Goal: Use online tool/utility: Utilize a website feature to perform a specific function

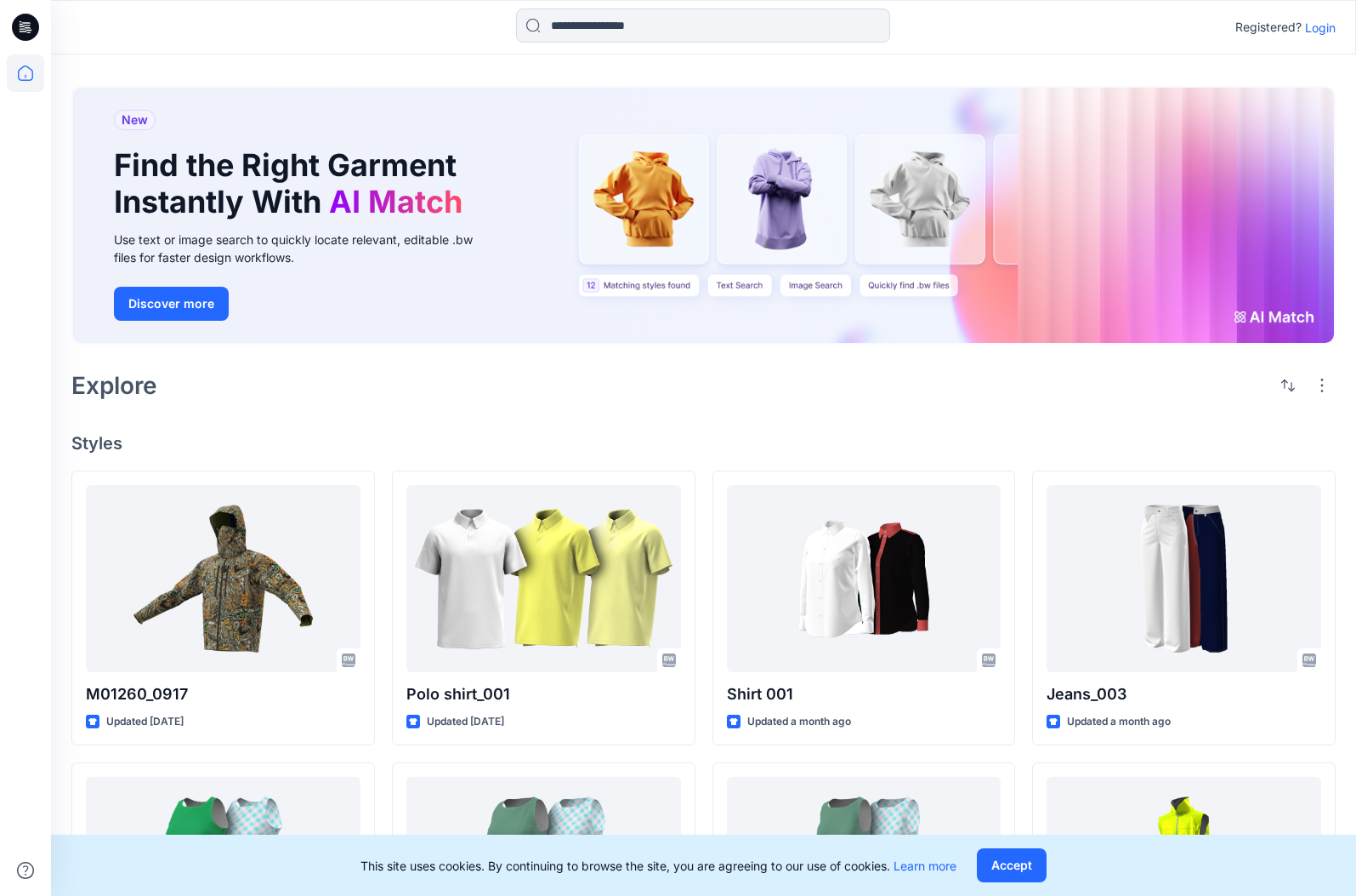
scroll to position [3, 0]
click at [1313, 25] on p "Login" at bounding box center [1320, 27] width 30 height 18
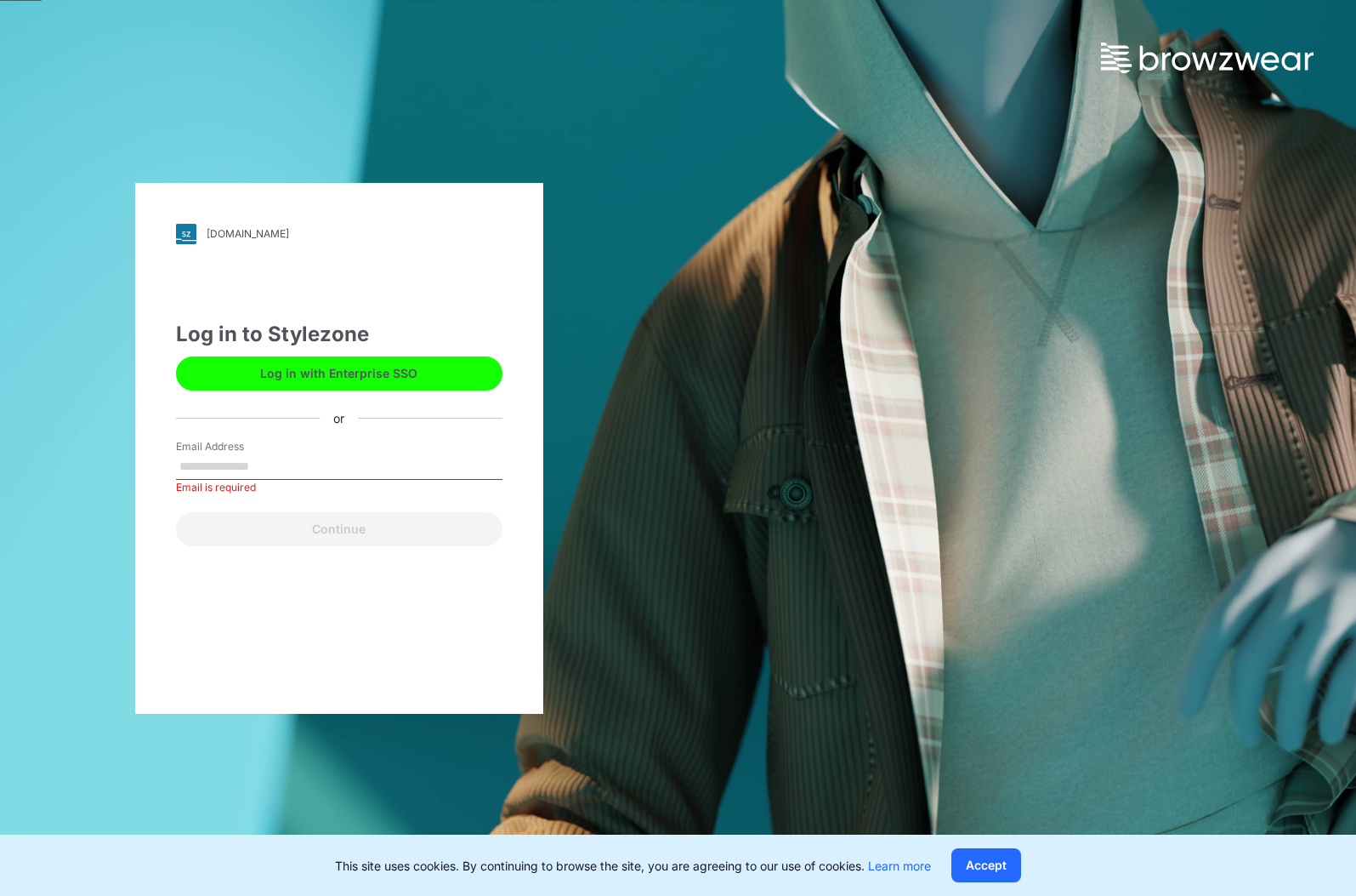
click at [396, 370] on button "Log in with Enterprise SSO" at bounding box center [339, 373] width 327 height 34
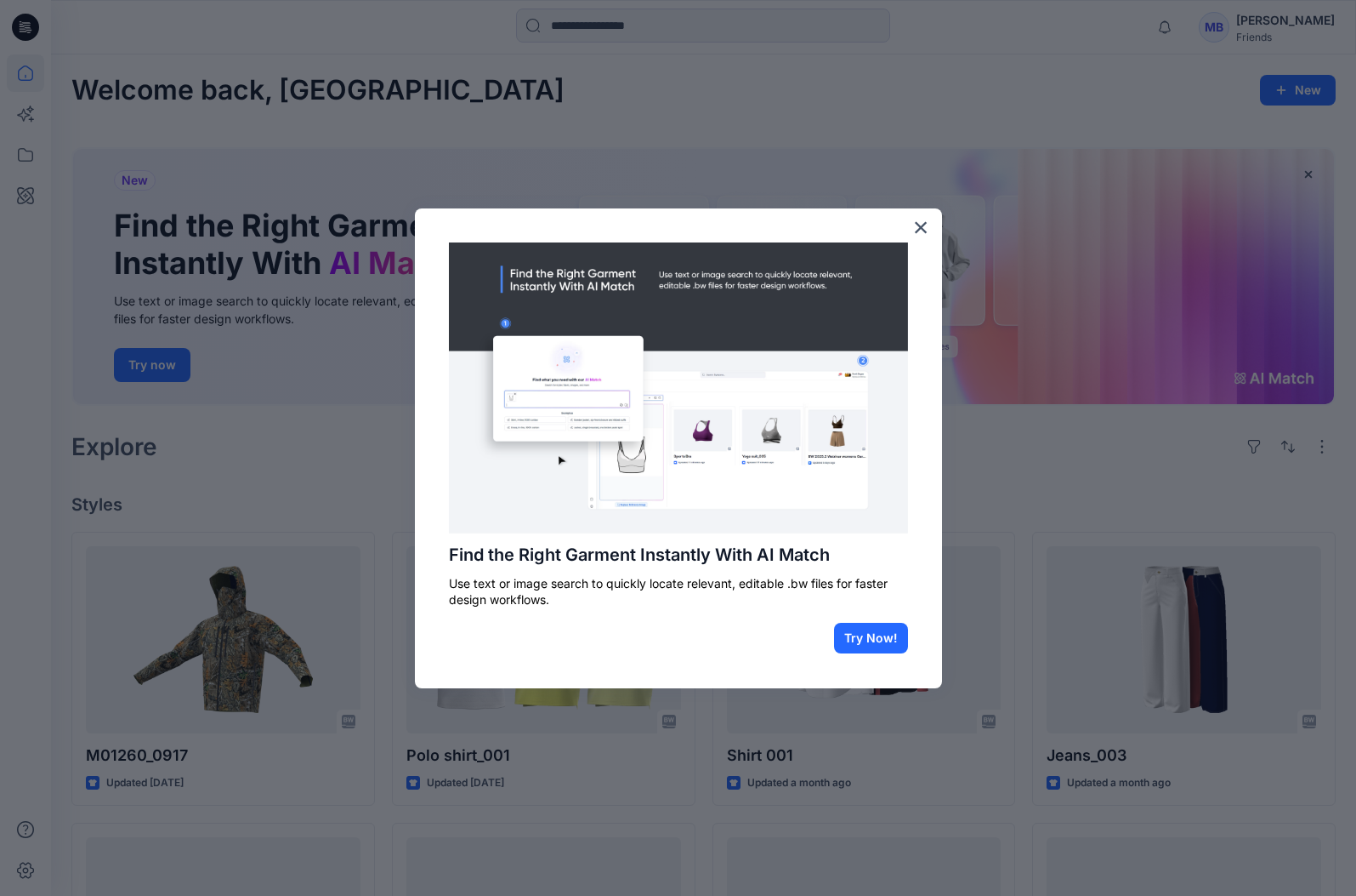
click at [930, 229] on div "Find the Right Garment Instantly With AI Match Use text or image search to quic…" at bounding box center [679, 448] width 527 height 480
click at [923, 226] on button "×" at bounding box center [921, 227] width 17 height 27
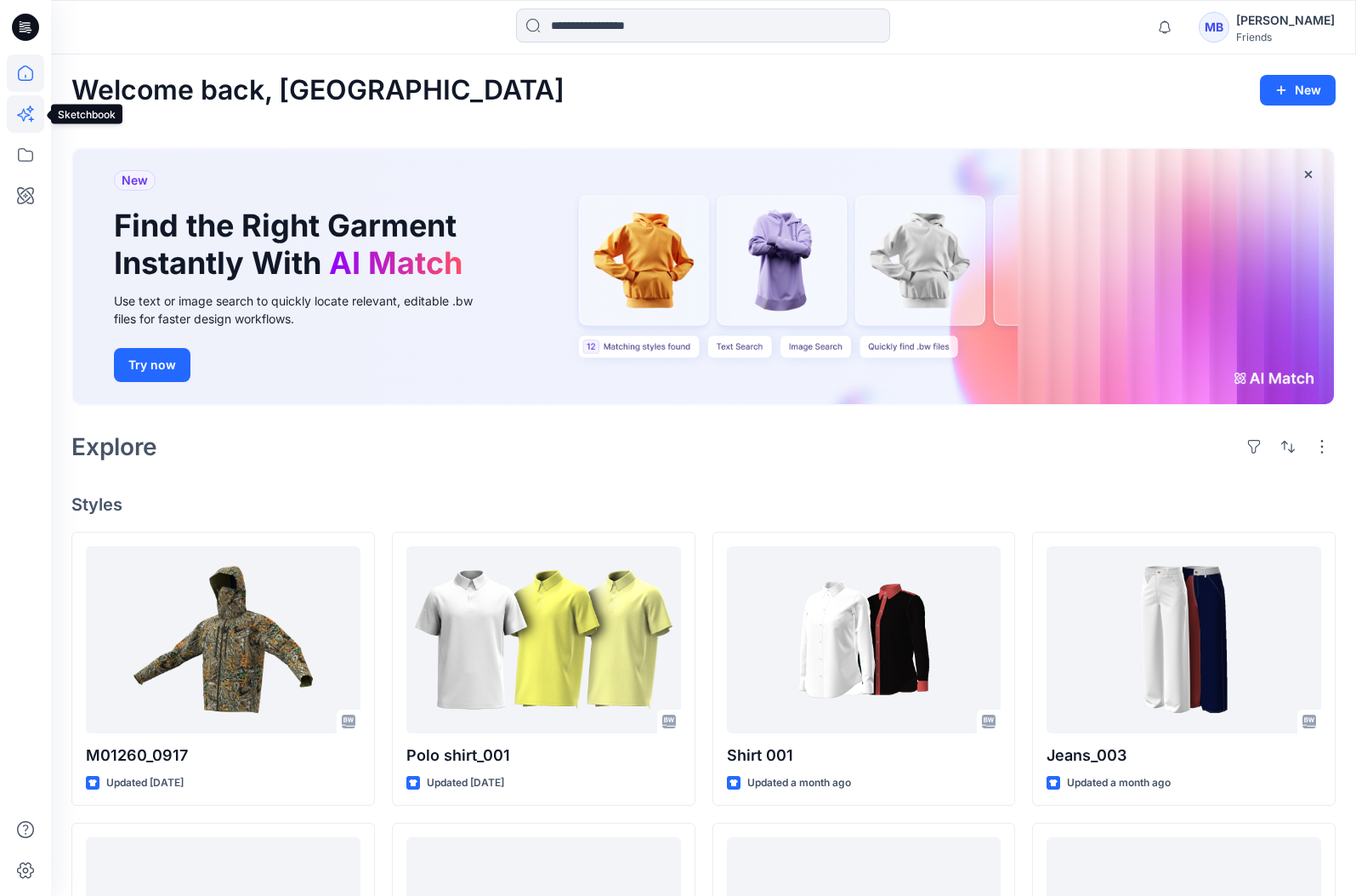
click at [26, 117] on icon at bounding box center [23, 116] width 14 height 14
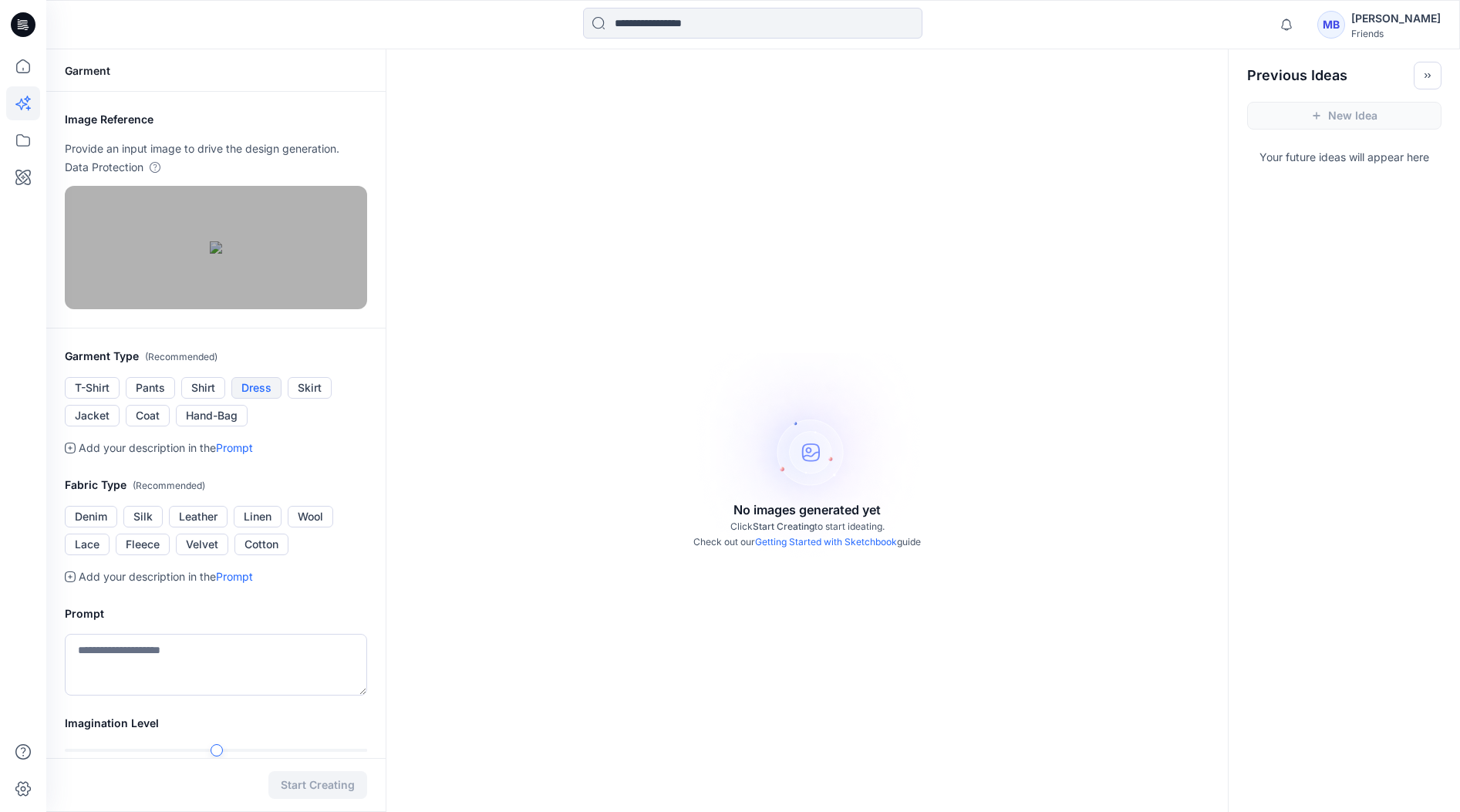
click at [261, 399] on button "Dress" at bounding box center [256, 387] width 50 height 21
click at [248, 454] on link "Prompt" at bounding box center [235, 447] width 37 height 13
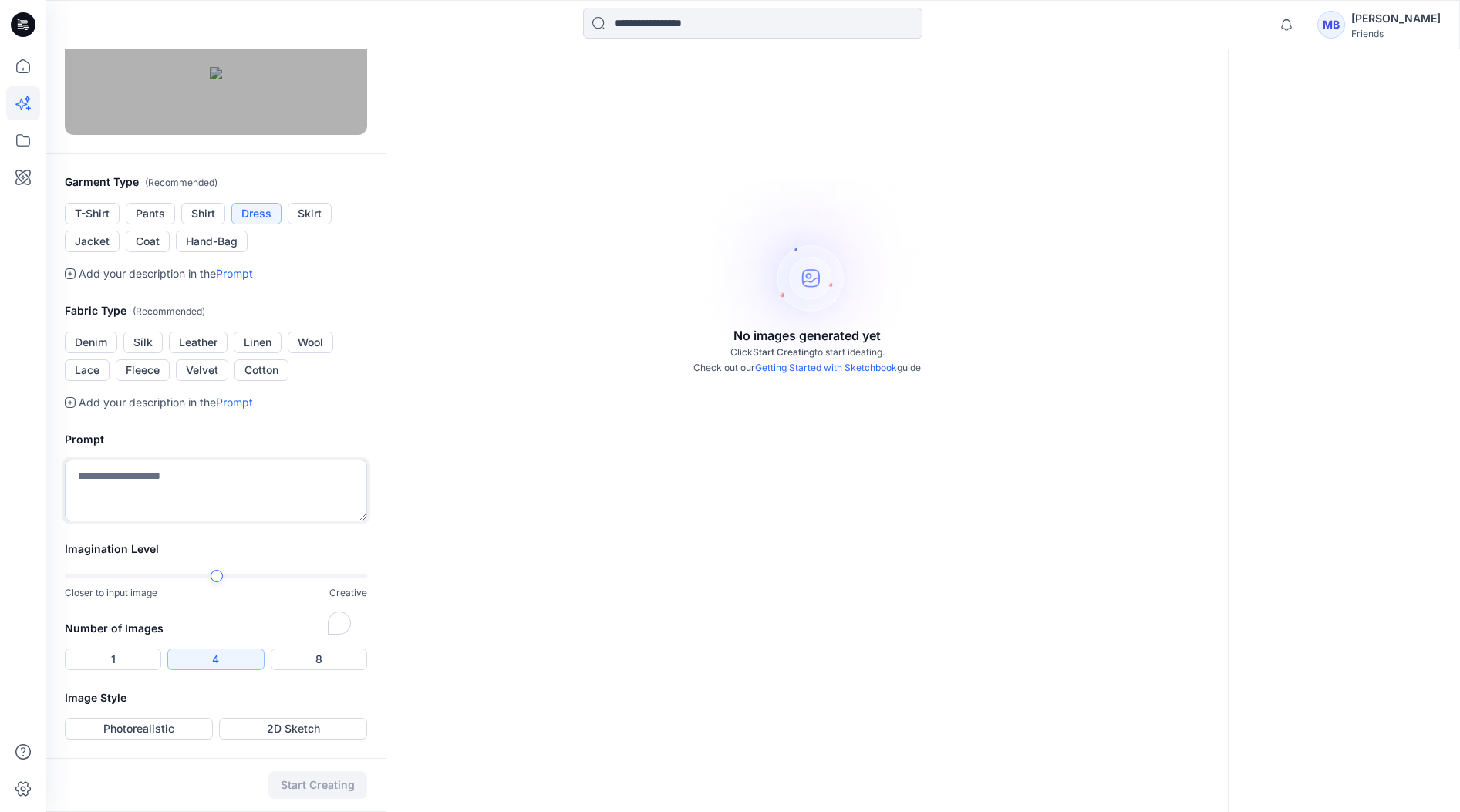
scroll to position [297, 0]
click at [79, 475] on textarea "**********" at bounding box center [215, 490] width 303 height 62
click at [291, 476] on textarea "**********" at bounding box center [215, 490] width 303 height 62
click at [106, 475] on textarea "**********" at bounding box center [215, 490] width 303 height 62
click at [185, 476] on textarea "**********" at bounding box center [215, 490] width 303 height 62
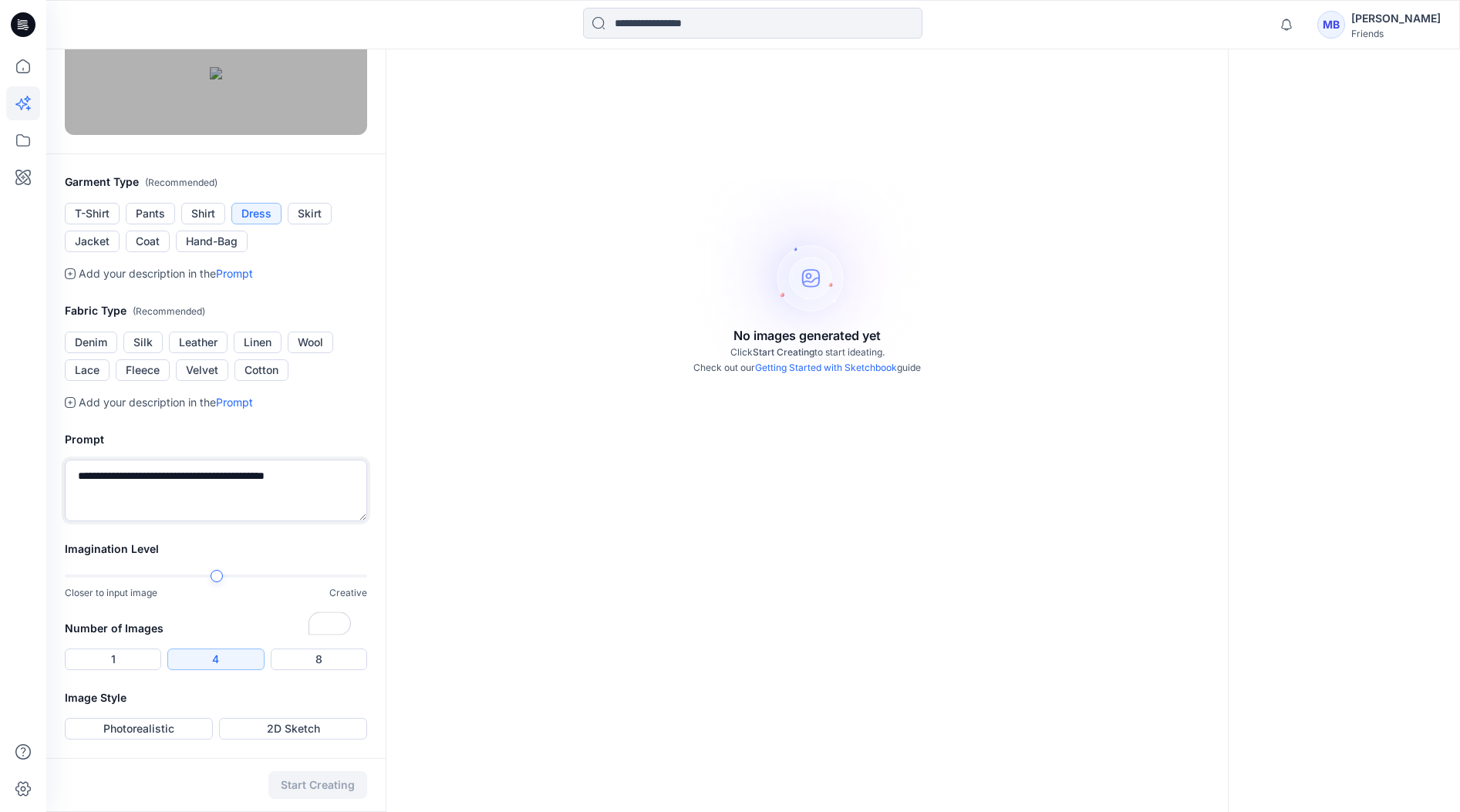
click at [326, 476] on textarea "**********" at bounding box center [215, 490] width 303 height 62
click at [372, 577] on div at bounding box center [368, 576] width 12 height 12
type textarea "**********"
click at [176, 730] on button "Photorealistic" at bounding box center [139, 728] width 148 height 21
click at [327, 778] on button "Start Creating" at bounding box center [318, 784] width 99 height 27
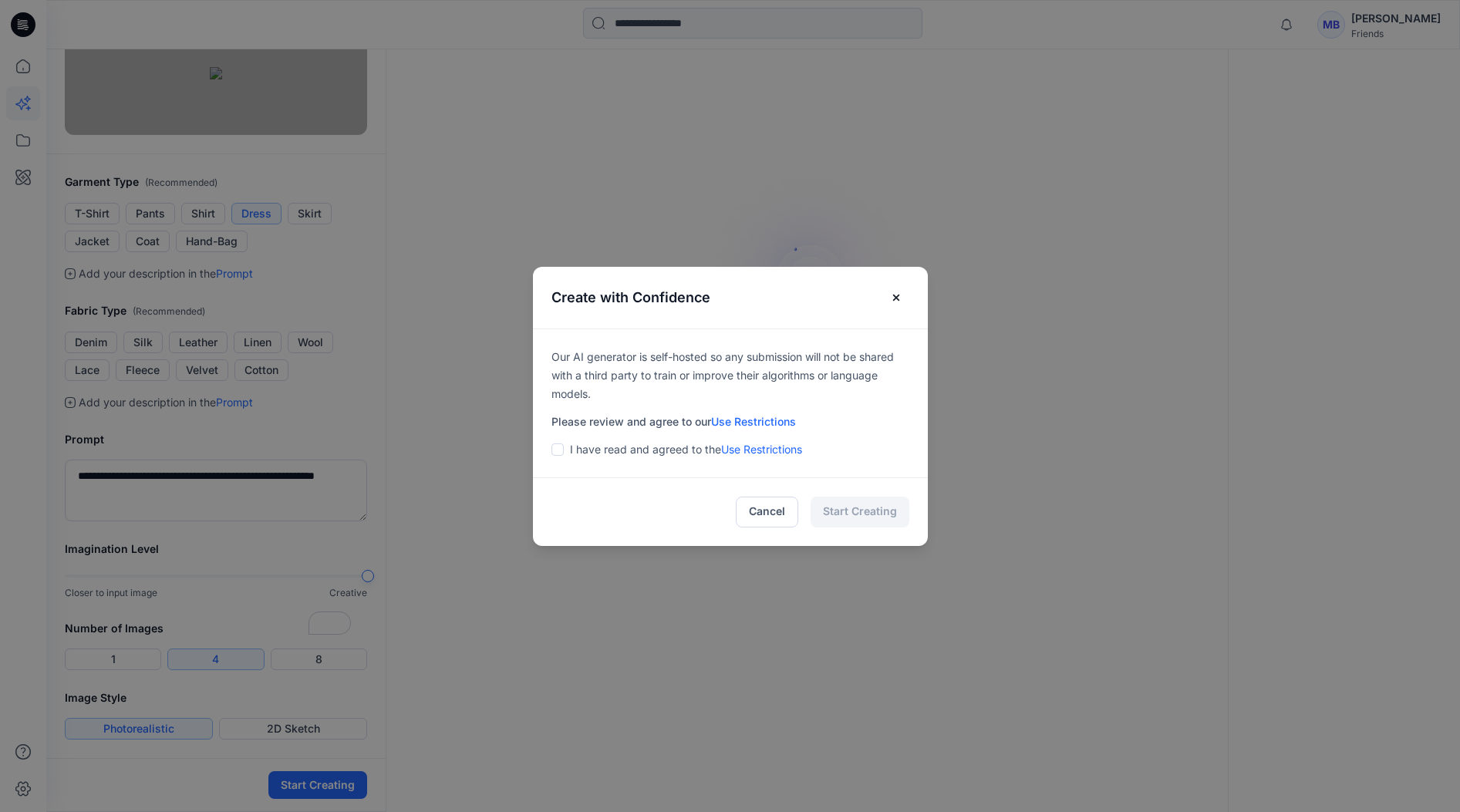
drag, startPoint x: 560, startPoint y: 449, endPoint x: 697, endPoint y: 474, distance: 139.3
click at [561, 450] on span at bounding box center [558, 450] width 12 height 12
click at [846, 511] on button "Start Creating" at bounding box center [860, 511] width 99 height 31
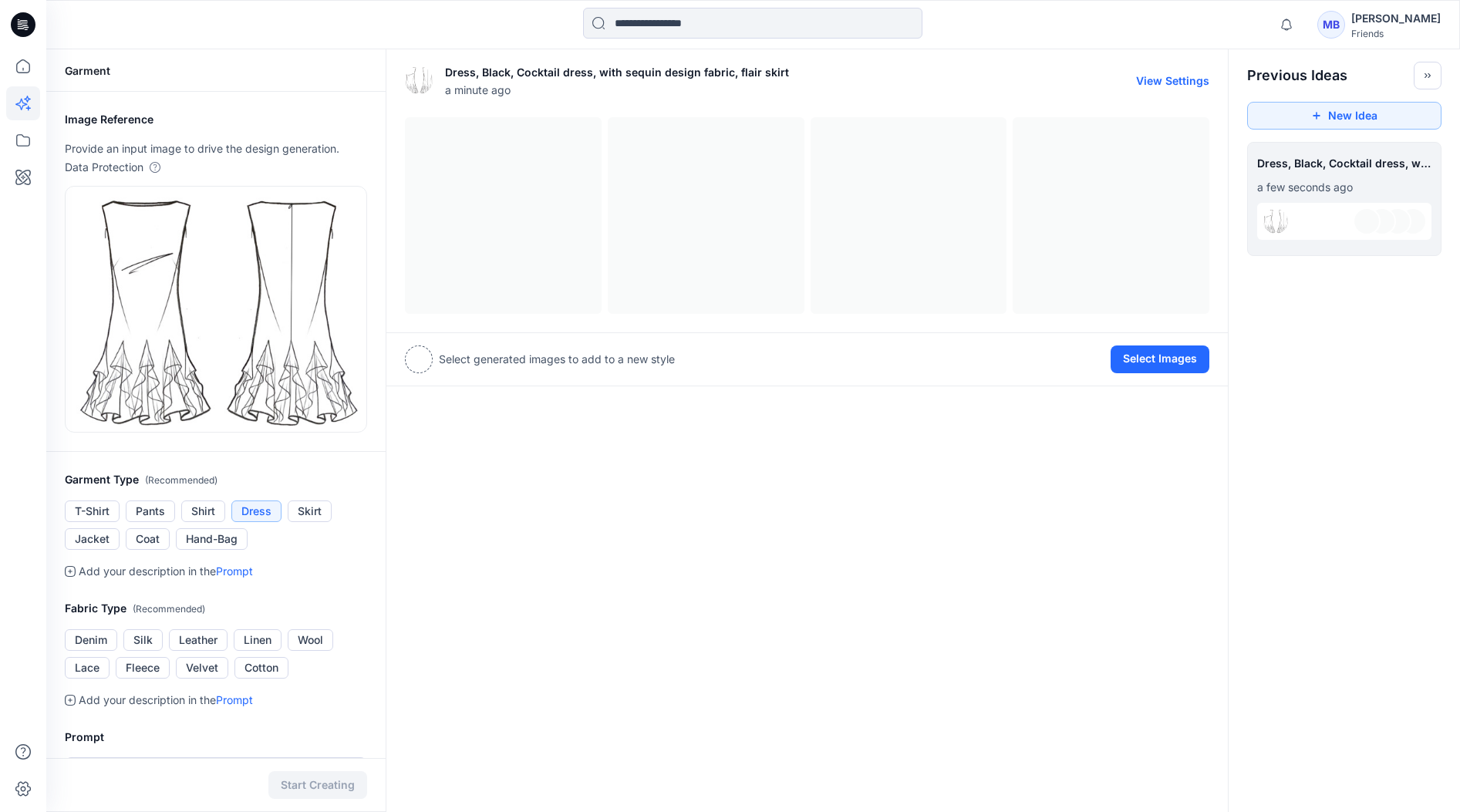
click at [1158, 78] on button "View Settings" at bounding box center [1172, 80] width 73 height 13
click at [887, 441] on div "Dress, Black, Cocktail dress, with sequin design fabric, flair skirt a minute a…" at bounding box center [807, 576] width 843 height 1060
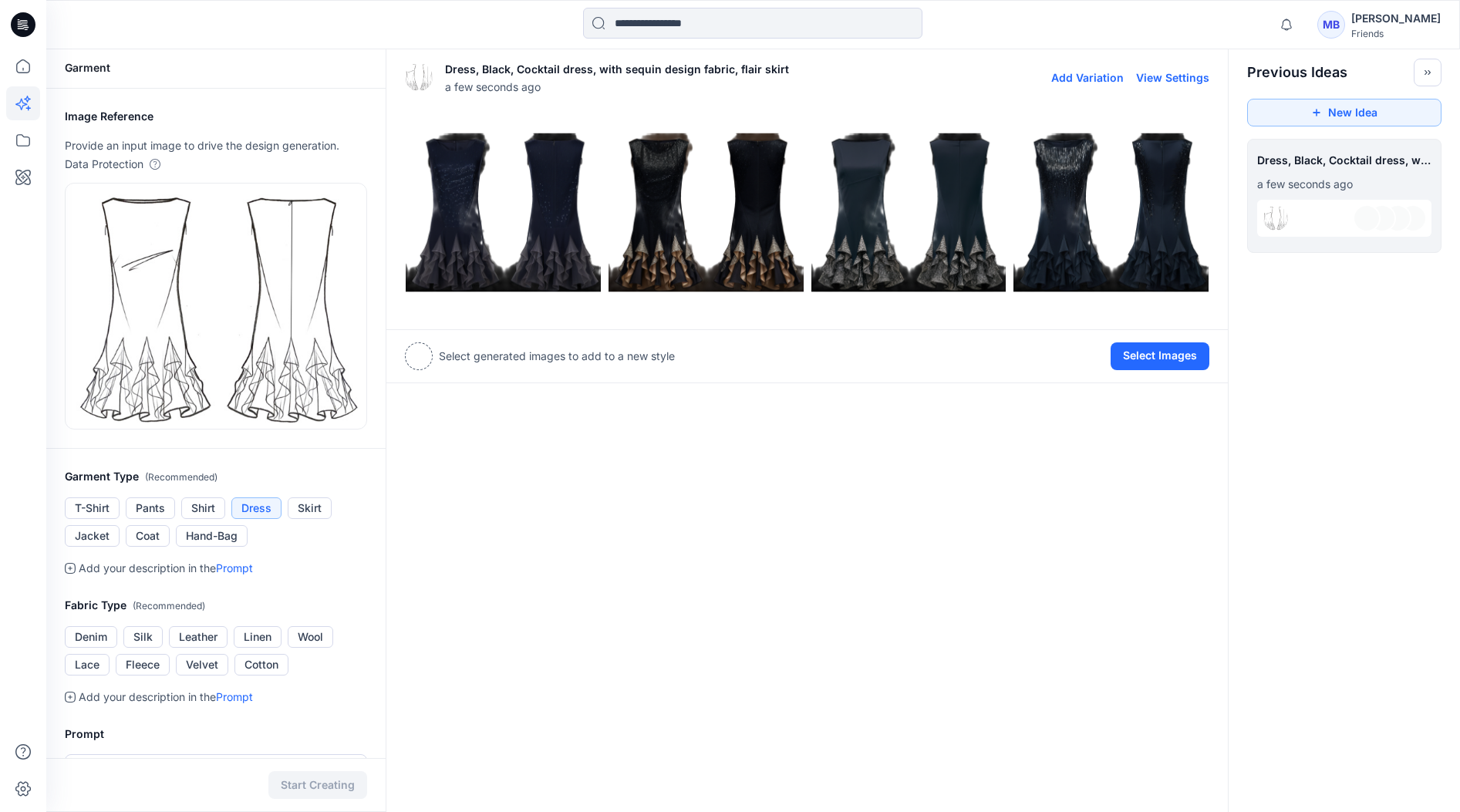
click at [1067, 197] on img at bounding box center [1111, 212] width 195 height 195
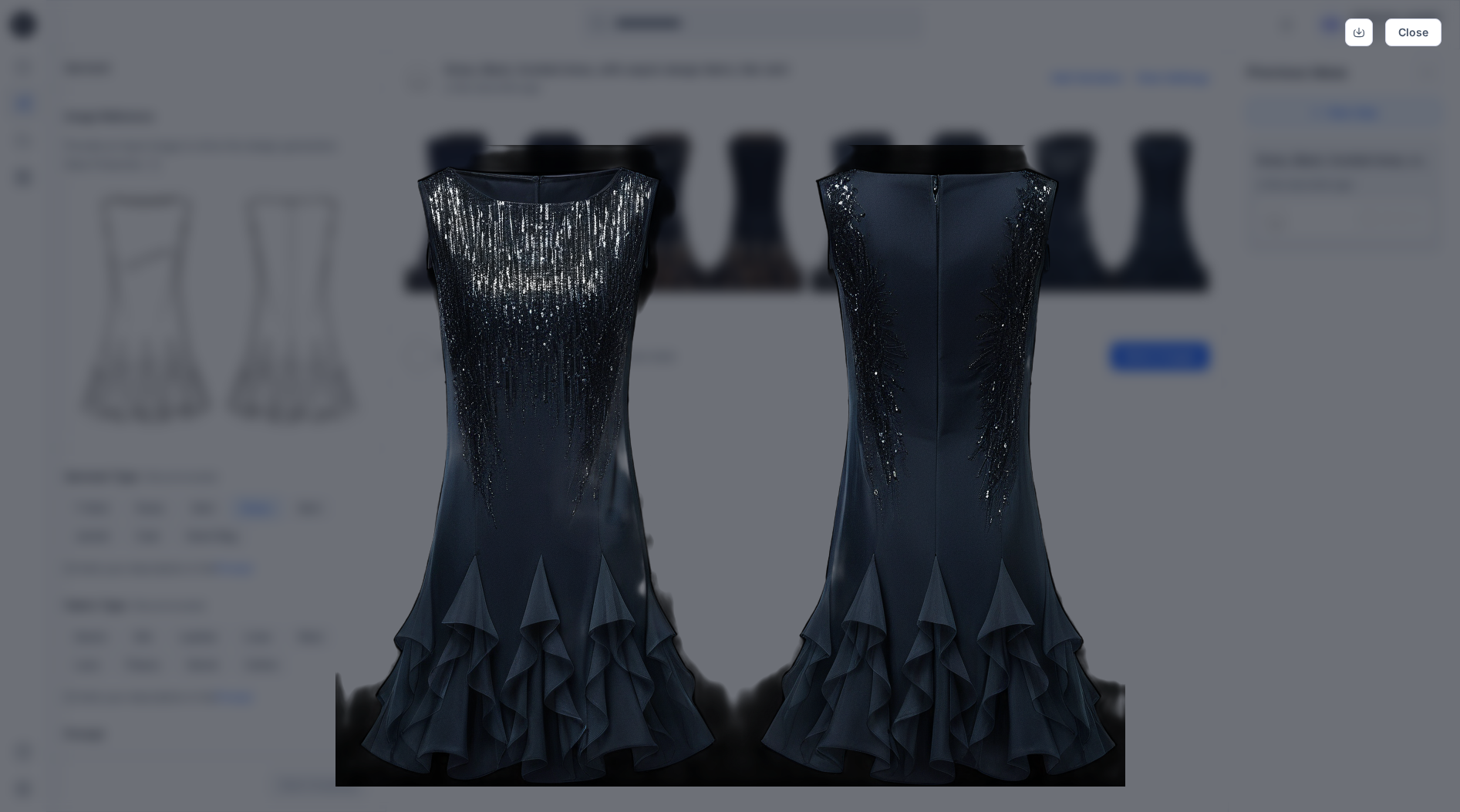
click at [1229, 421] on div "Close" at bounding box center [730, 406] width 1460 height 812
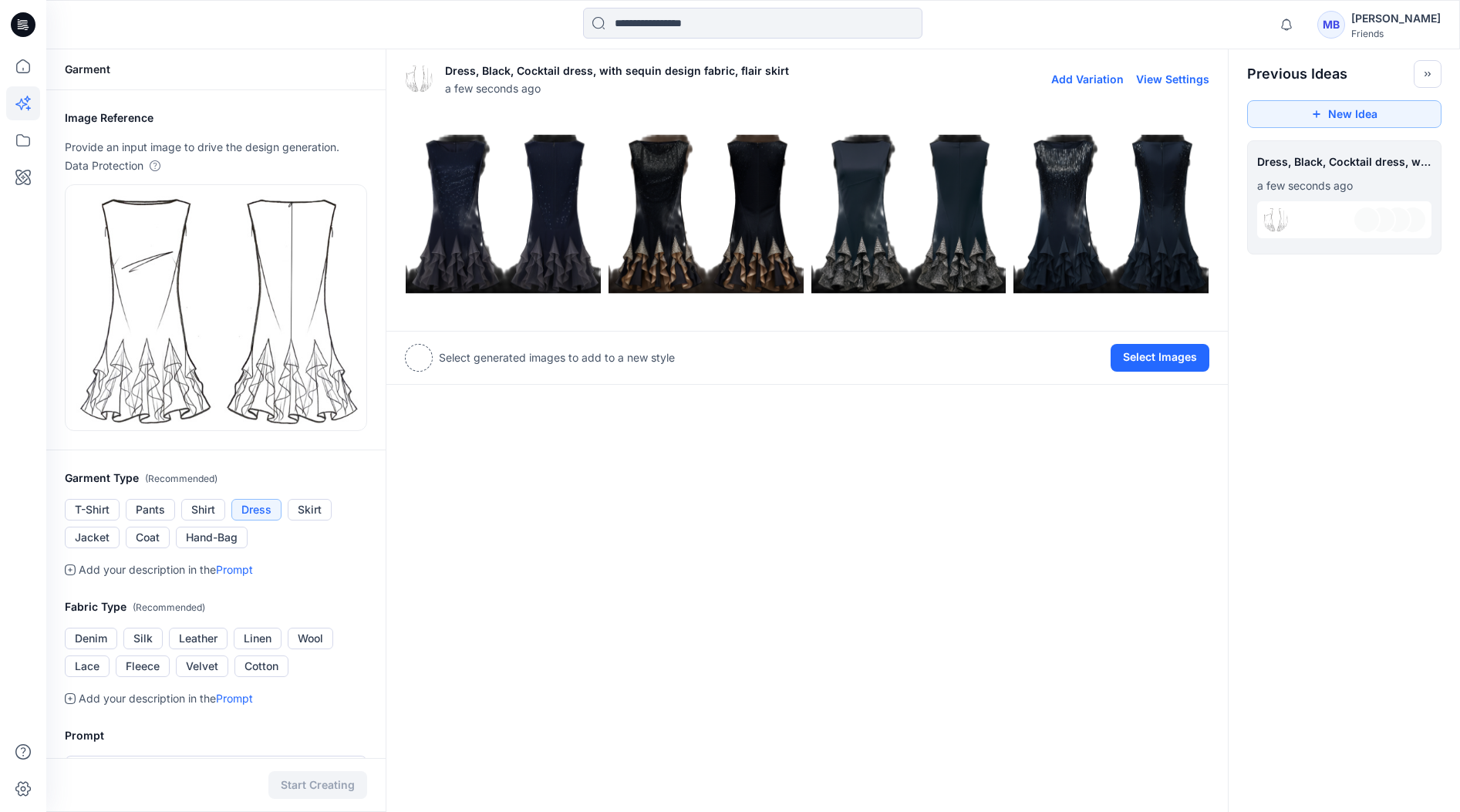
scroll to position [0, 0]
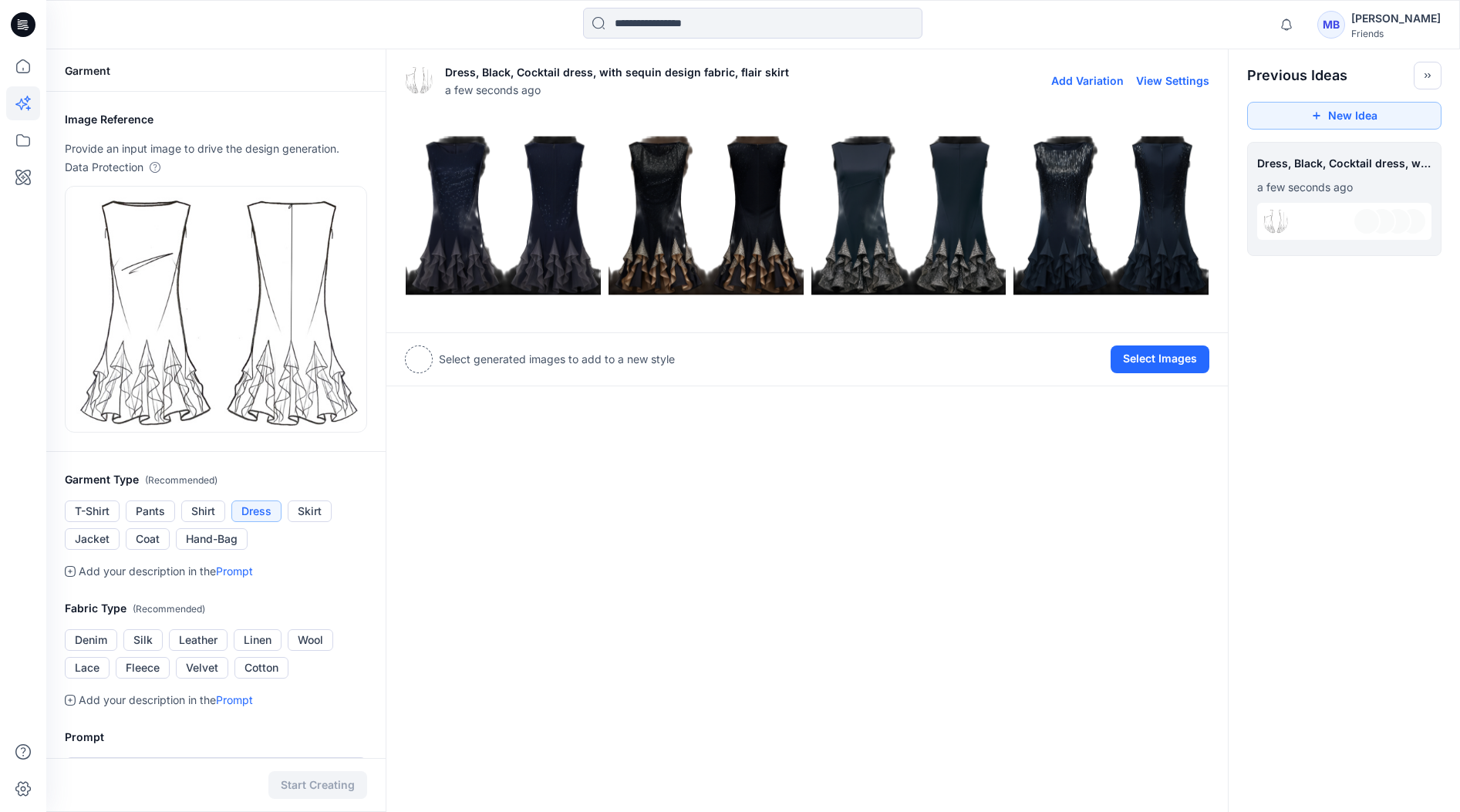
click at [1060, 152] on img at bounding box center [1111, 215] width 195 height 195
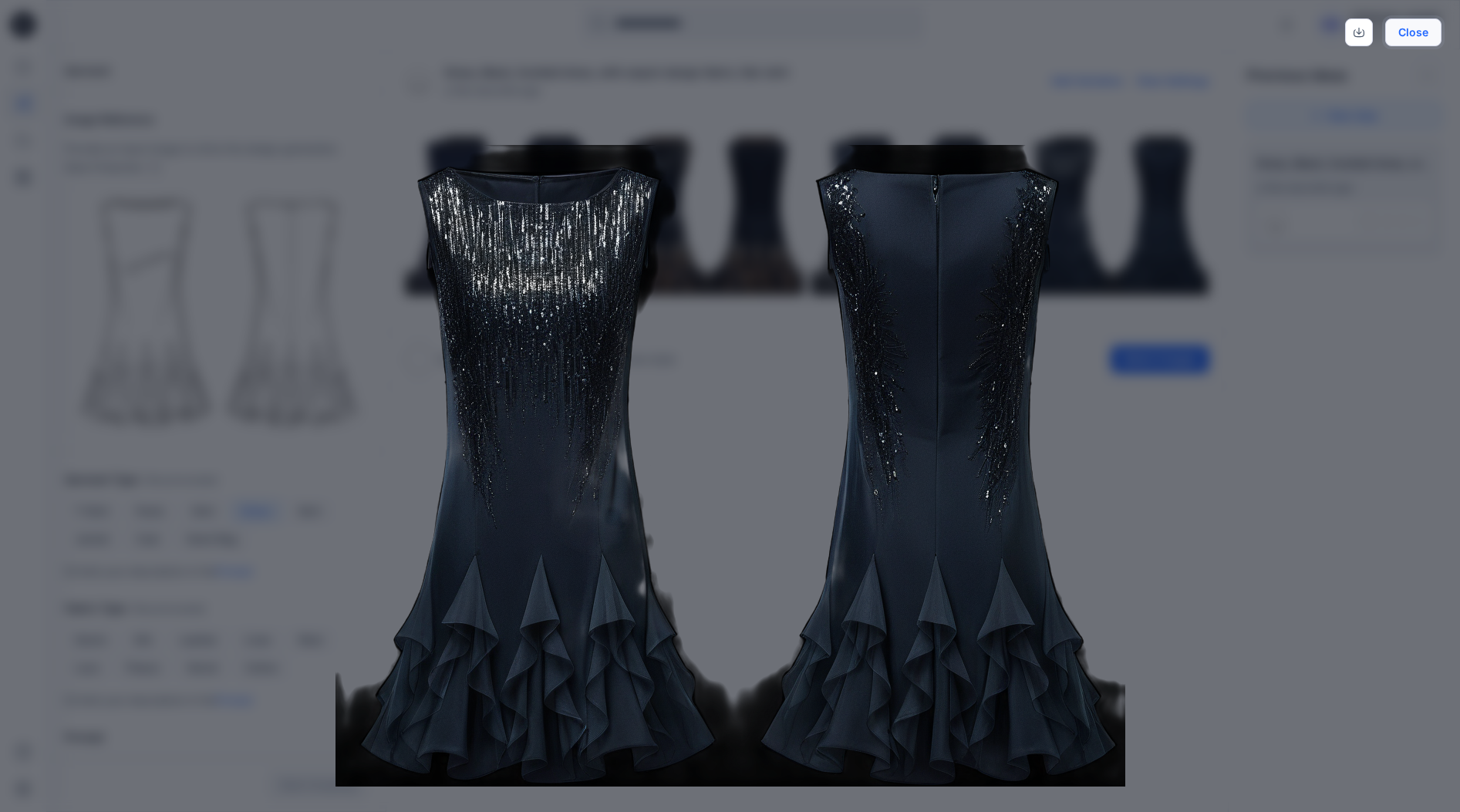
click at [1229, 34] on button "Close" at bounding box center [1413, 32] width 56 height 27
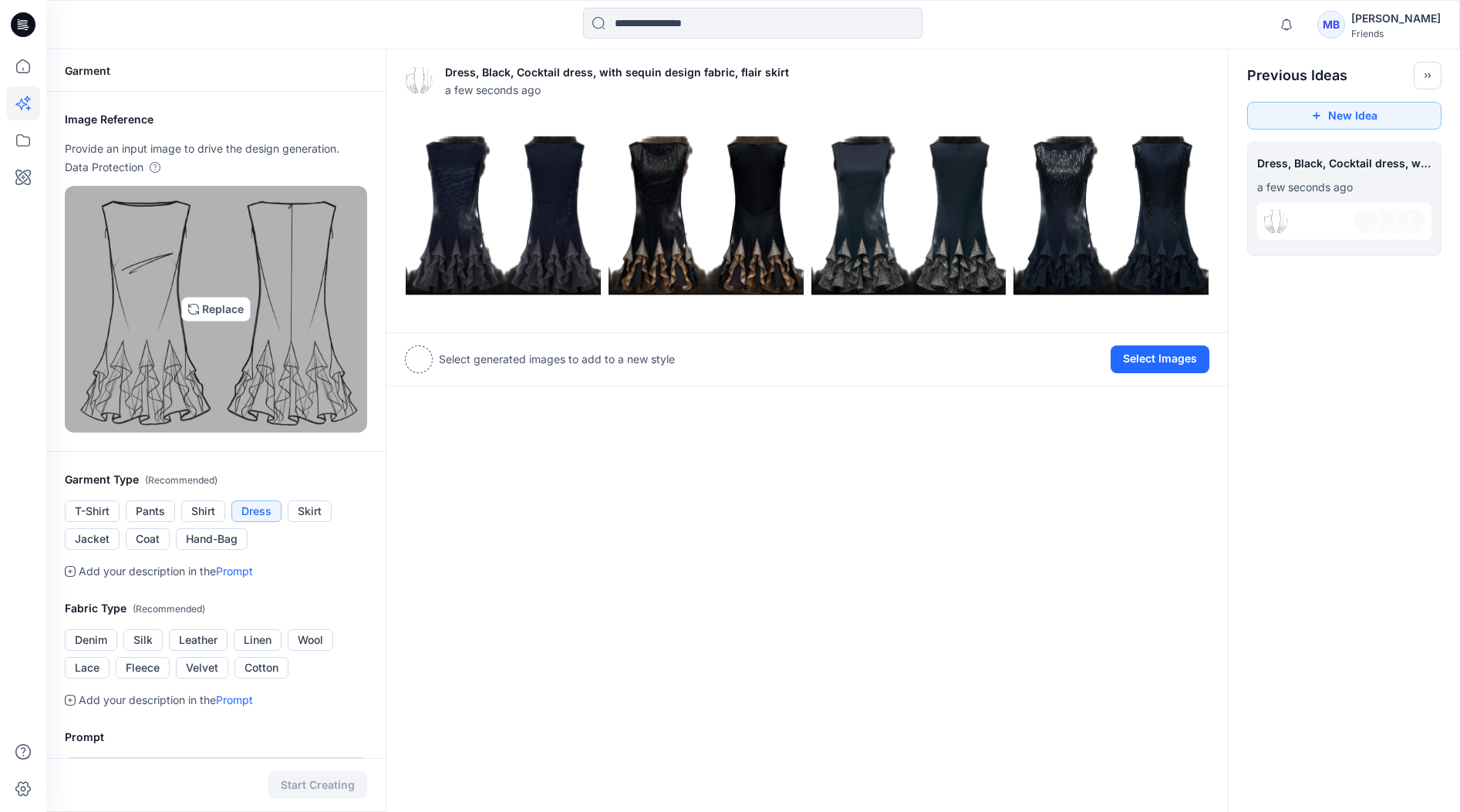
click at [251, 272] on img at bounding box center [215, 309] width 288 height 233
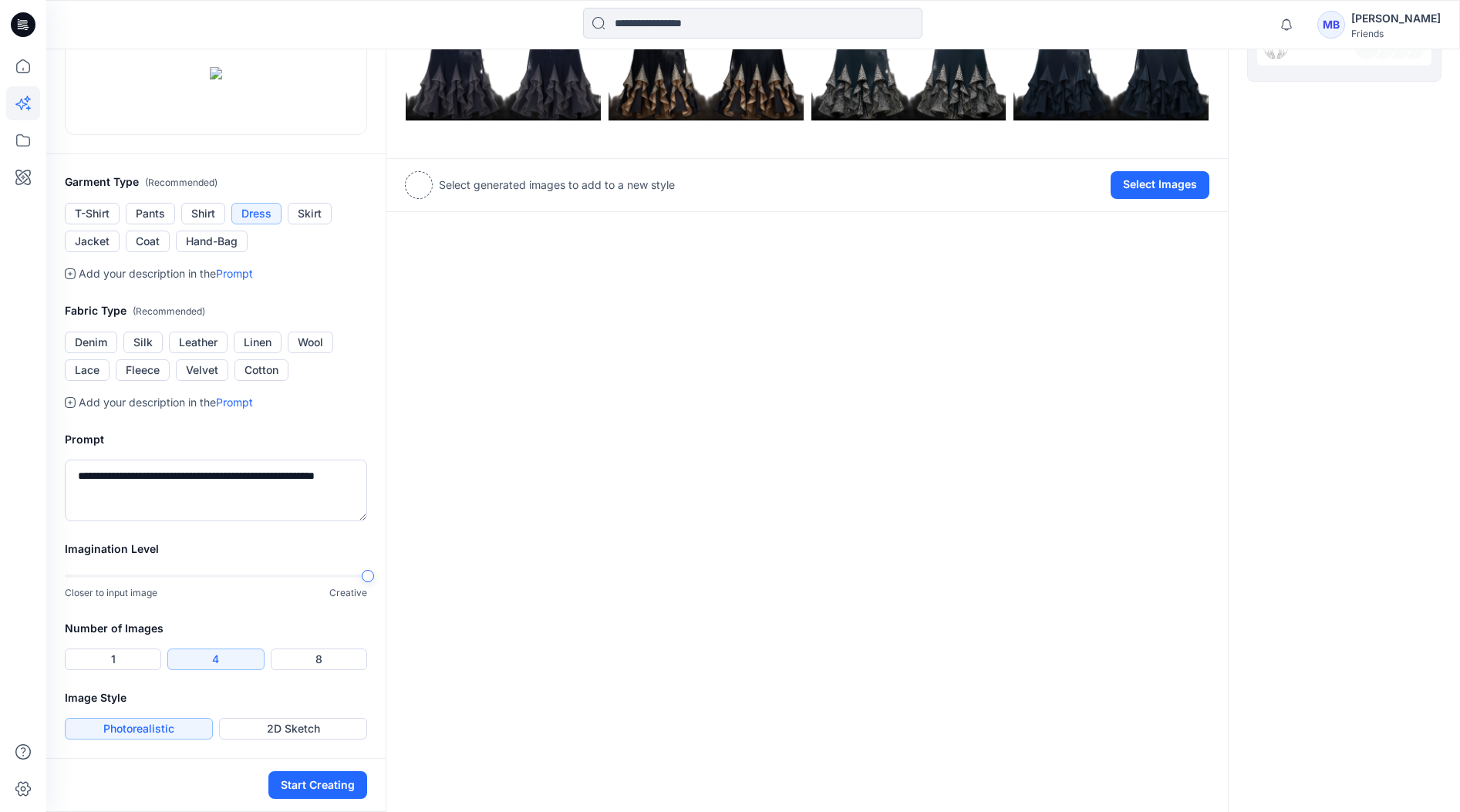
scroll to position [277, 0]
click at [330, 786] on button "Start Creating" at bounding box center [318, 784] width 99 height 27
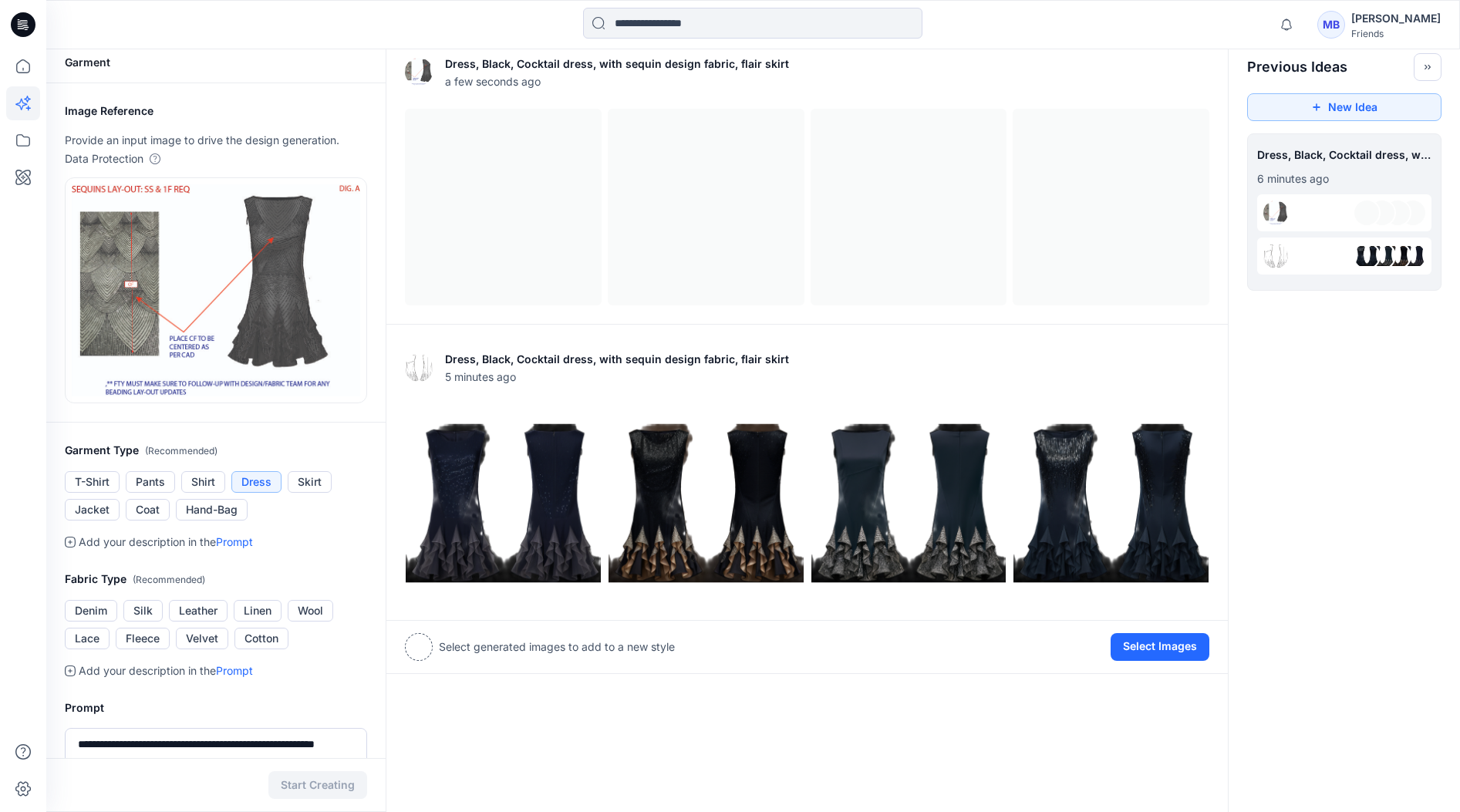
scroll to position [9, 0]
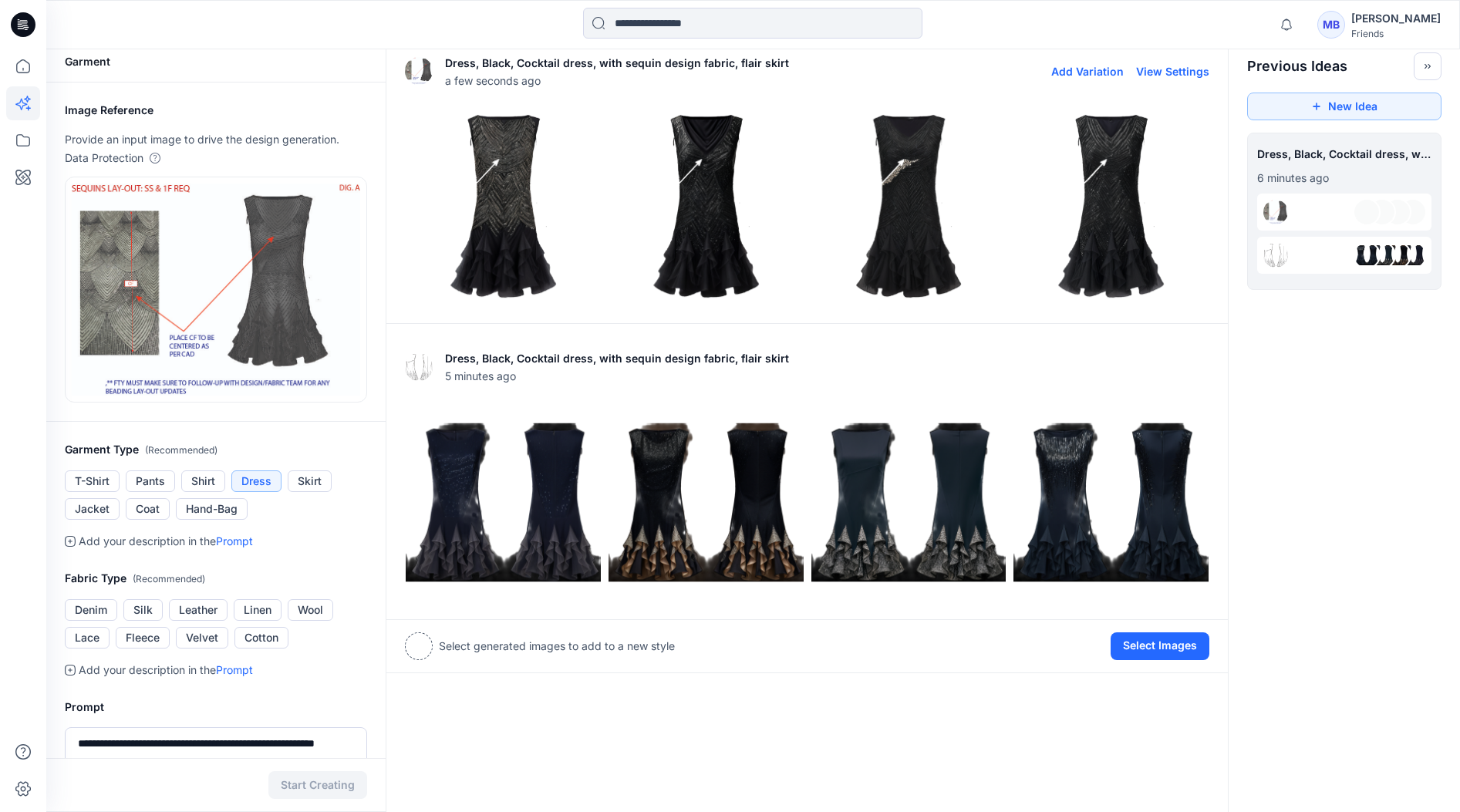
click at [514, 205] on img at bounding box center [503, 205] width 195 height 195
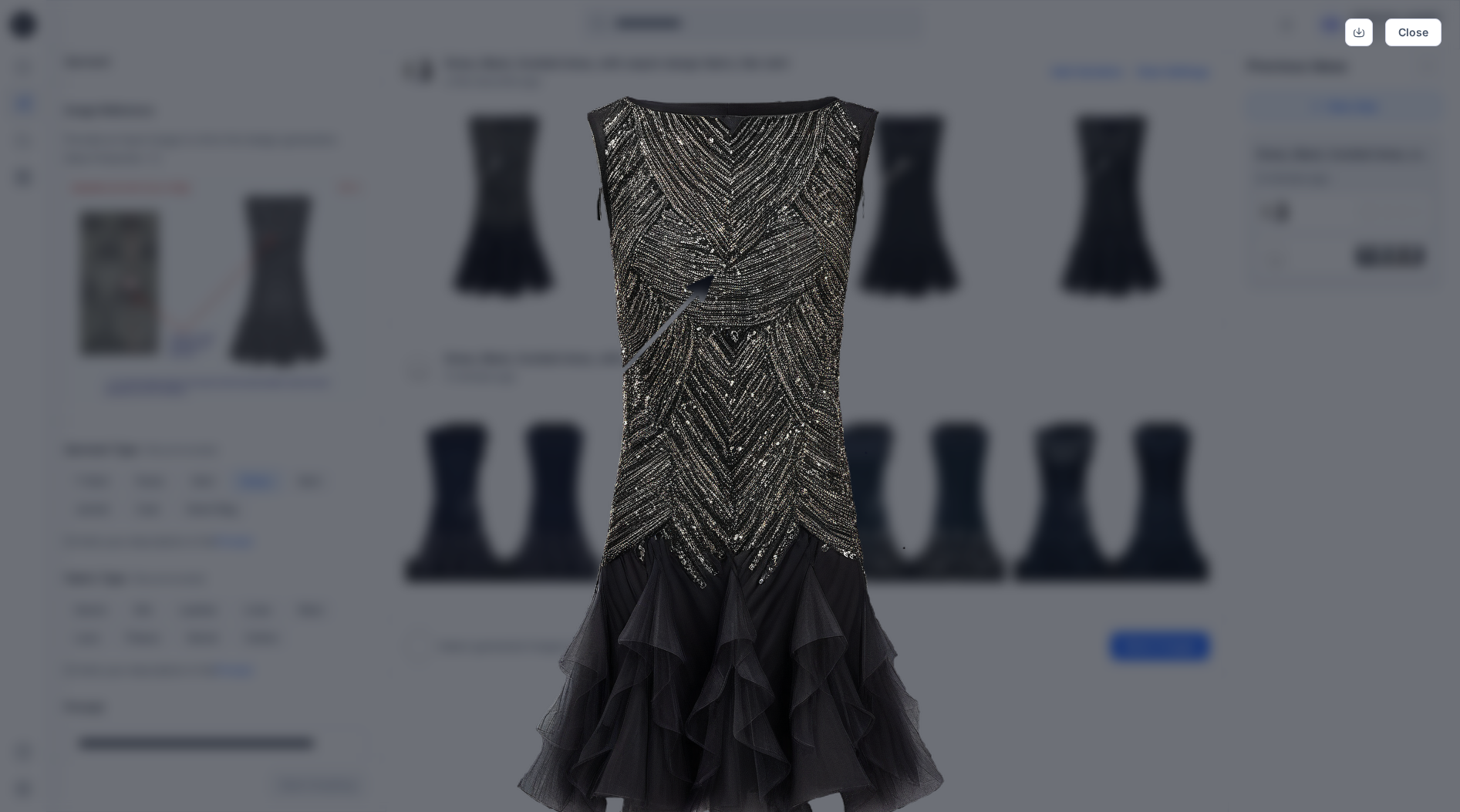
click at [1229, 222] on div "Close" at bounding box center [730, 406] width 1460 height 812
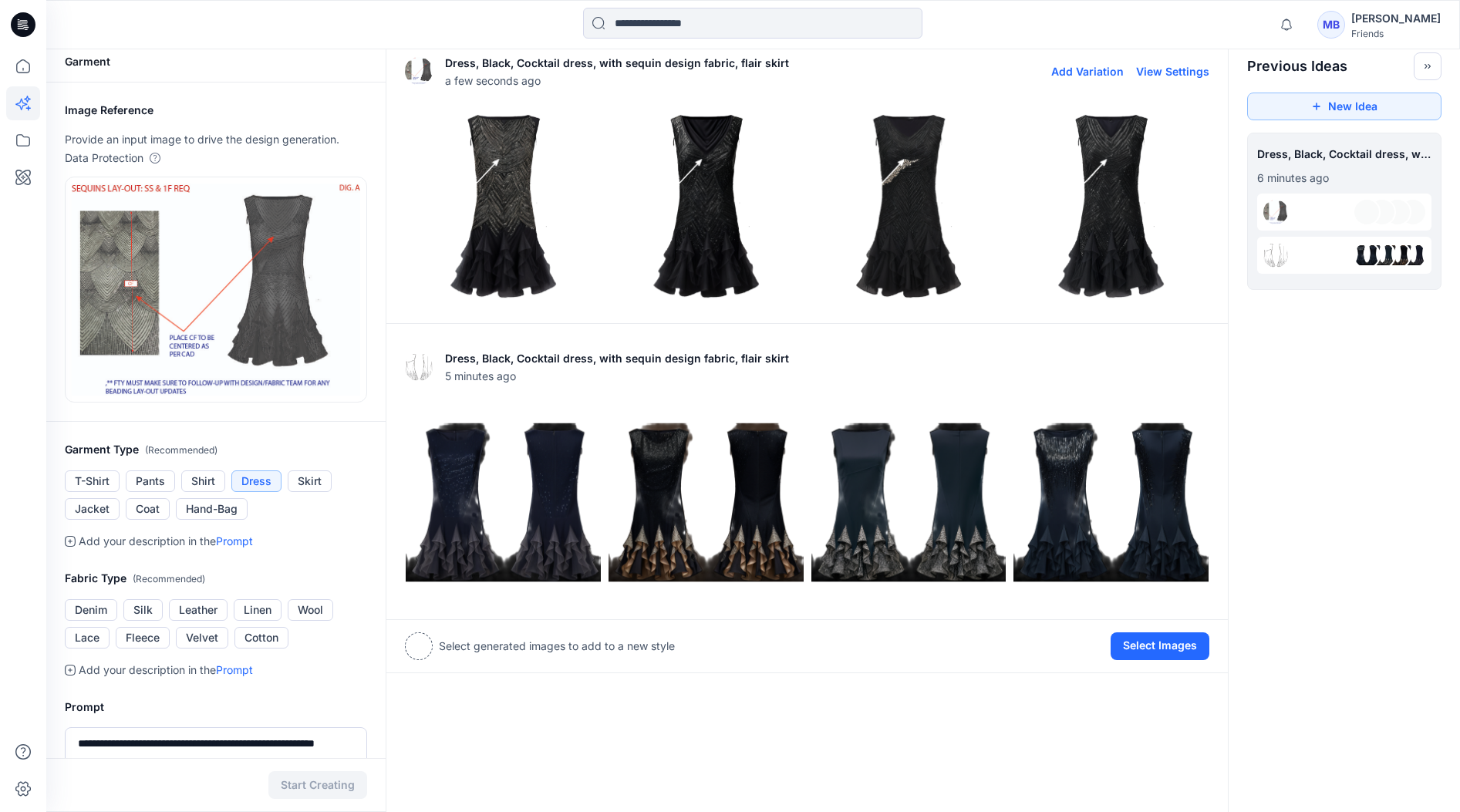
click at [693, 188] on img at bounding box center [706, 205] width 195 height 195
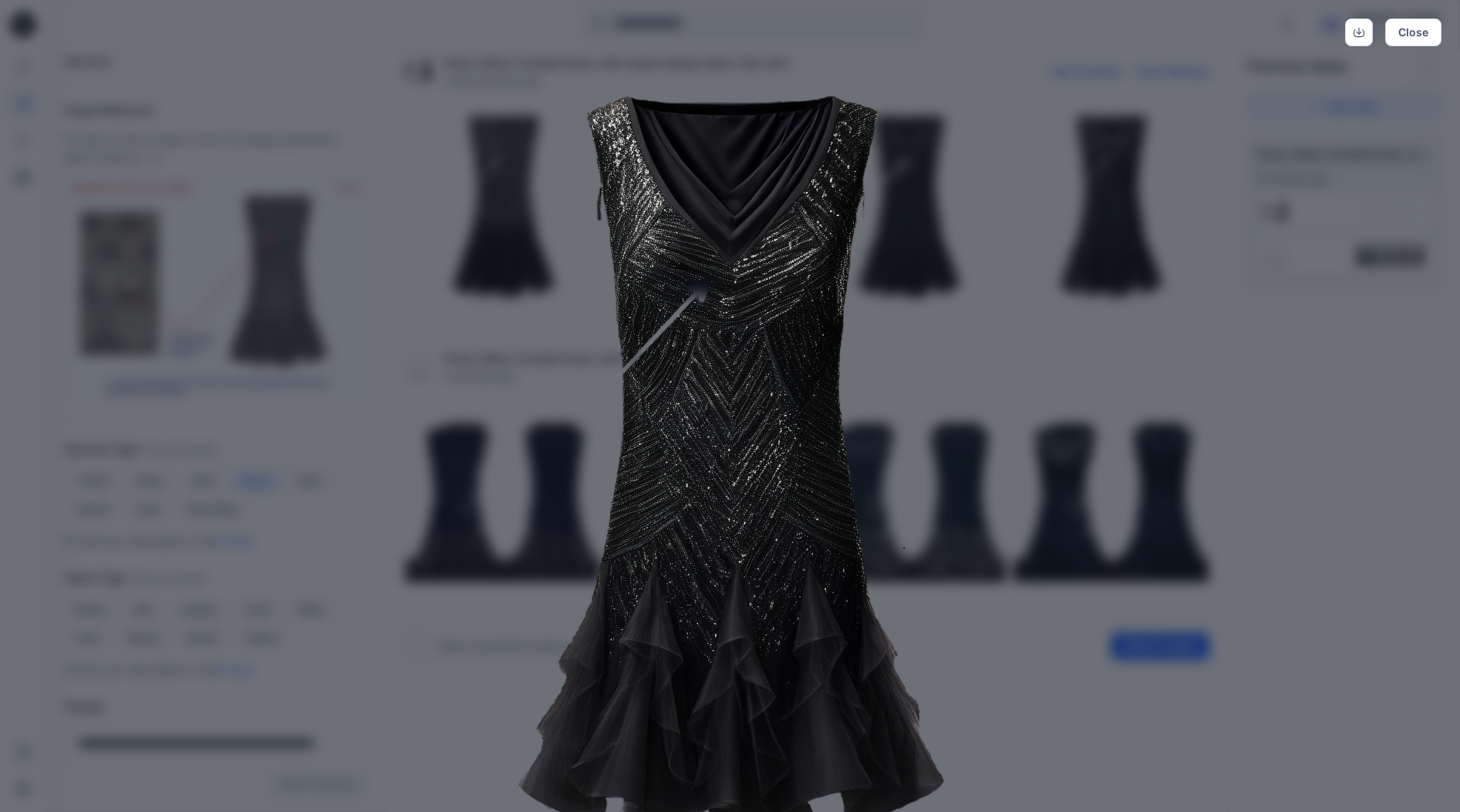
click at [1229, 335] on div "Close" at bounding box center [730, 406] width 1460 height 812
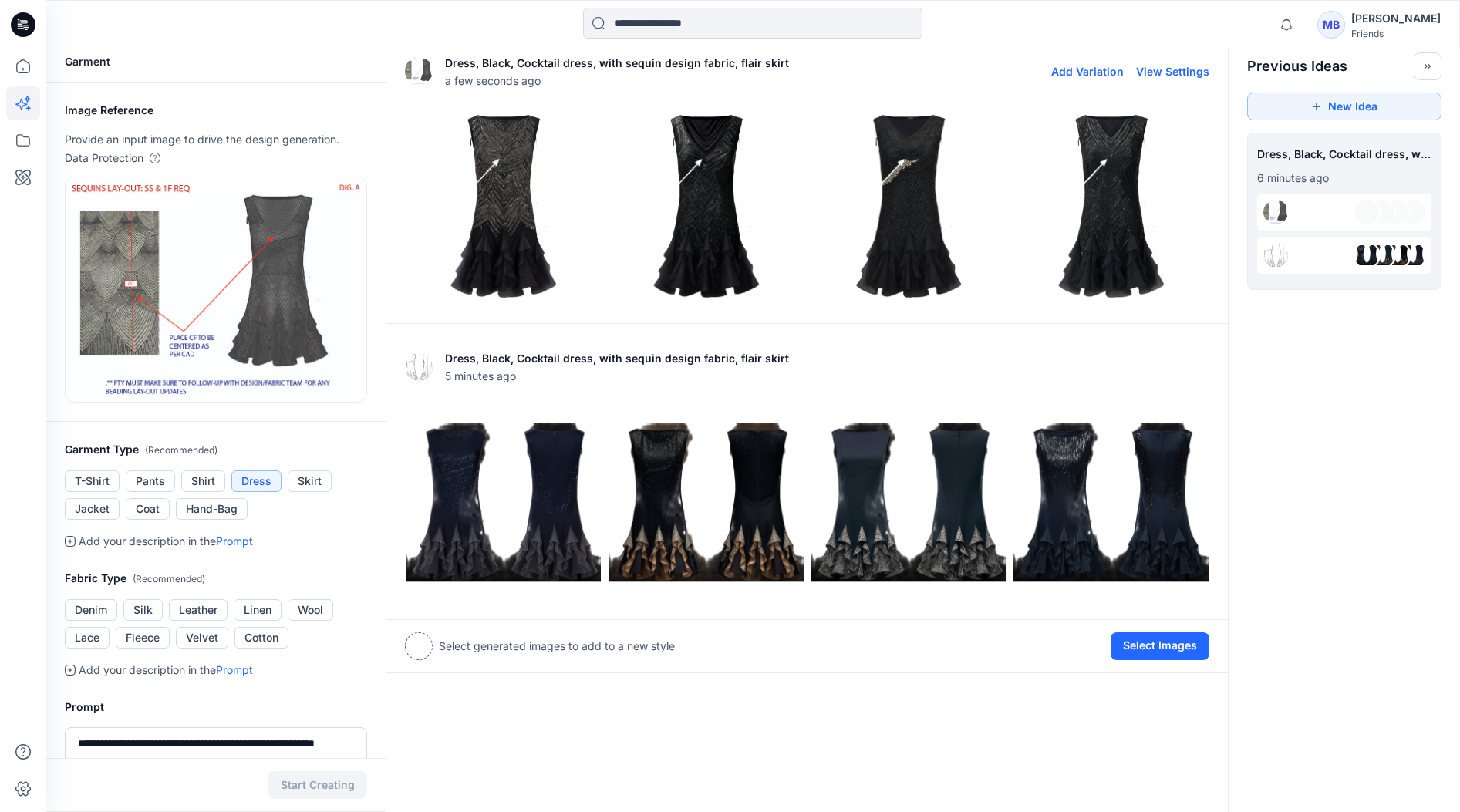
click at [908, 199] on img at bounding box center [909, 205] width 195 height 195
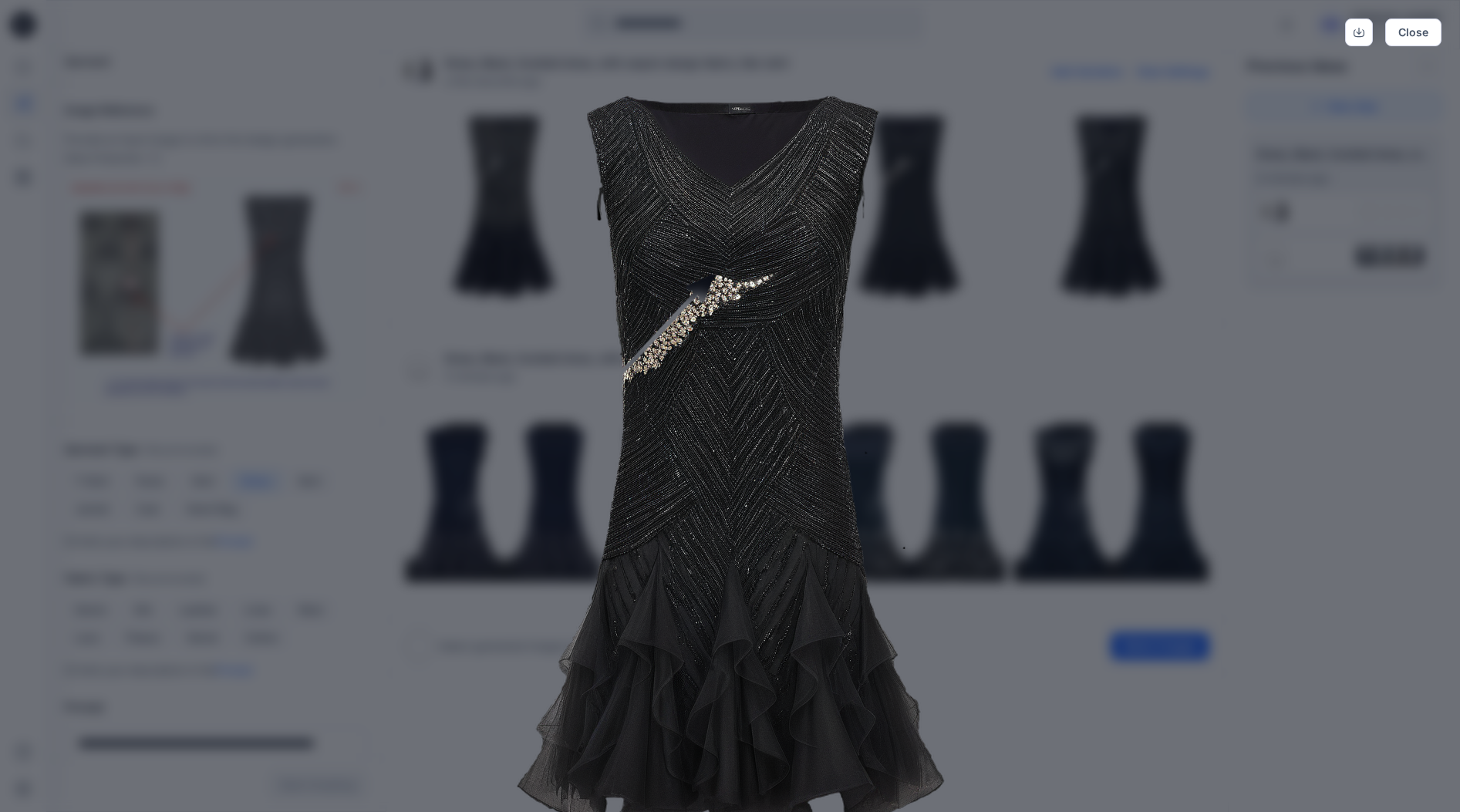
click at [1229, 320] on div "Close" at bounding box center [730, 406] width 1460 height 812
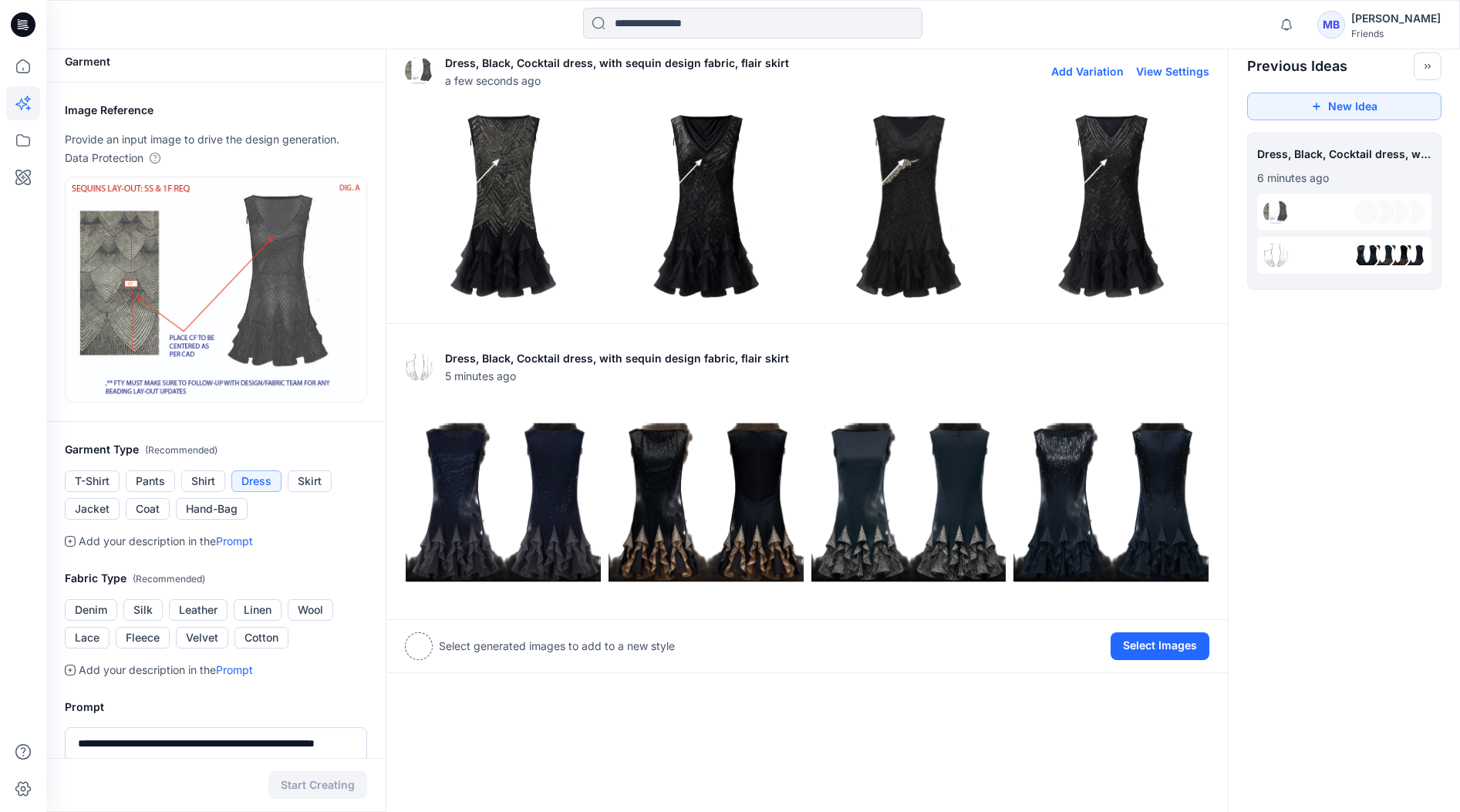
click at [1110, 184] on img at bounding box center [1111, 205] width 195 height 195
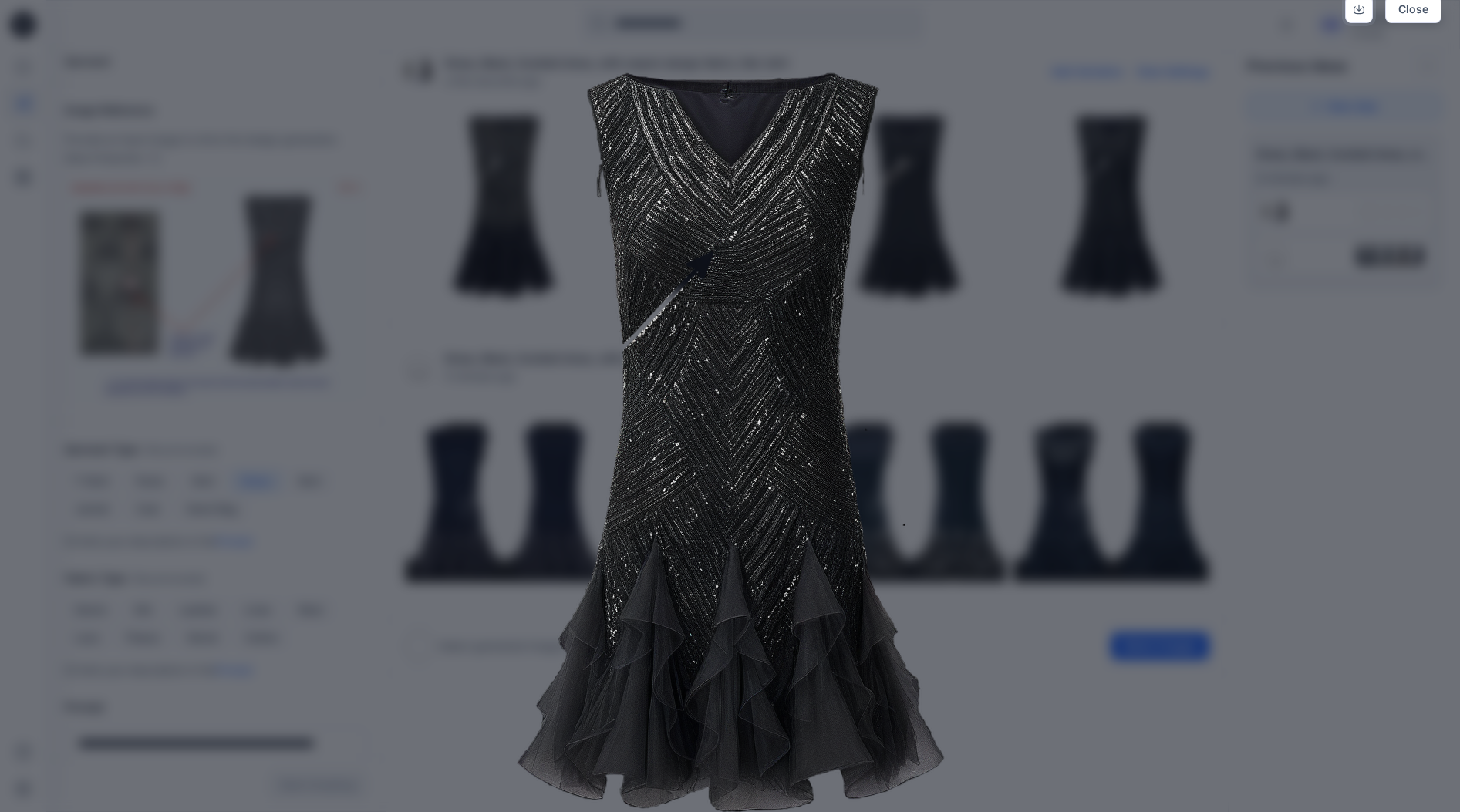
scroll to position [46, 0]
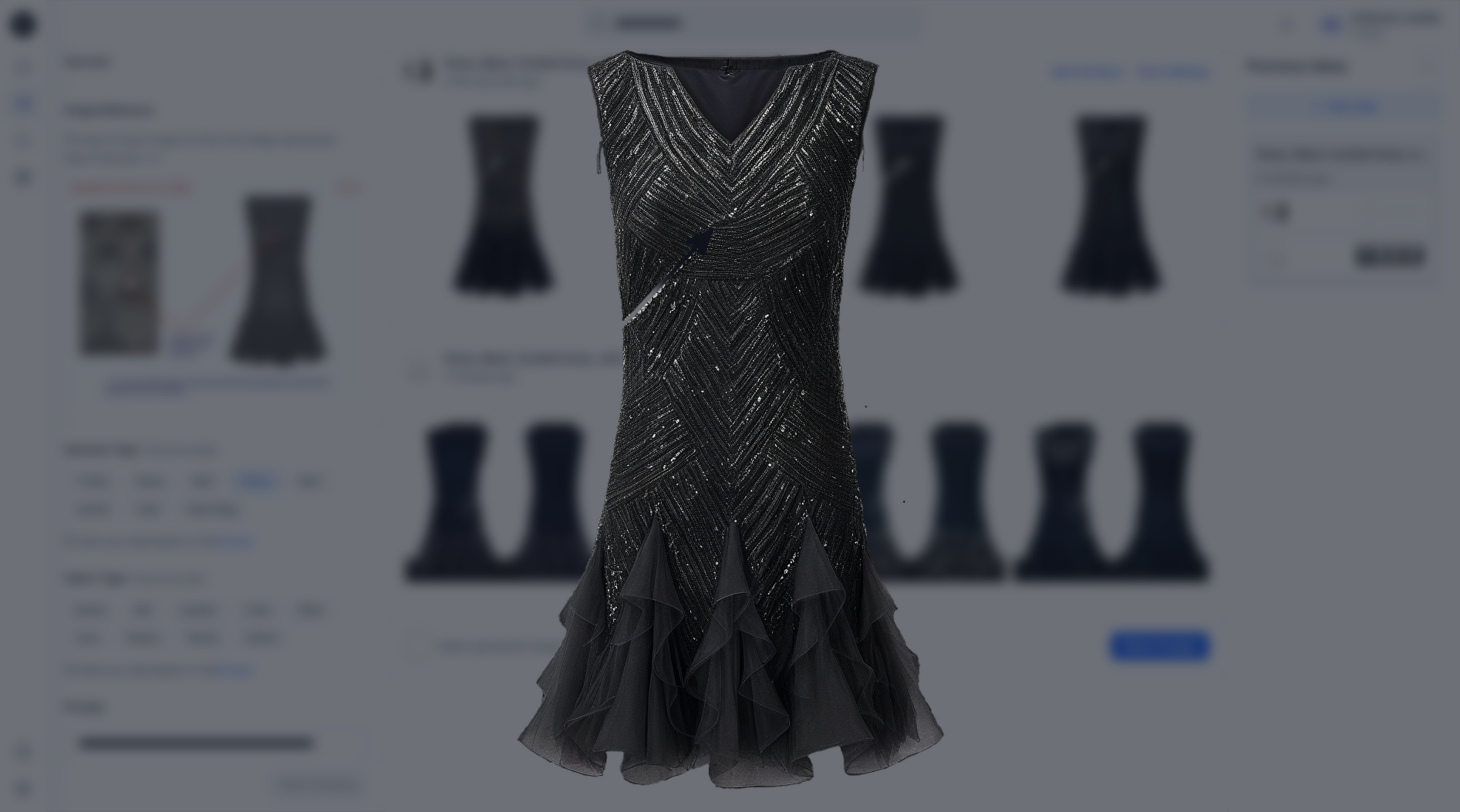
click at [1229, 457] on div "Close" at bounding box center [730, 406] width 1460 height 812
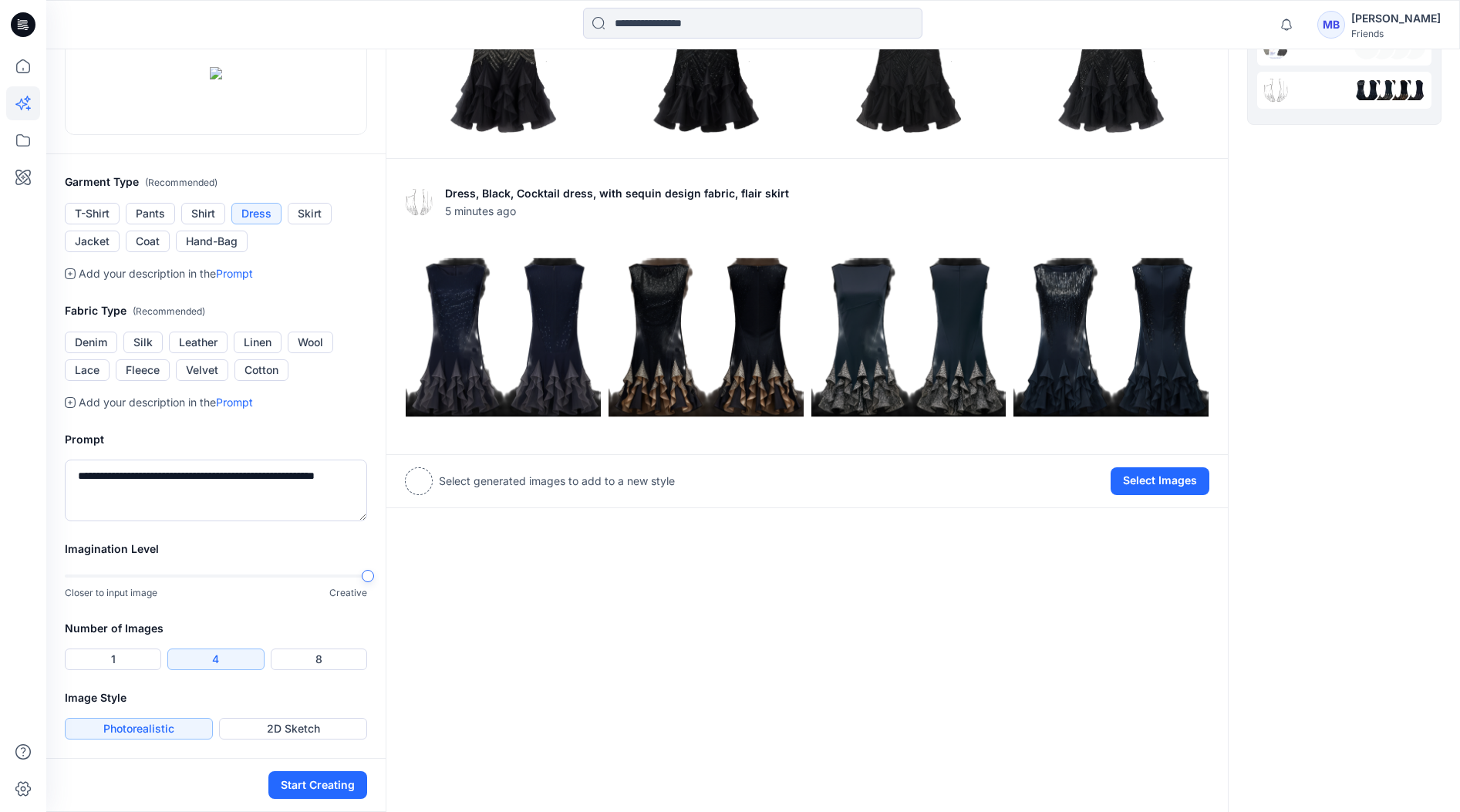
scroll to position [228, 0]
click at [214, 521] on textarea "**********" at bounding box center [215, 490] width 303 height 62
click at [161, 521] on textarea "**********" at bounding box center [215, 490] width 303 height 62
click at [316, 521] on textarea "**********" at bounding box center [215, 490] width 303 height 62
click at [241, 521] on textarea "**********" at bounding box center [215, 490] width 303 height 62
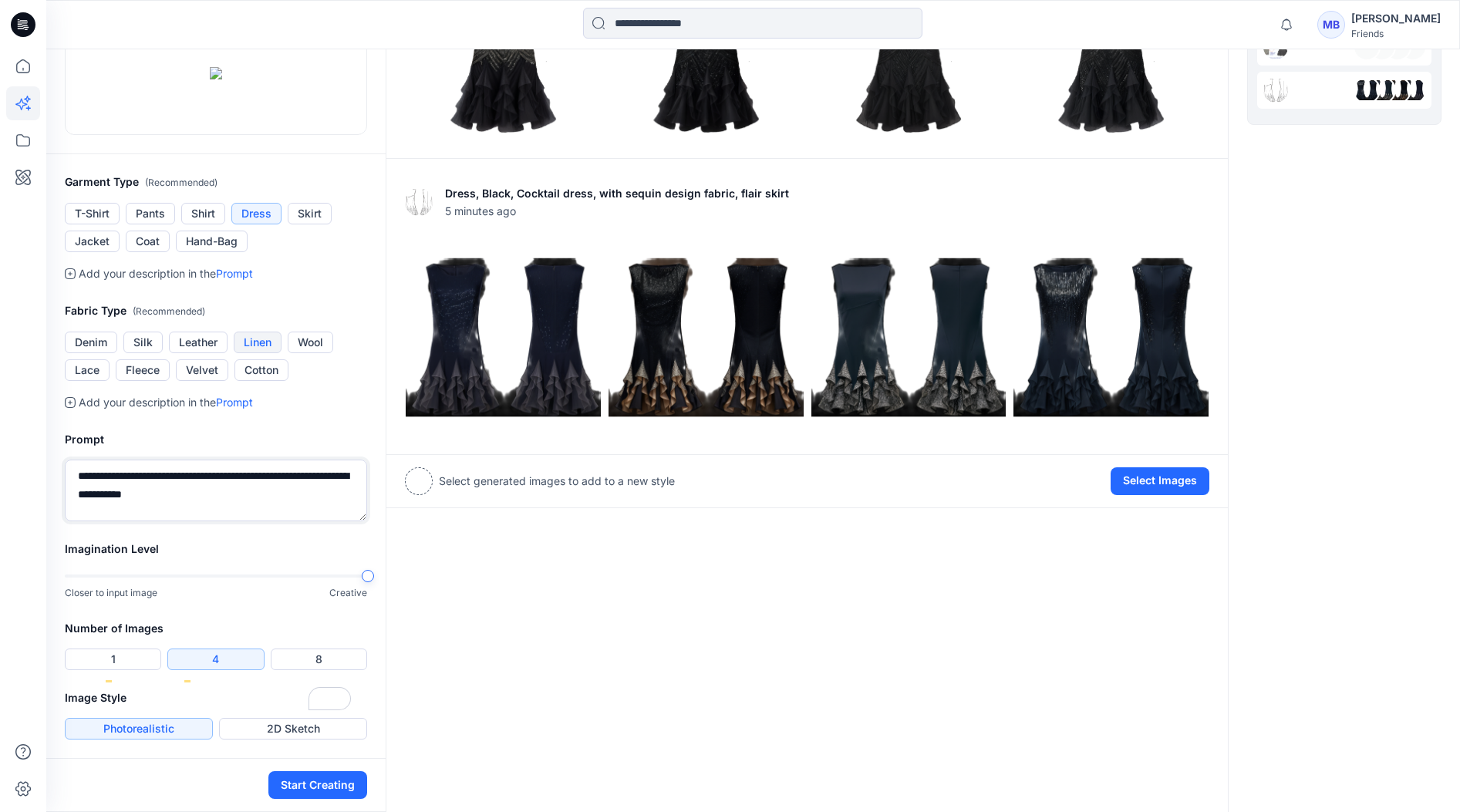
scroll to position [257, 0]
type textarea "**********"
click at [327, 789] on button "Start Creating" at bounding box center [318, 784] width 99 height 27
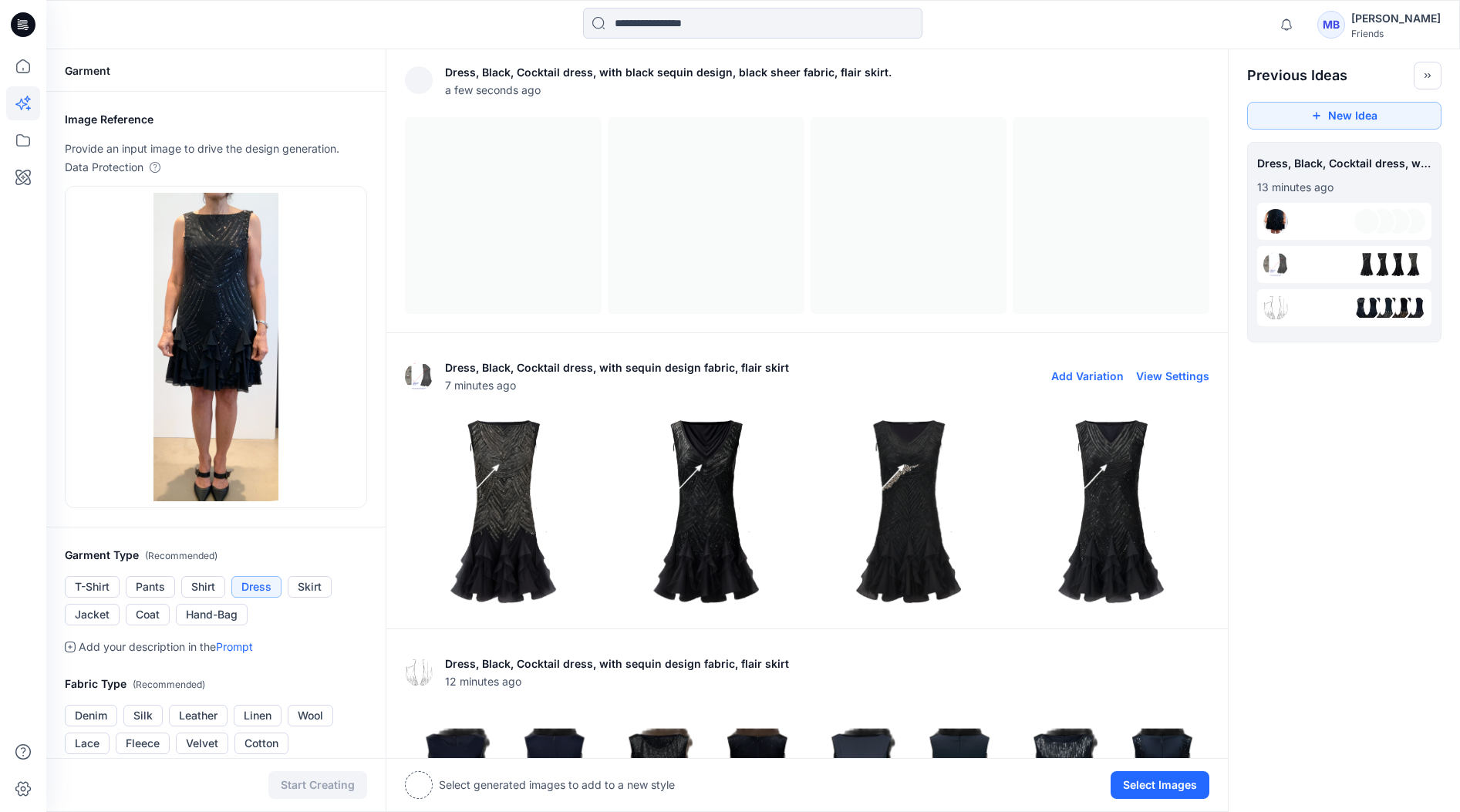
scroll to position [6, 0]
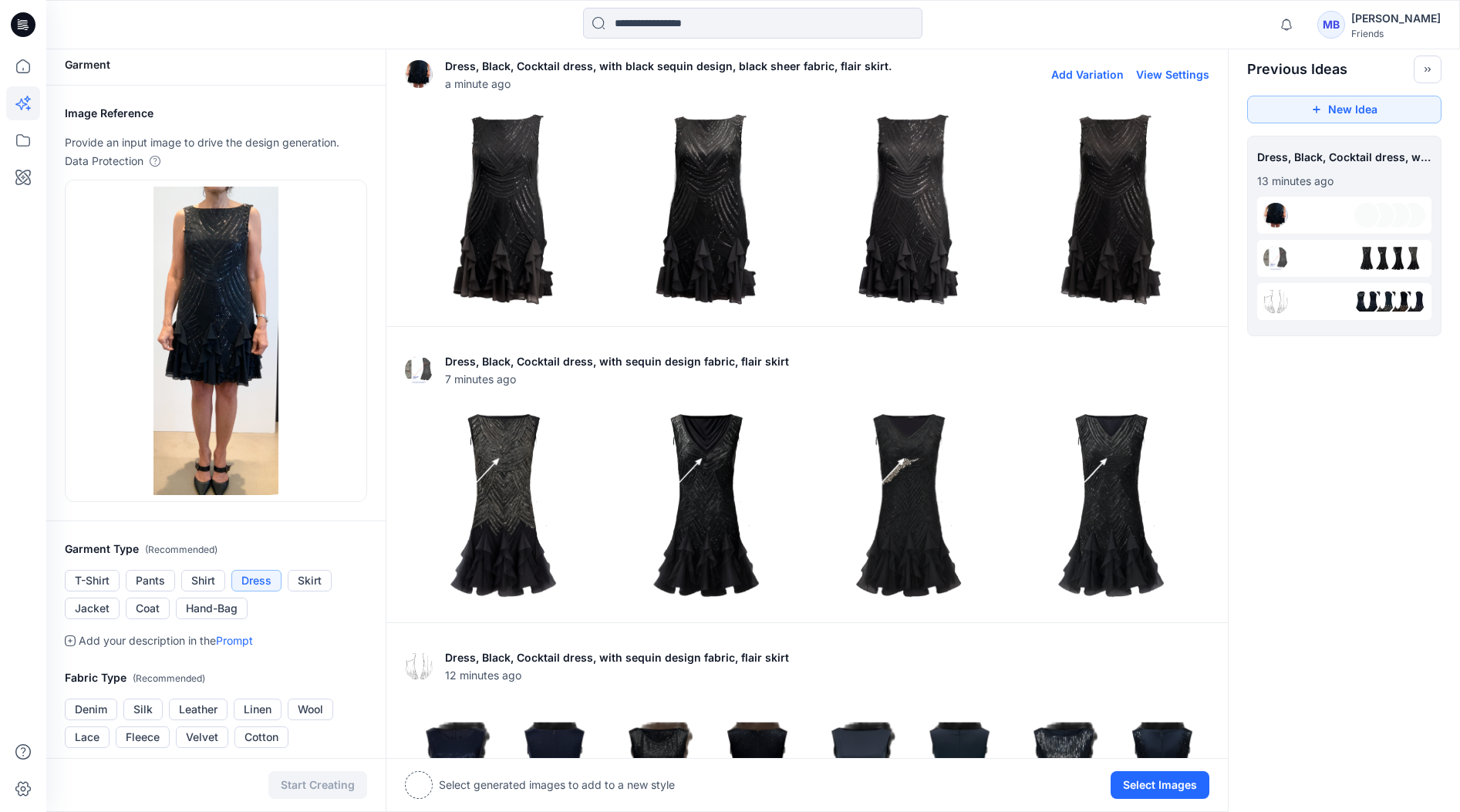
click at [512, 171] on img at bounding box center [503, 209] width 195 height 195
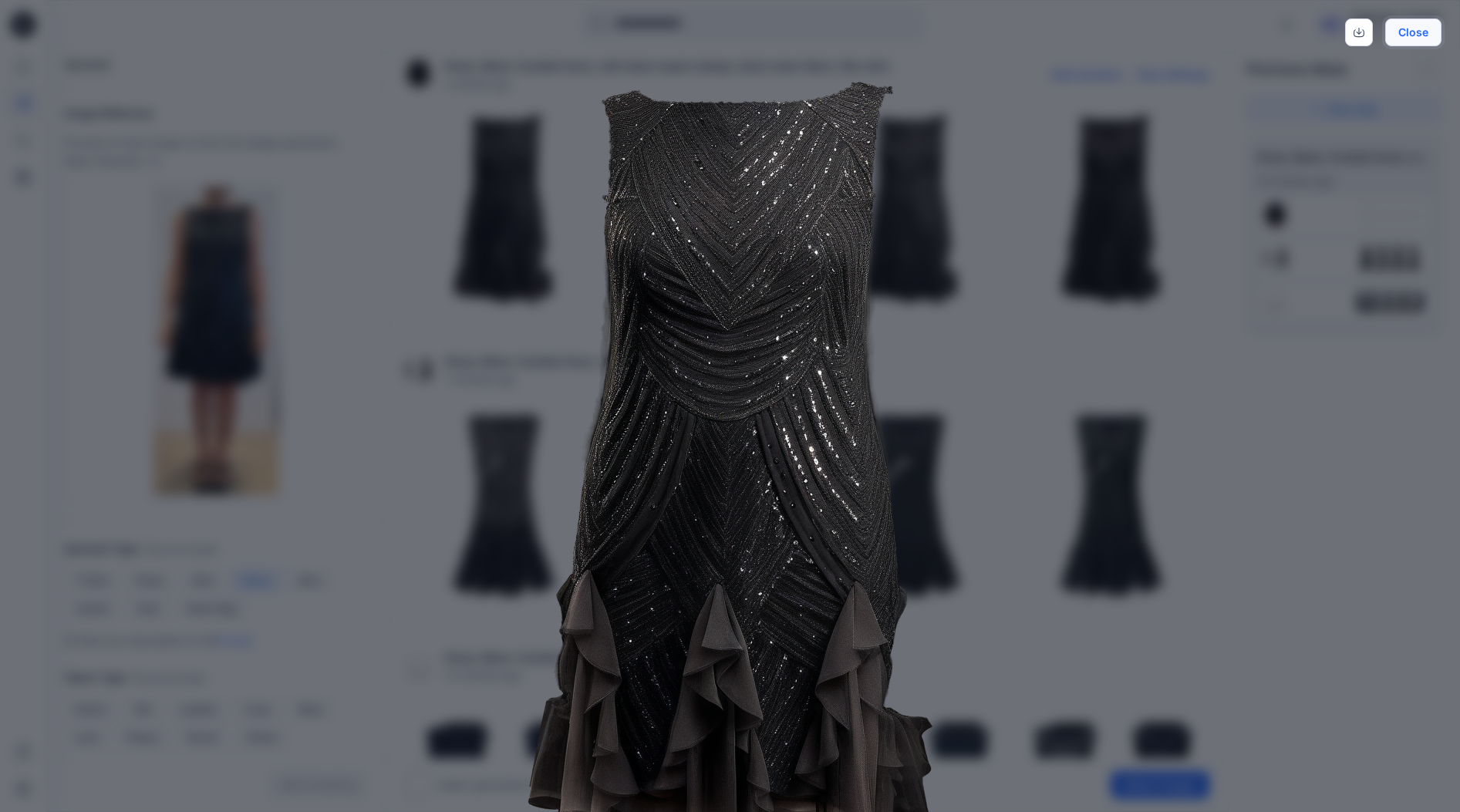
click at [1229, 34] on button "Close" at bounding box center [1413, 32] width 56 height 27
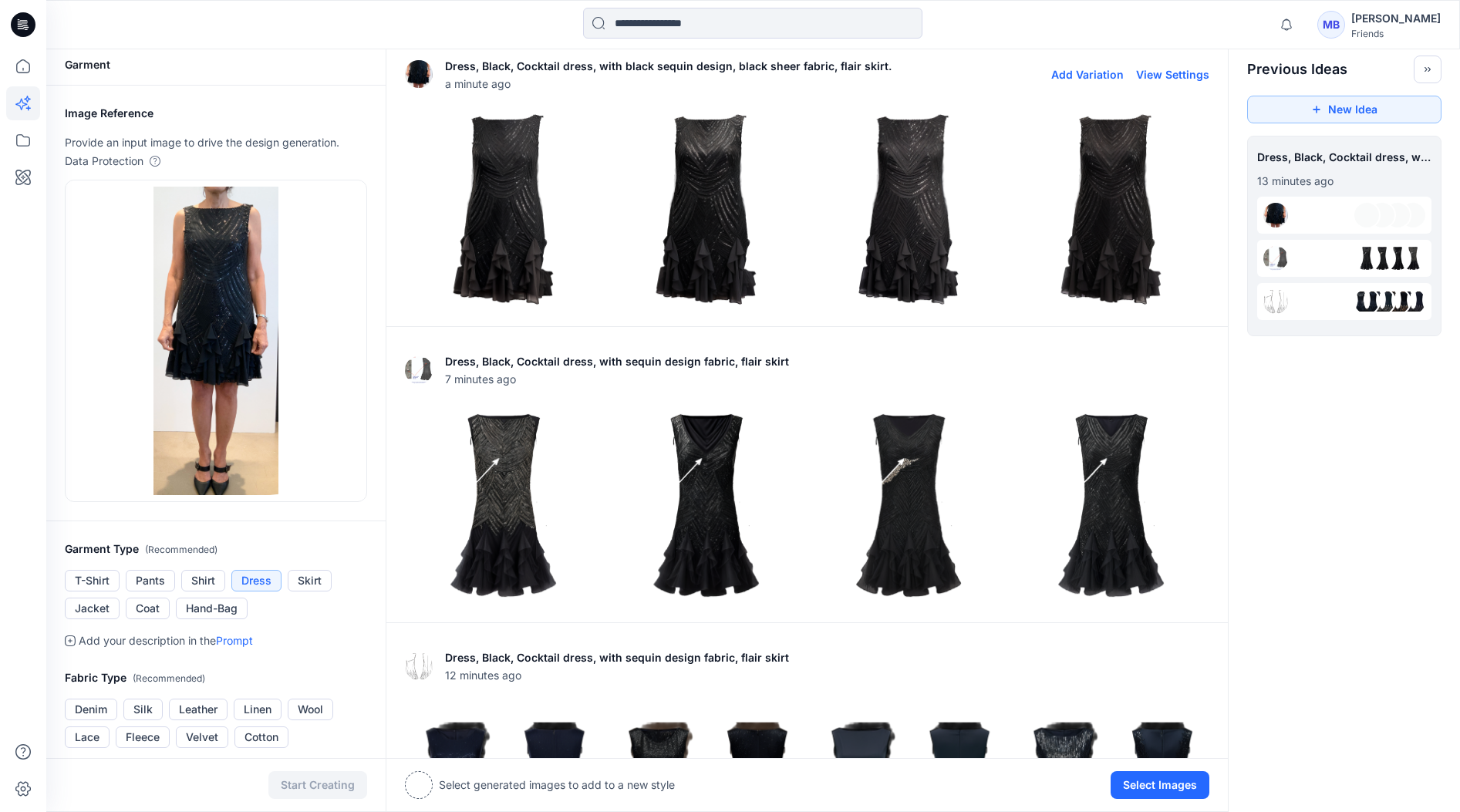
click at [715, 220] on img at bounding box center [706, 209] width 195 height 195
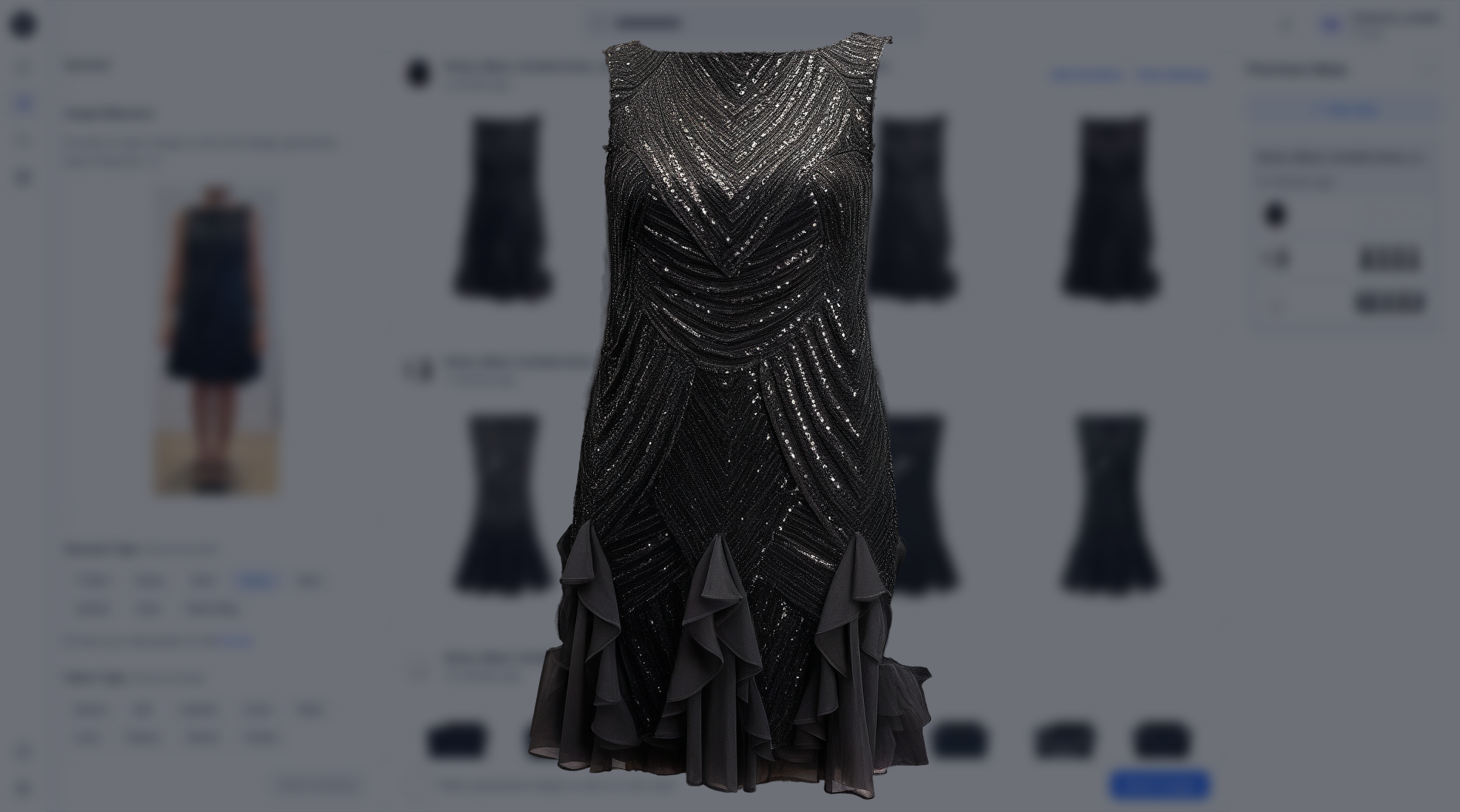
scroll to position [48, 0]
click at [1229, 387] on div "Close" at bounding box center [730, 406] width 1460 height 812
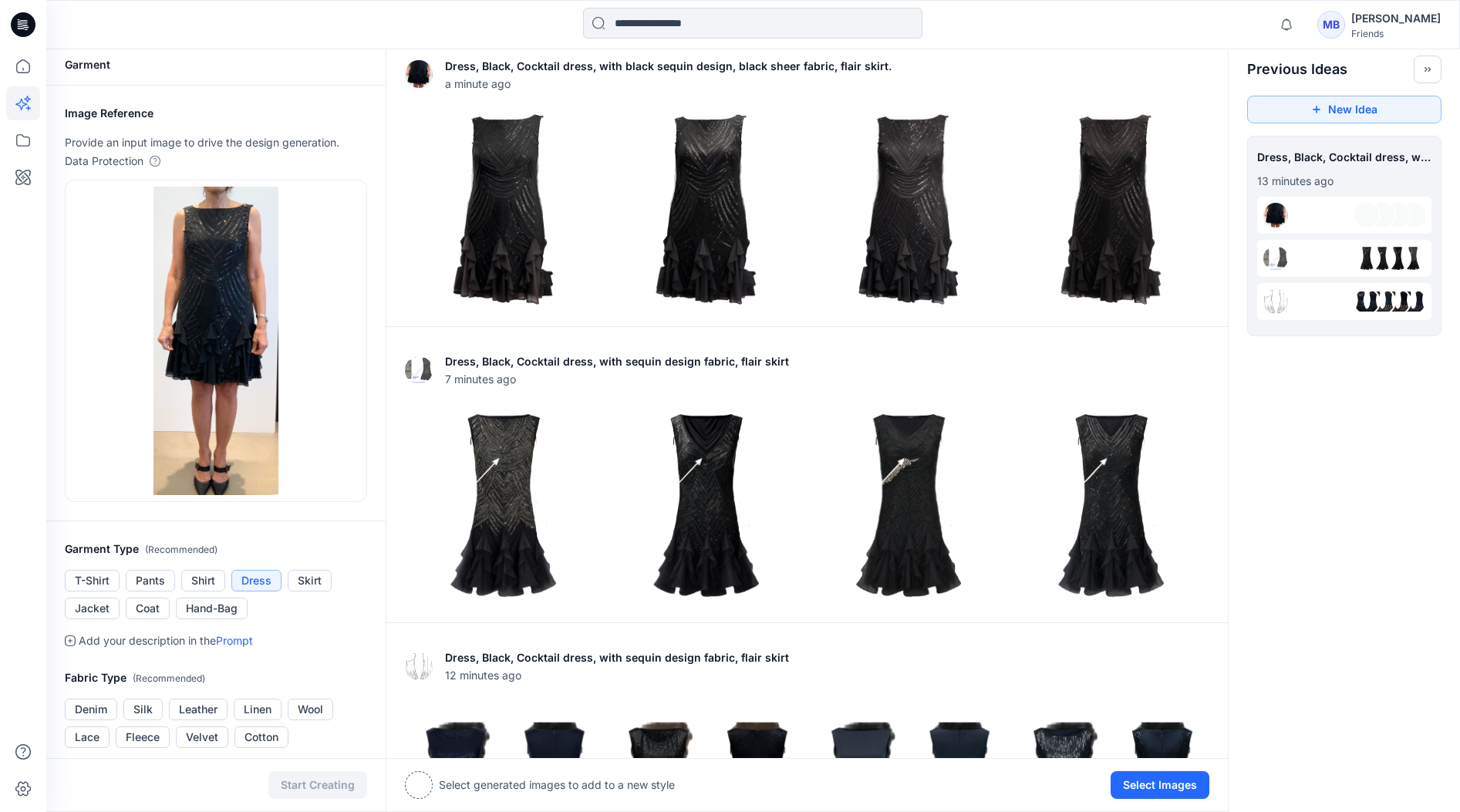
click at [499, 212] on img at bounding box center [503, 209] width 195 height 195
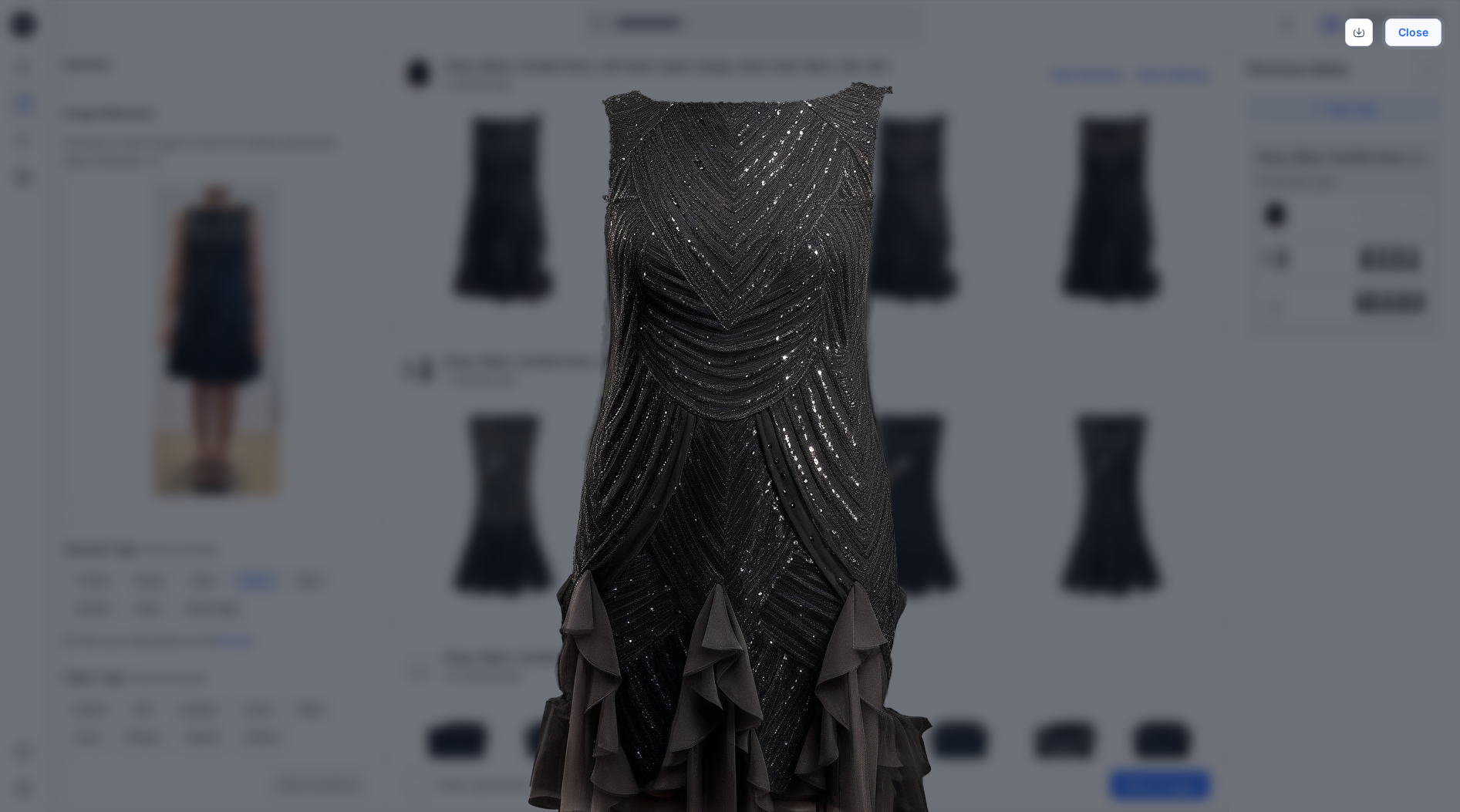
click at [1229, 35] on button "Close" at bounding box center [1413, 32] width 56 height 27
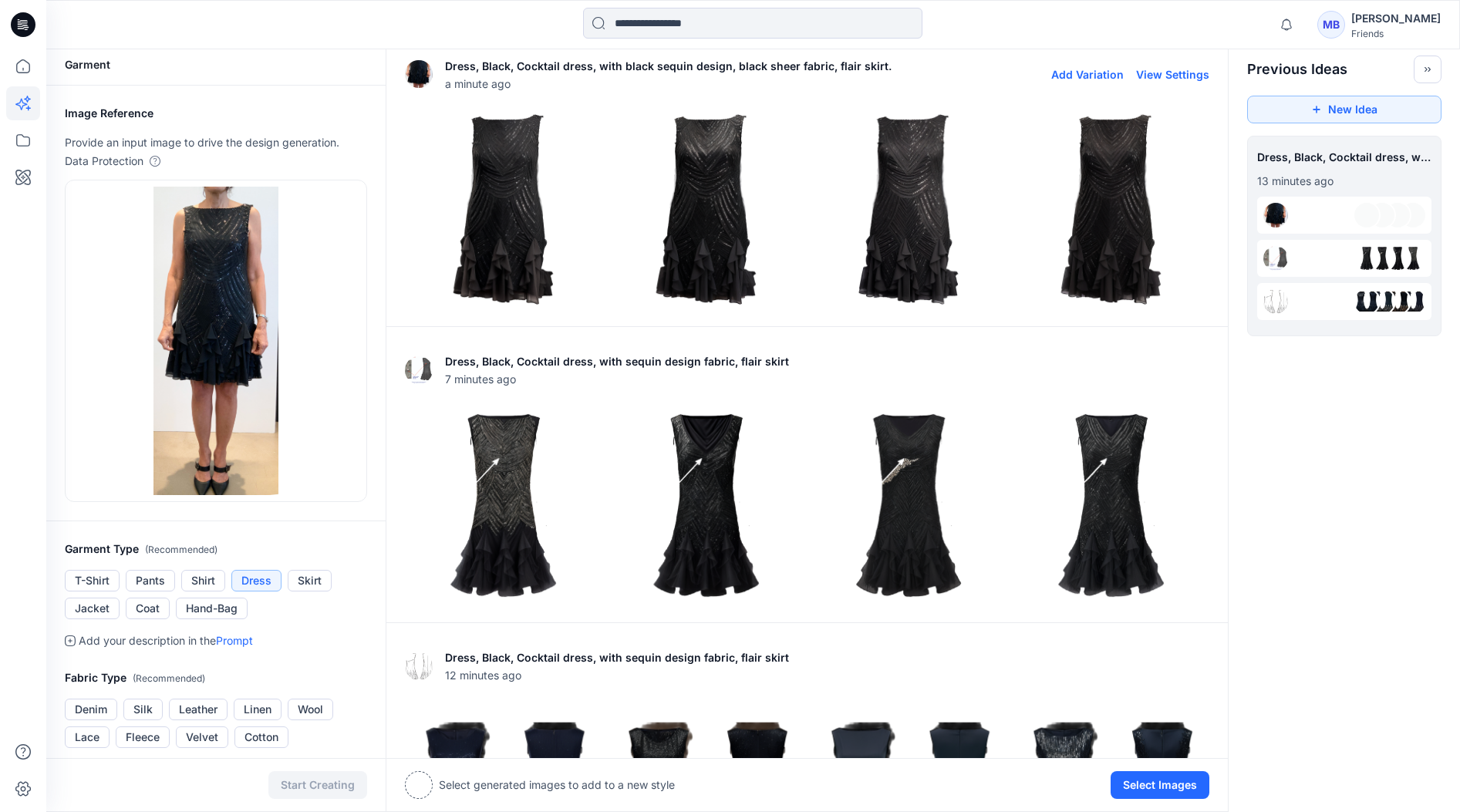
click at [706, 152] on img at bounding box center [706, 209] width 195 height 195
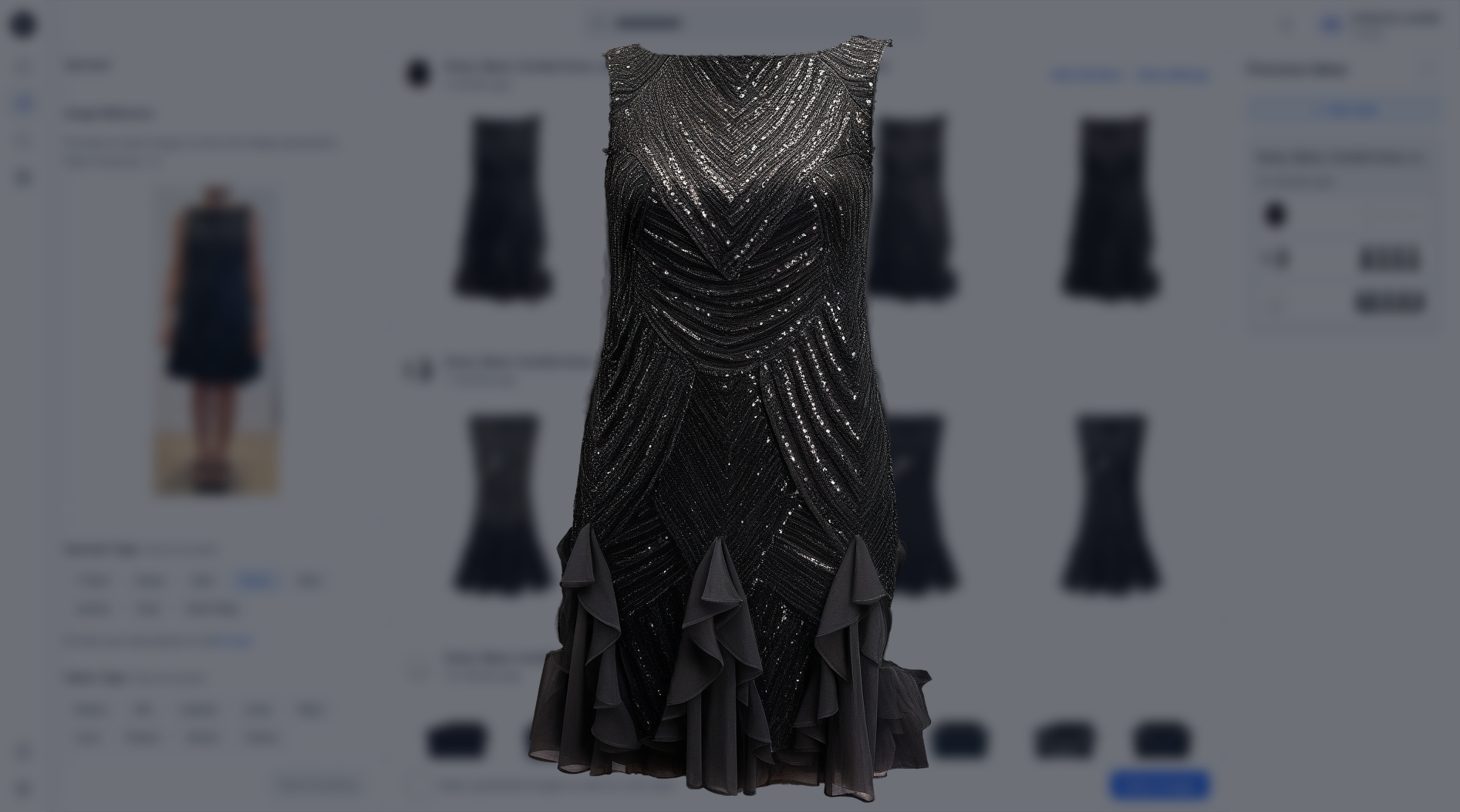
scroll to position [55, 0]
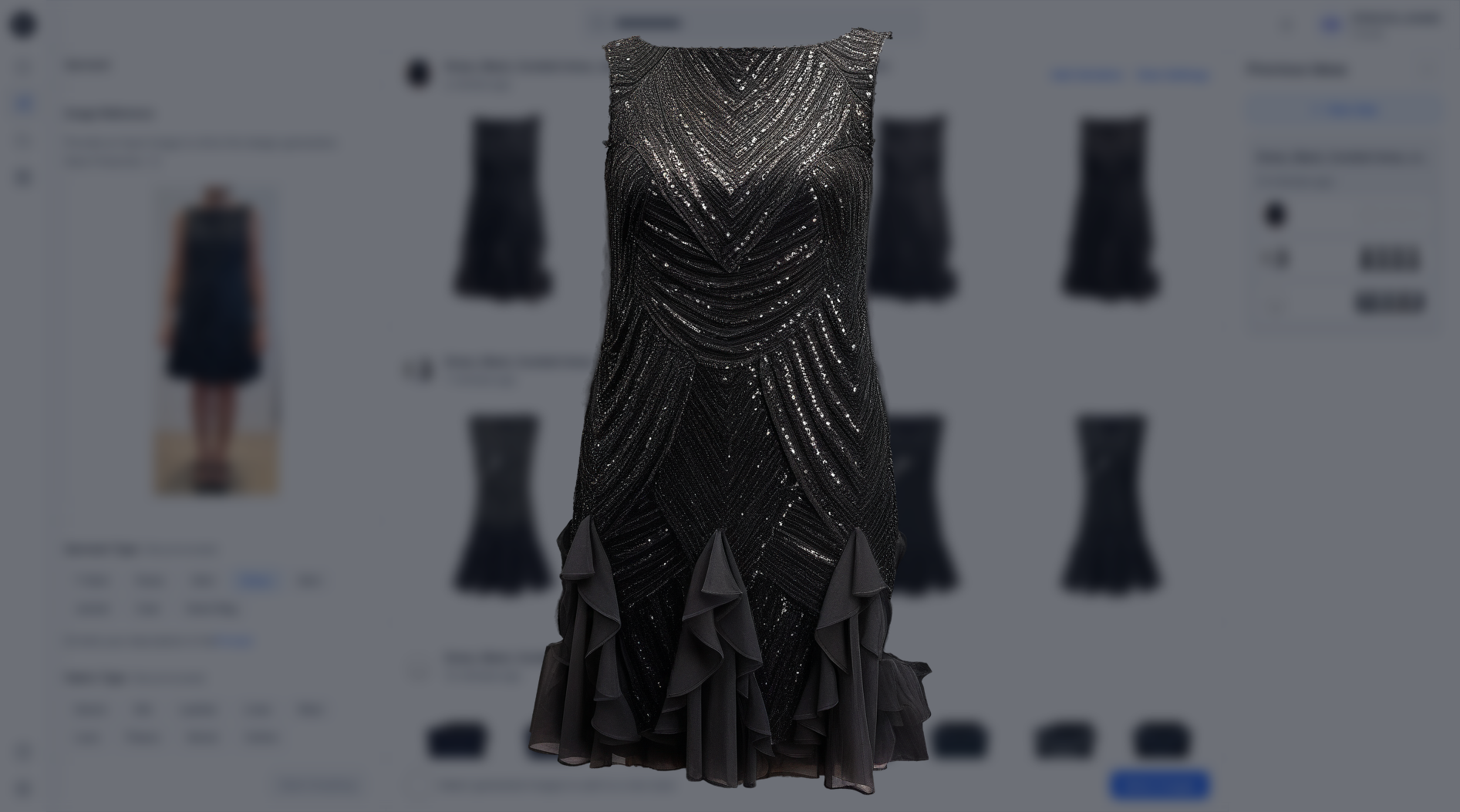
click at [779, 144] on img at bounding box center [730, 410] width 790 height 789
click at [682, 284] on img at bounding box center [730, 410] width 790 height 789
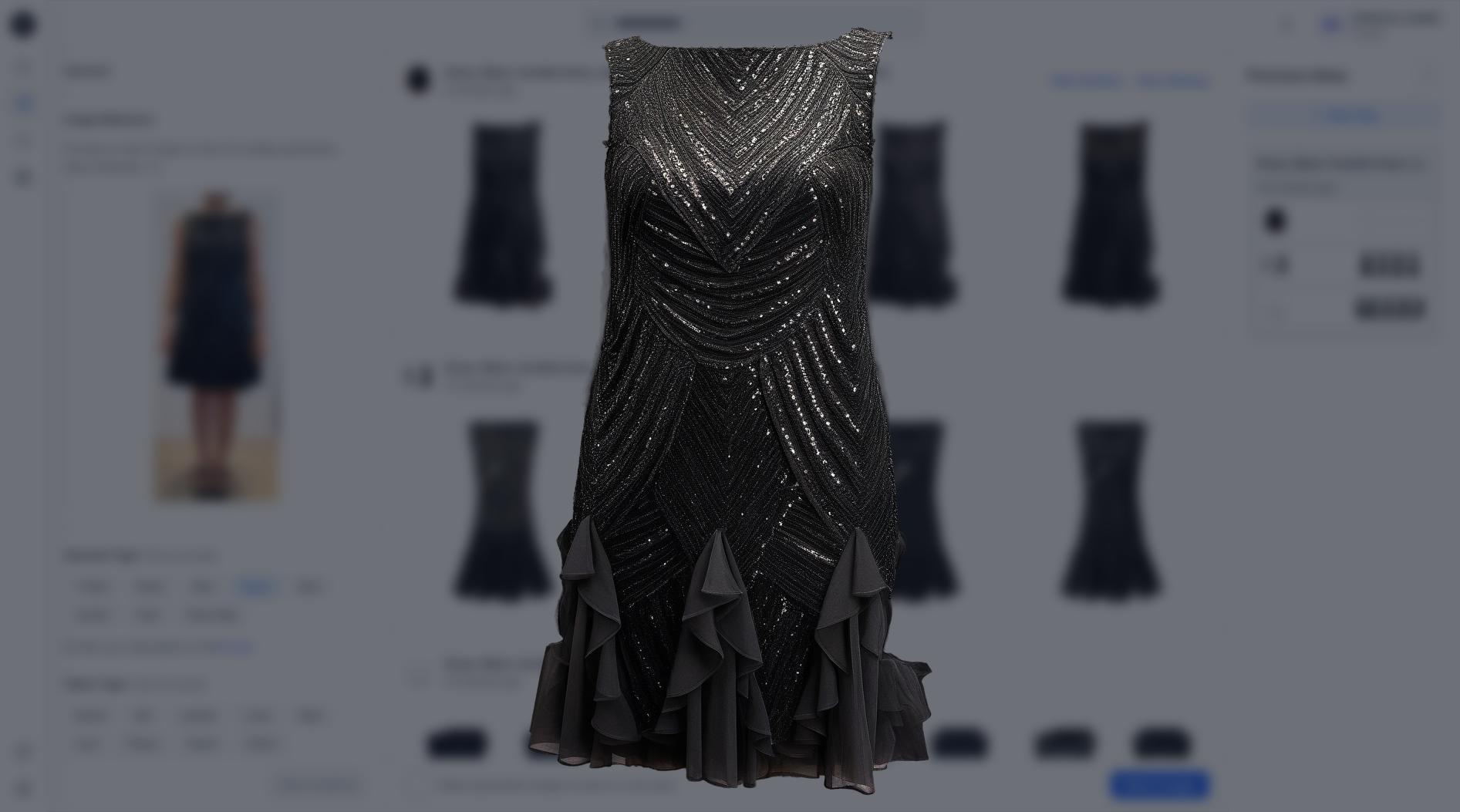
drag, startPoint x: 783, startPoint y: 136, endPoint x: 804, endPoint y: 144, distance: 22.5
click at [784, 138] on img at bounding box center [730, 410] width 790 height 789
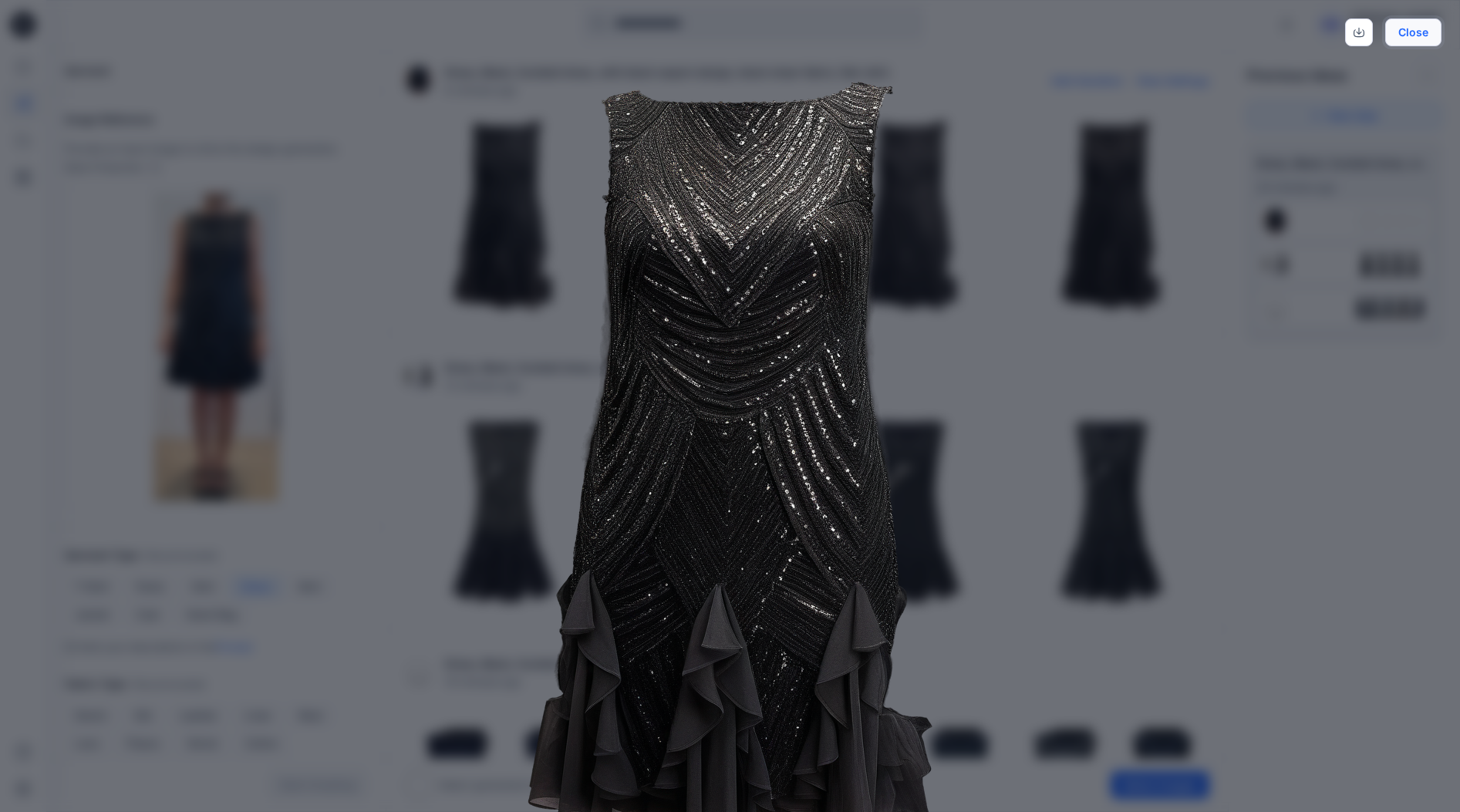
click at [1229, 41] on button "Close" at bounding box center [1413, 32] width 56 height 27
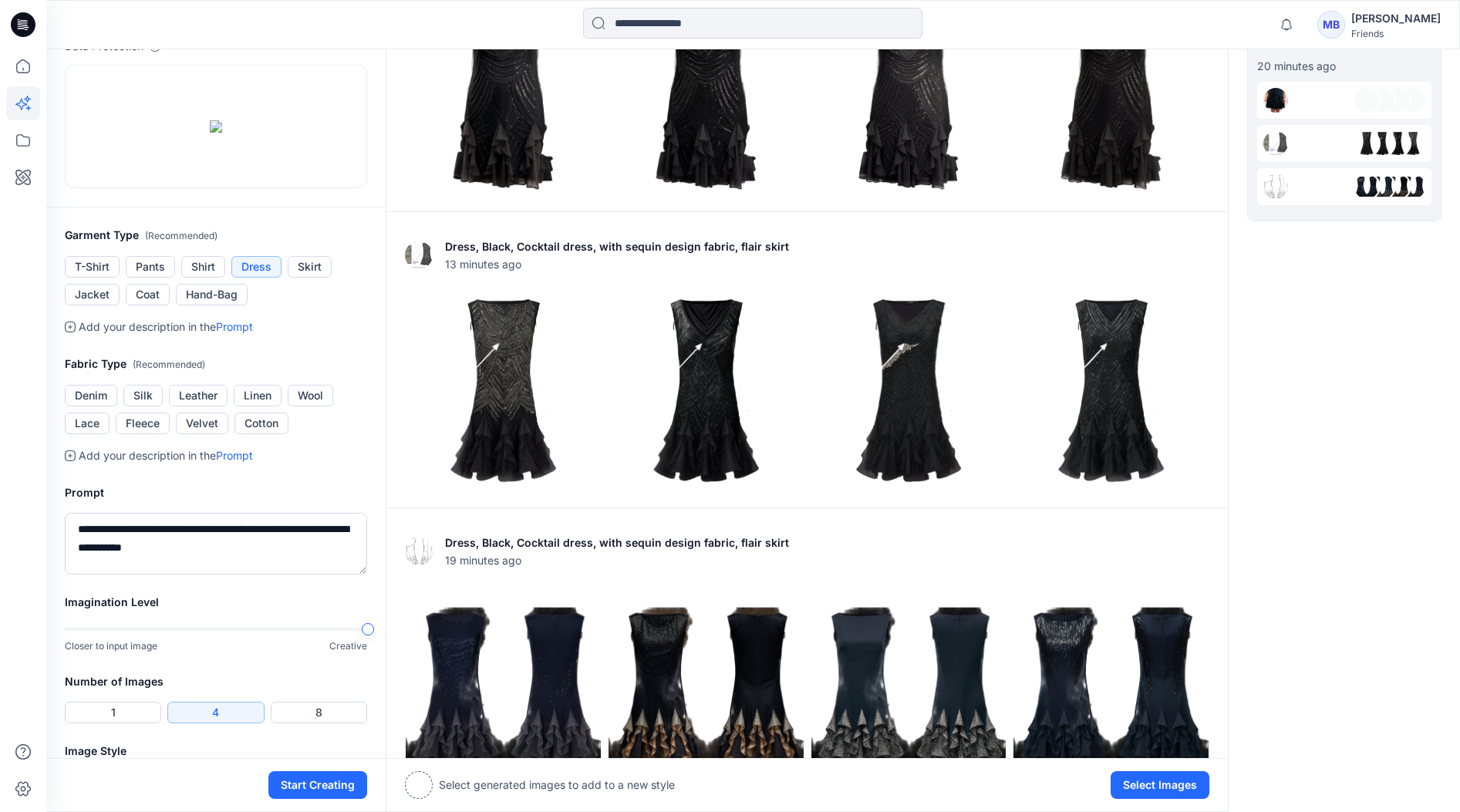
scroll to position [257, 0]
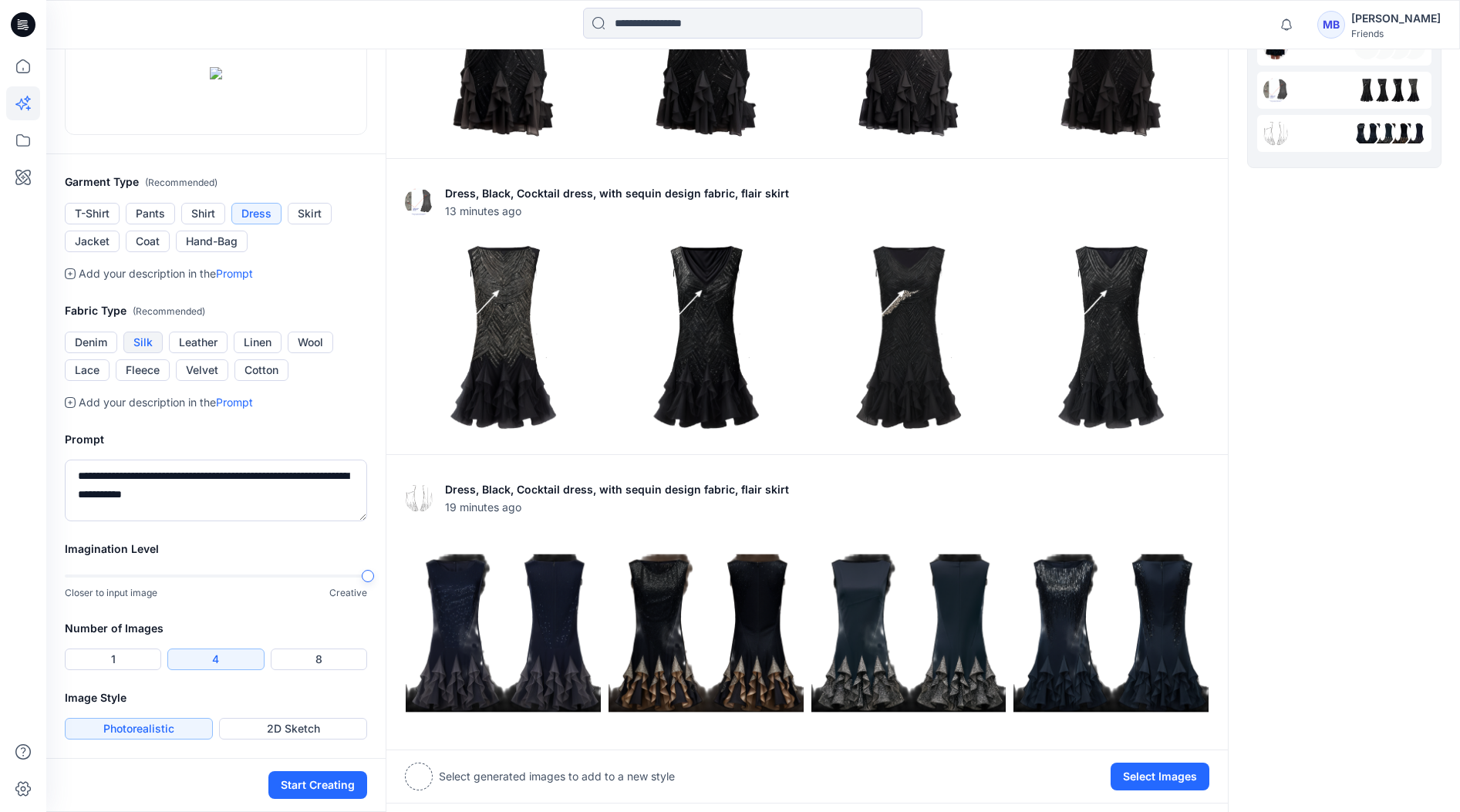
click at [140, 353] on button "Silk" at bounding box center [143, 342] width 40 height 21
drag, startPoint x: 107, startPoint y: 591, endPoint x: 56, endPoint y: 592, distance: 51.0
click at [56, 540] on div "**********" at bounding box center [215, 475] width 340 height 128
click at [230, 521] on textarea "**********" at bounding box center [215, 490] width 303 height 62
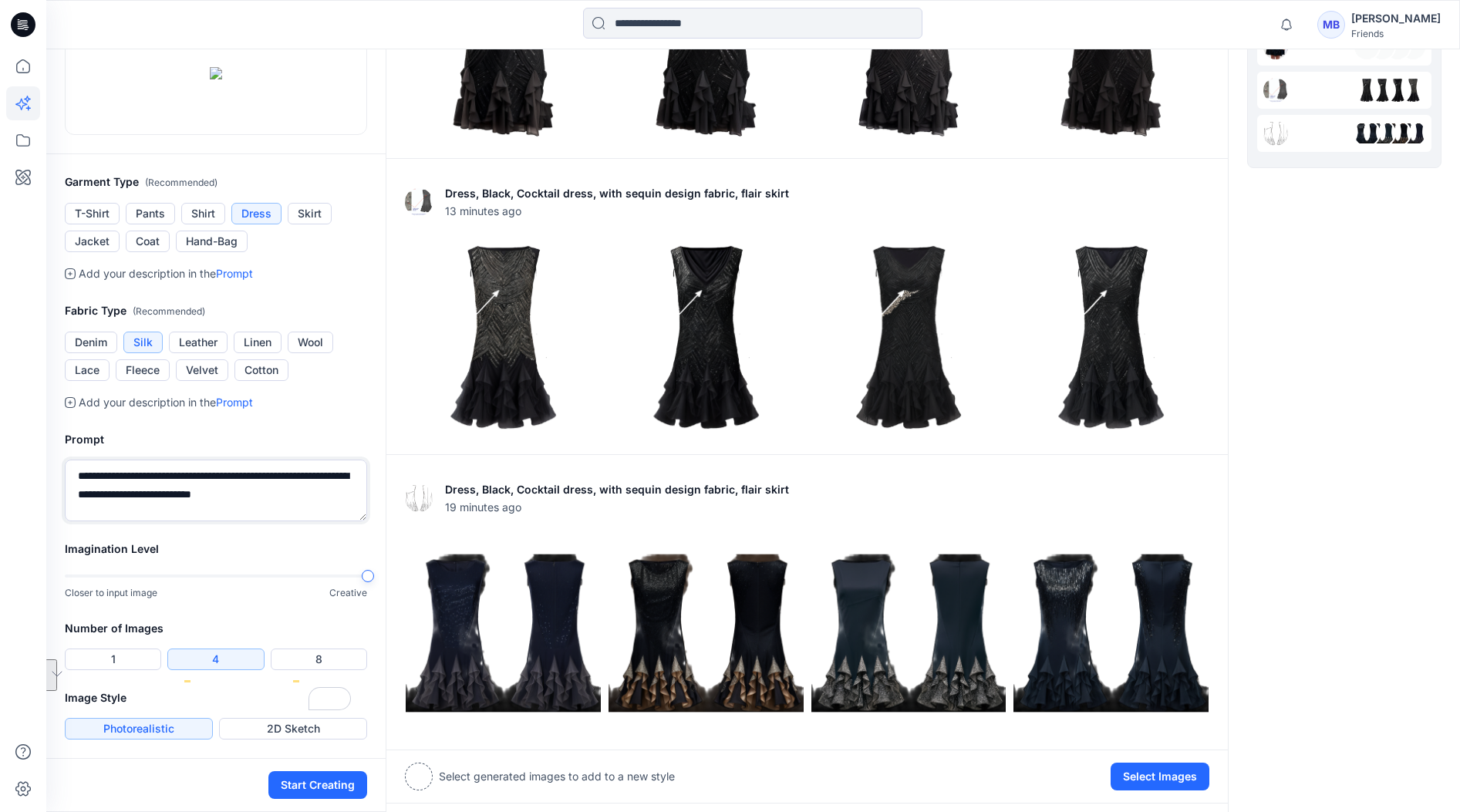
drag, startPoint x: 298, startPoint y: 585, endPoint x: 300, endPoint y: 607, distance: 22.1
click at [300, 521] on textarea "**********" at bounding box center [215, 490] width 303 height 62
type textarea "**********"
click at [466, 682] on div "Dress, Black, Cocktail dress, with black sequin design, black sheer fabric, fla…" at bounding box center [807, 343] width 843 height 936
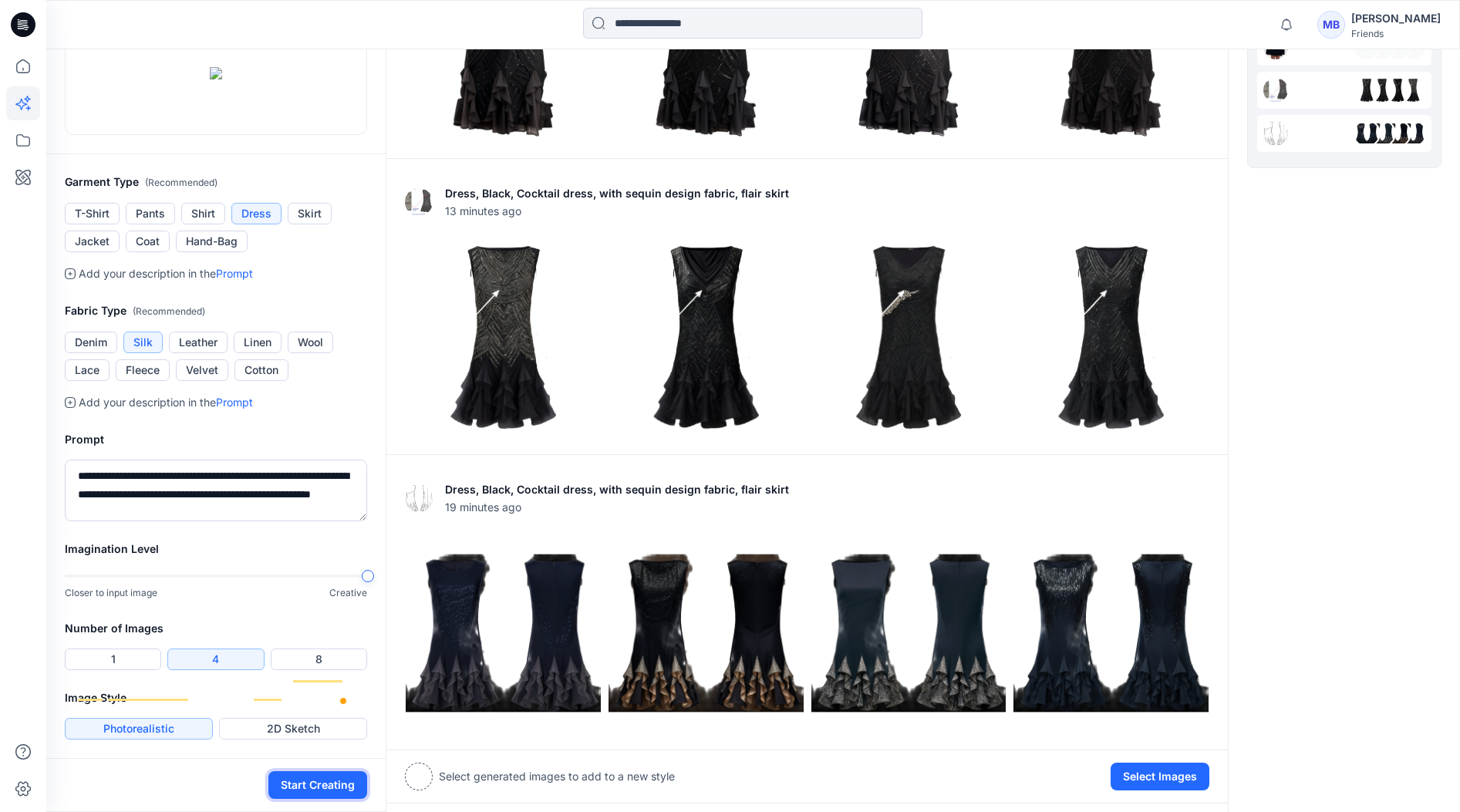
click at [332, 775] on button "Start Creating" at bounding box center [318, 784] width 99 height 27
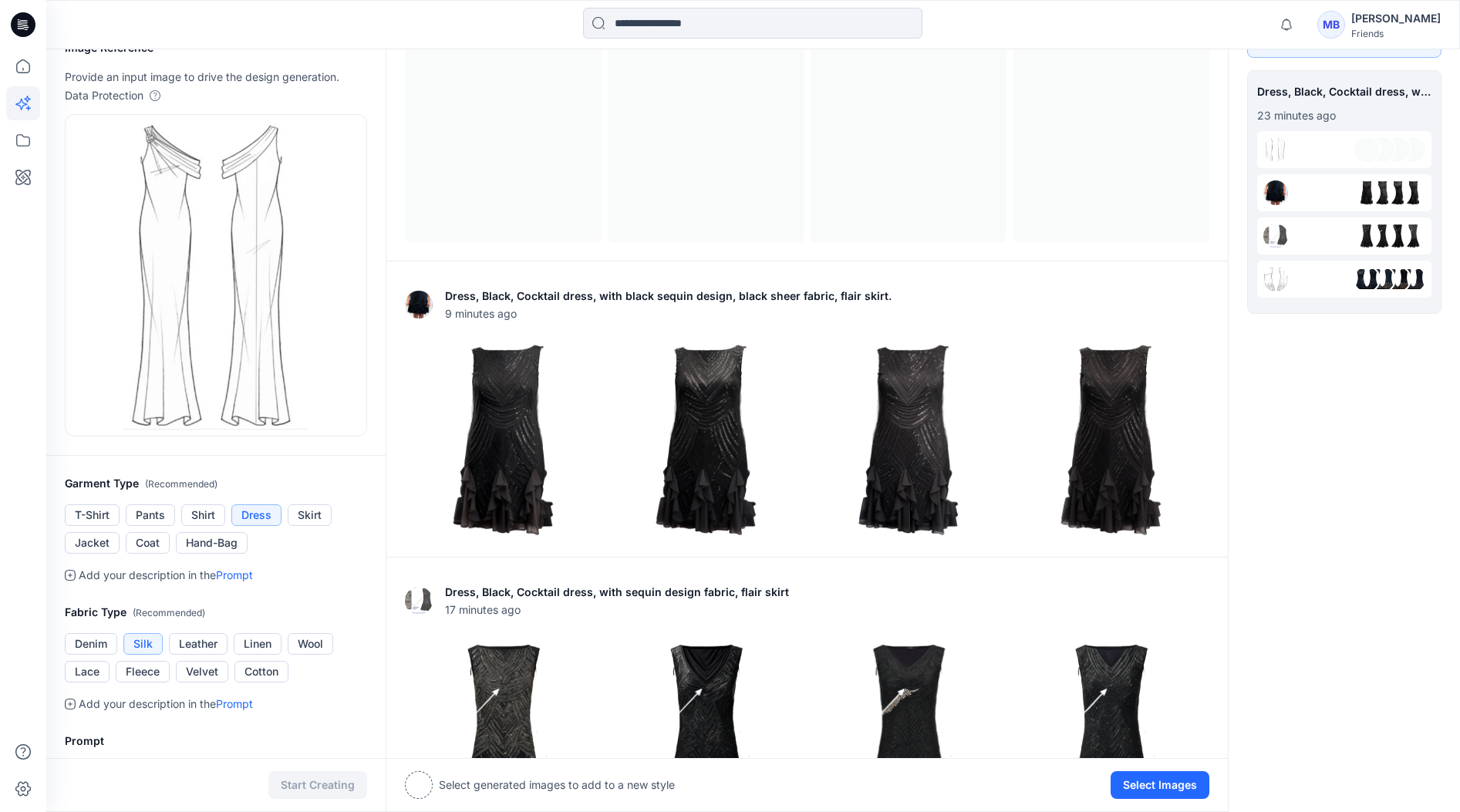
scroll to position [6, 0]
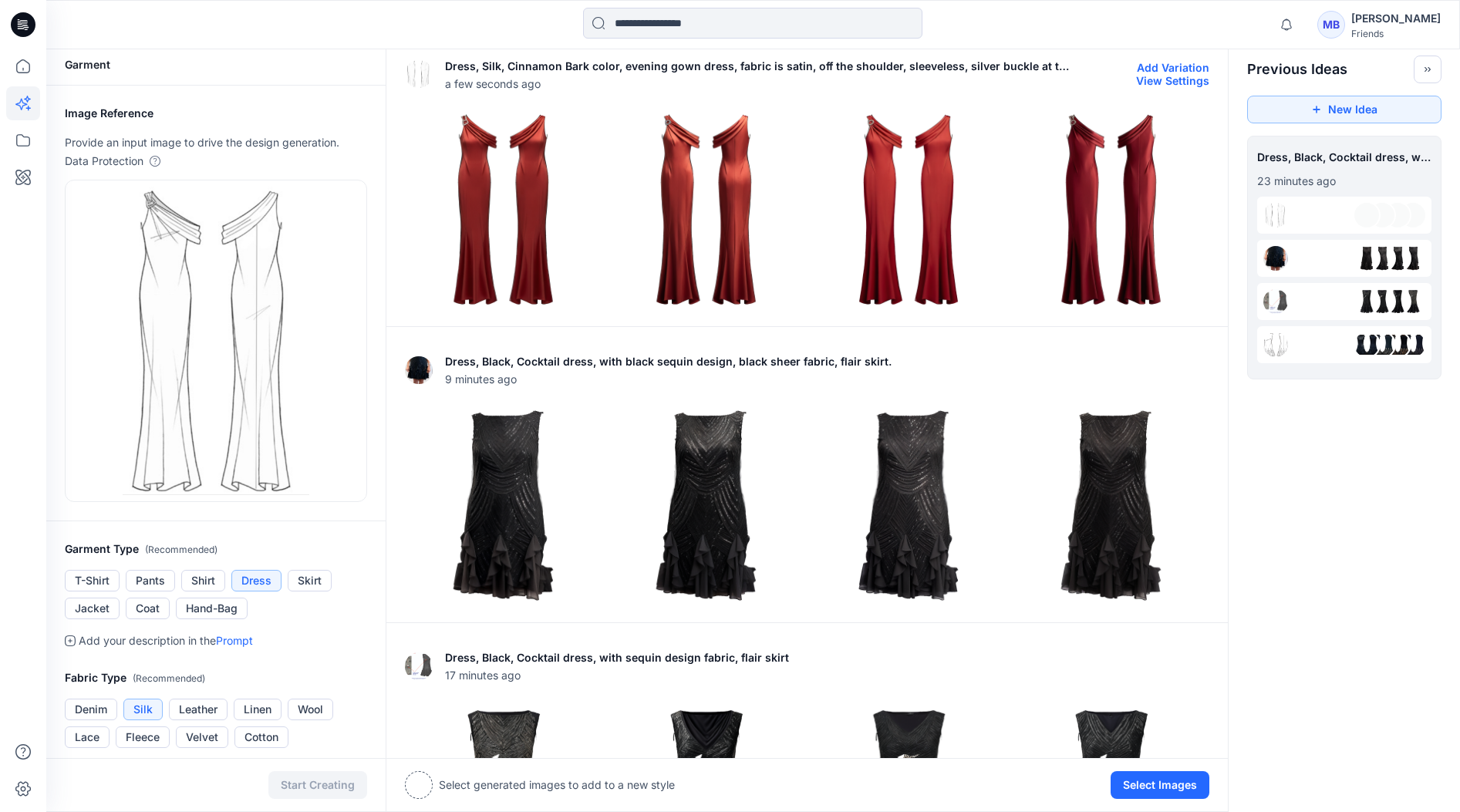
click at [699, 170] on img at bounding box center [706, 209] width 195 height 195
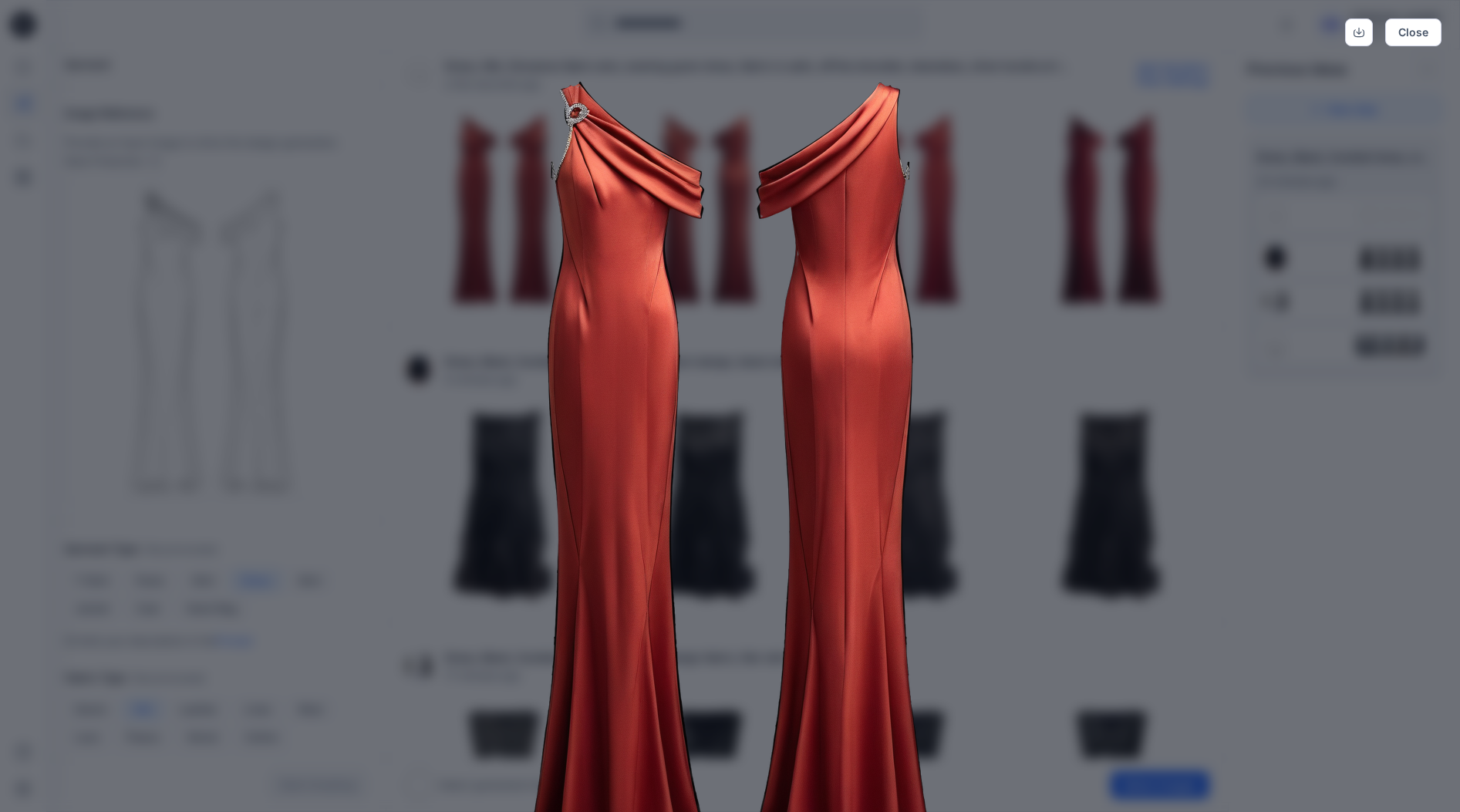
click at [1229, 479] on div "Close" at bounding box center [730, 406] width 1460 height 812
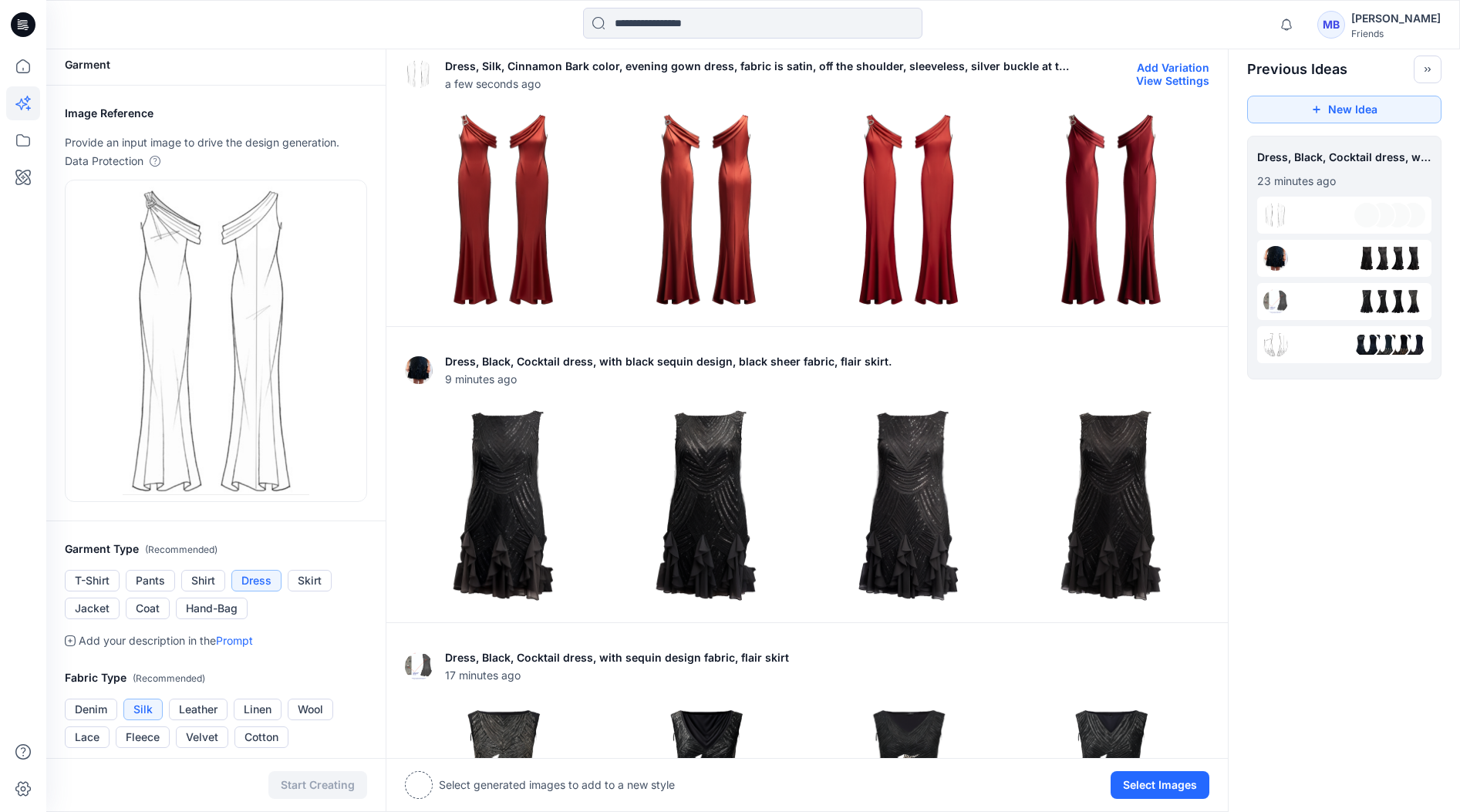
click at [530, 186] on img at bounding box center [503, 209] width 195 height 195
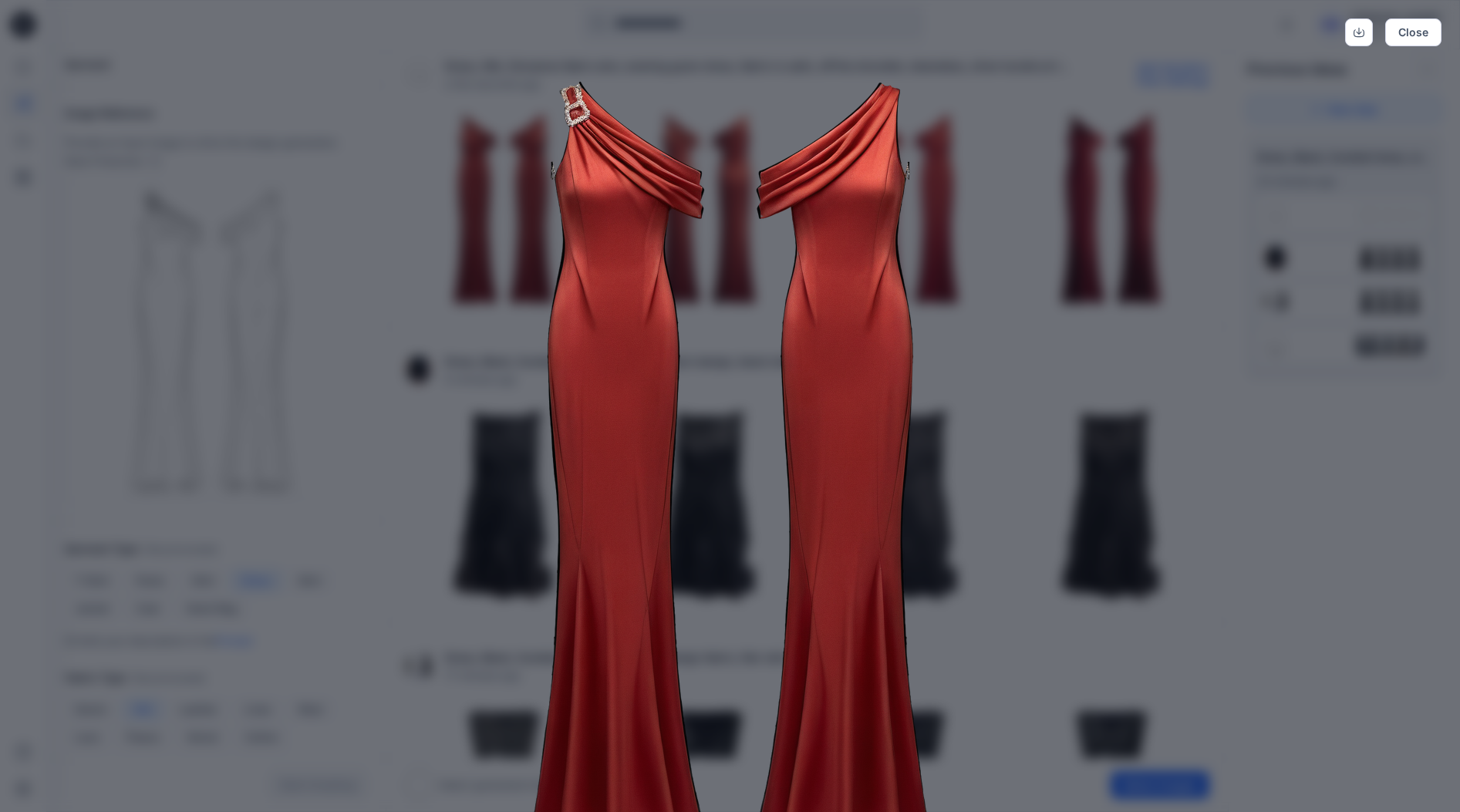
click at [1229, 446] on div "Close" at bounding box center [730, 406] width 1460 height 812
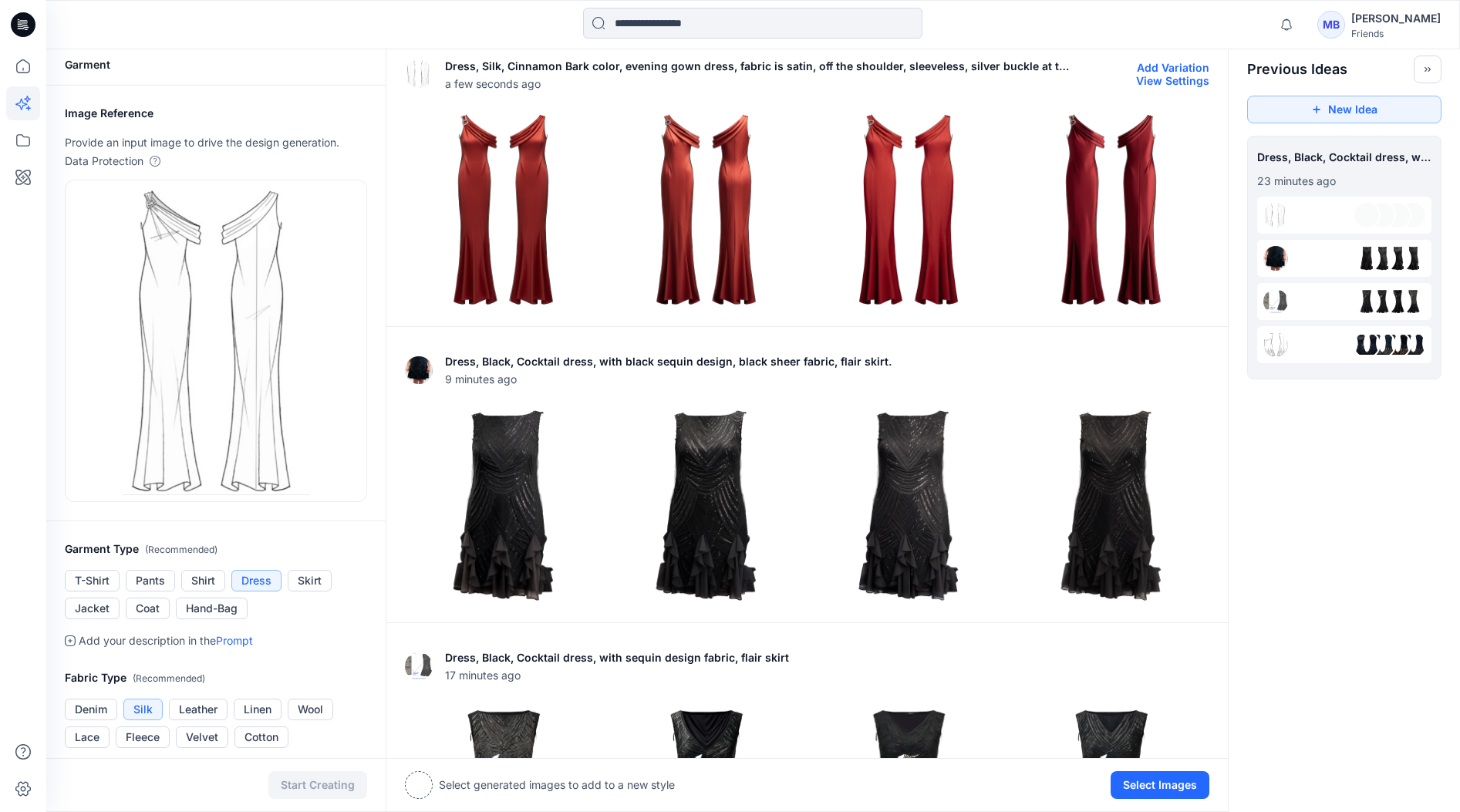
click at [902, 156] on img at bounding box center [909, 209] width 195 height 195
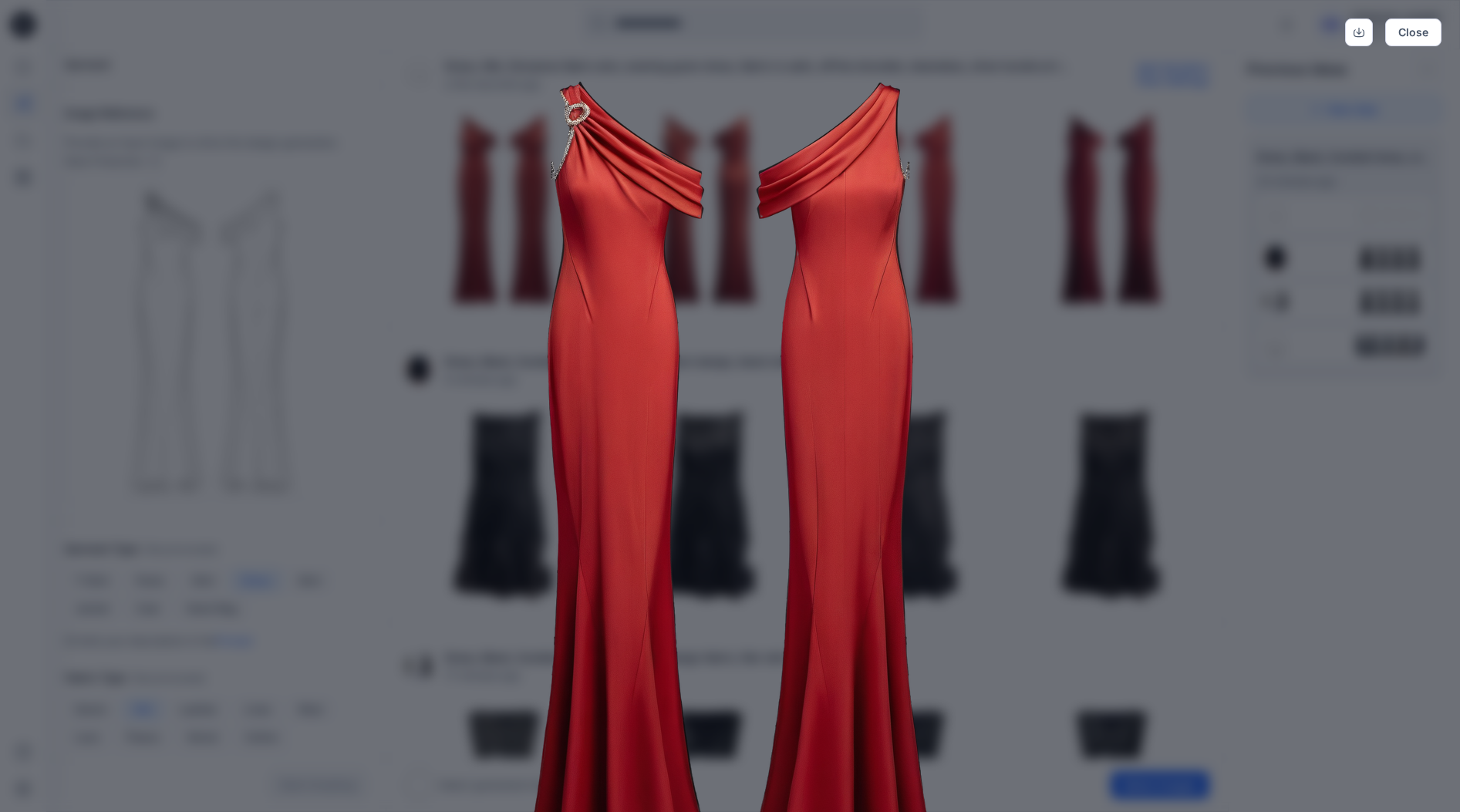
click at [1229, 364] on div "Close" at bounding box center [730, 406] width 1460 height 812
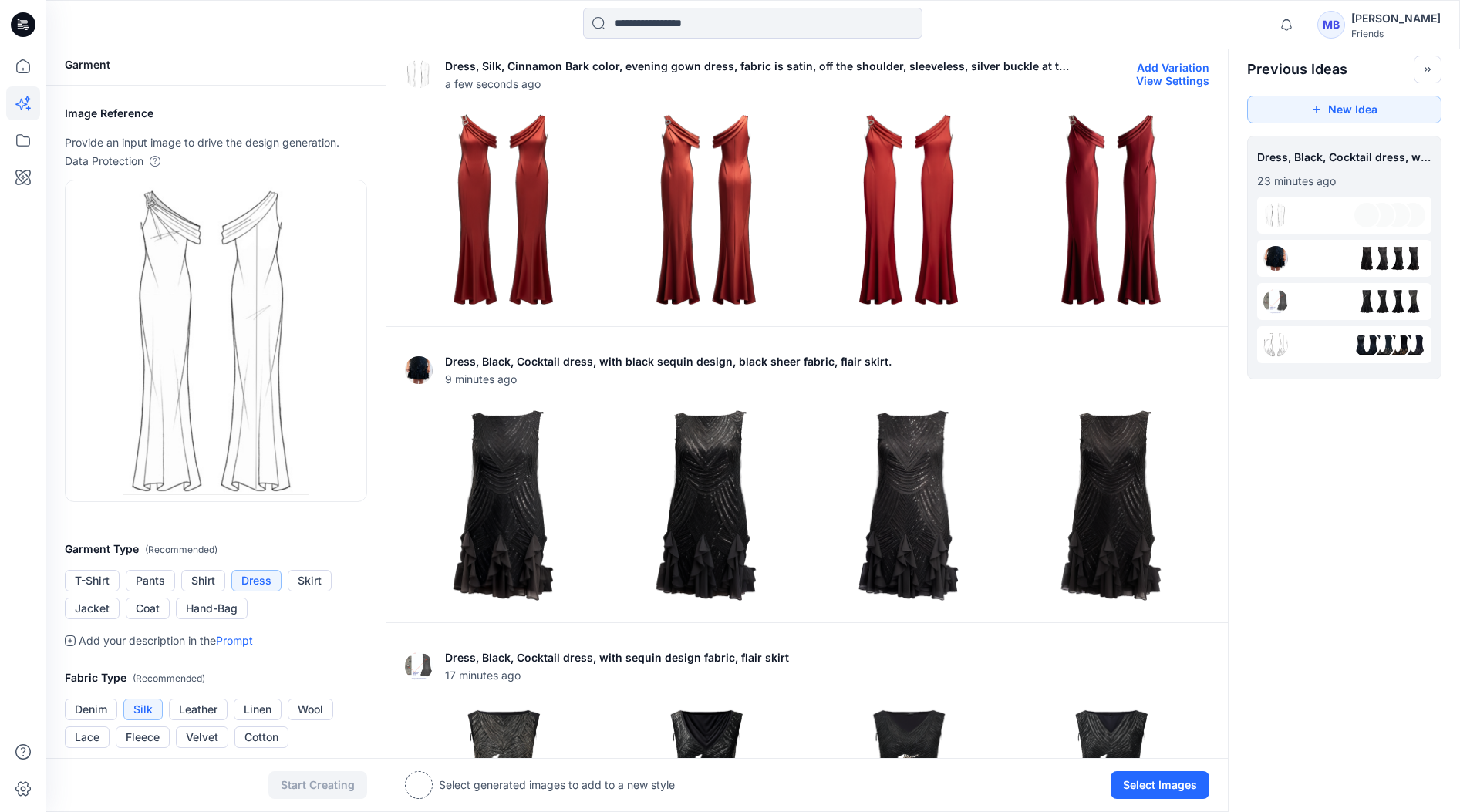
click at [1084, 151] on img at bounding box center [1111, 209] width 195 height 195
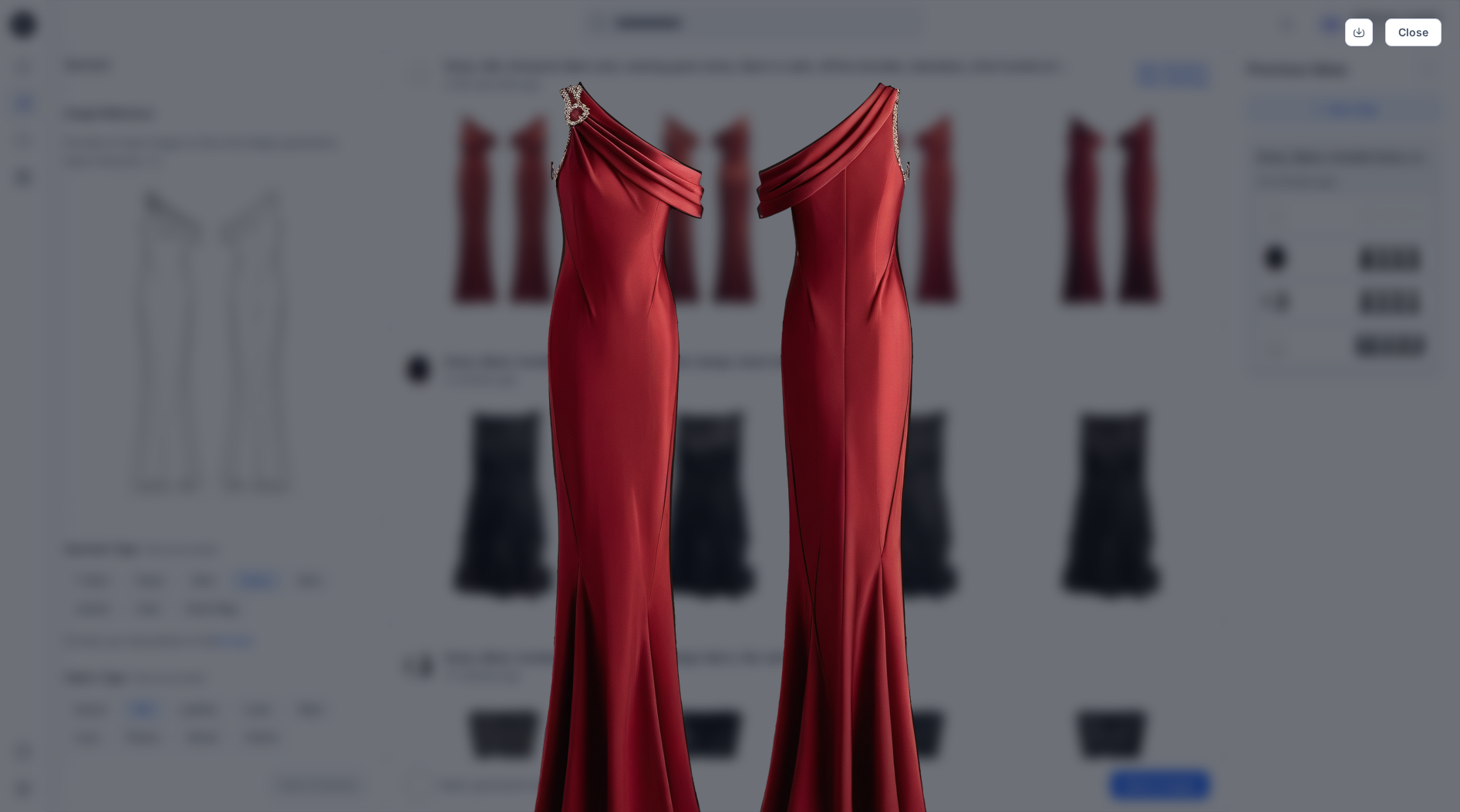
click at [1229, 419] on div "Close" at bounding box center [730, 406] width 1460 height 812
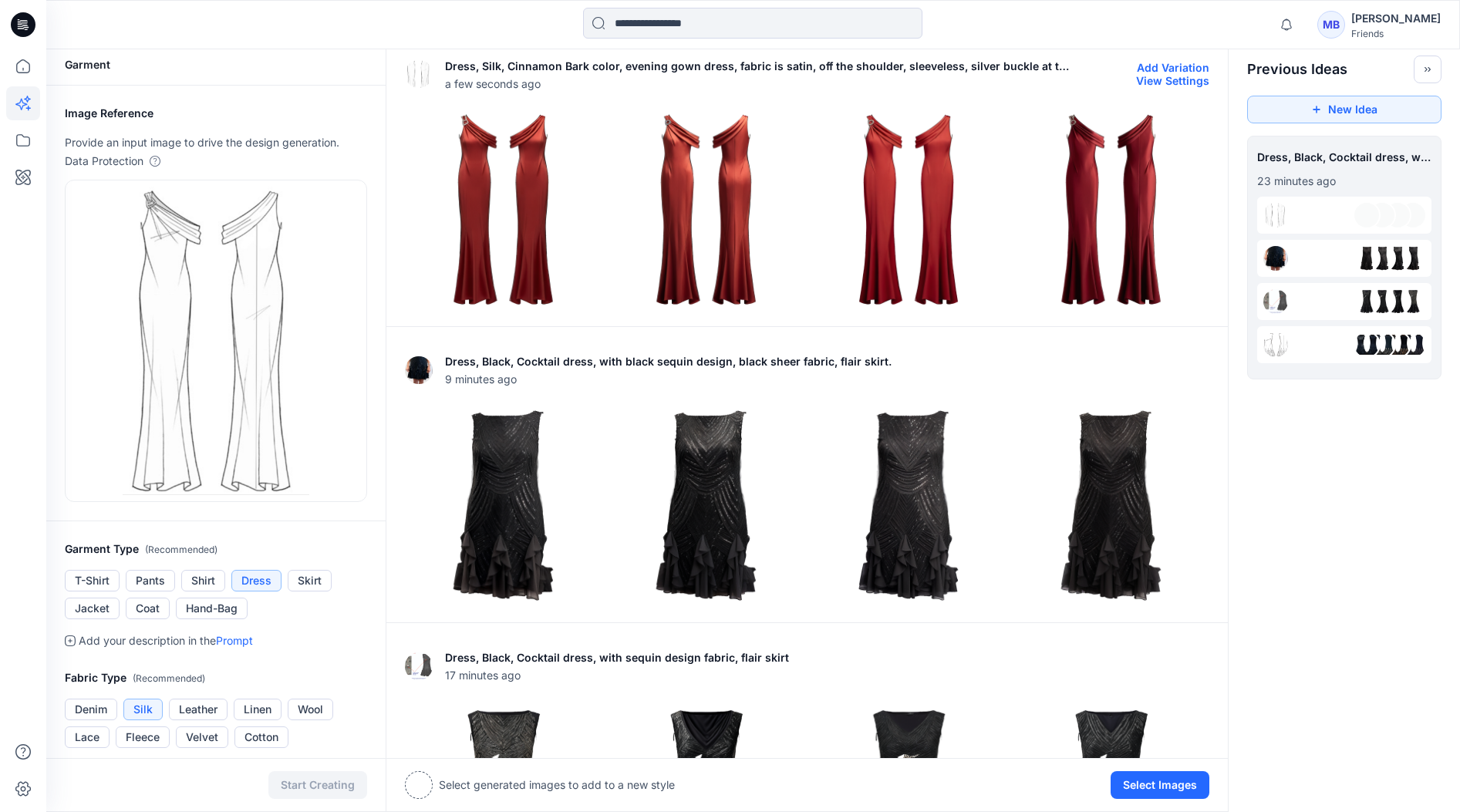
click at [518, 164] on img at bounding box center [503, 209] width 195 height 195
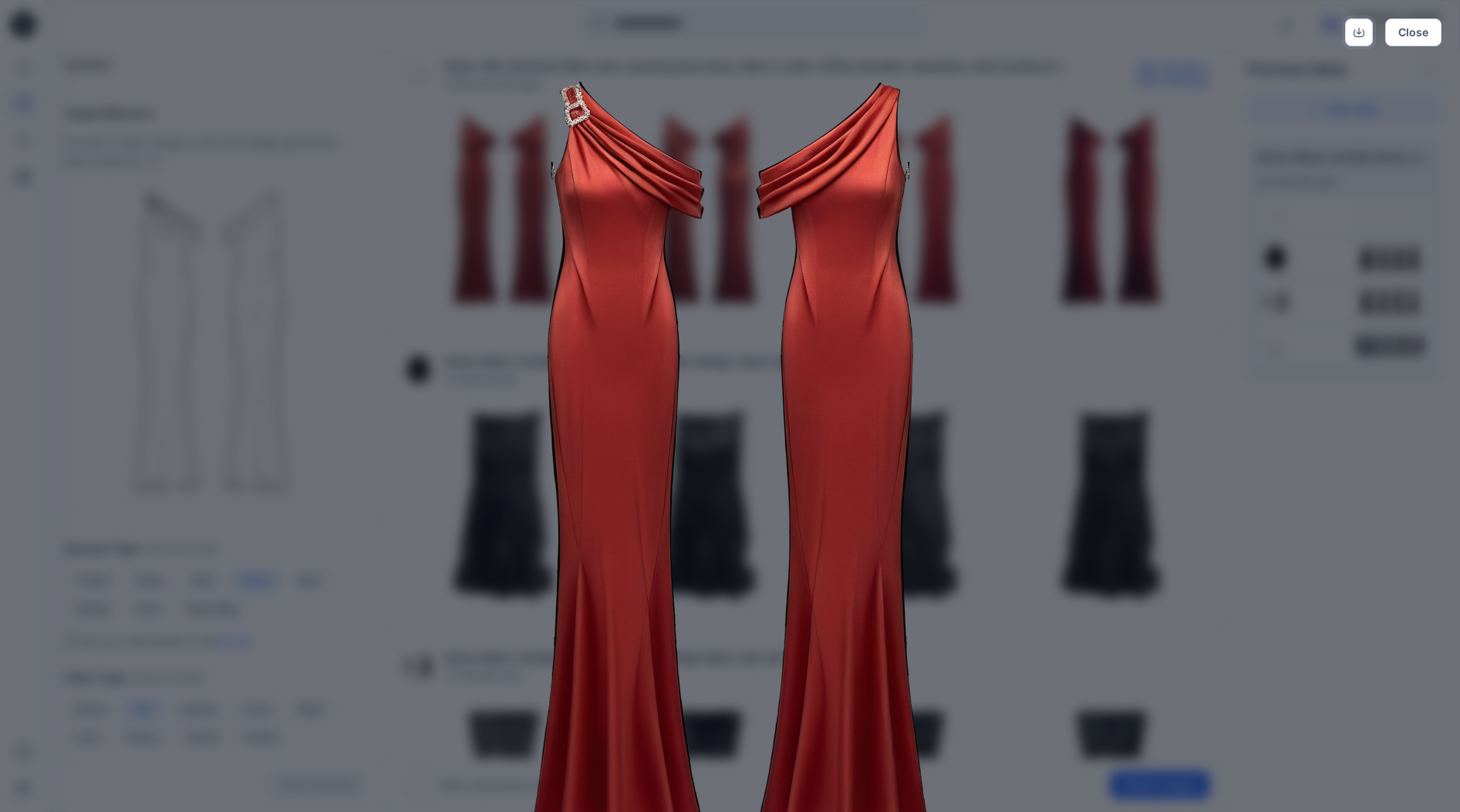
scroll to position [0, 0]
click at [1229, 30] on button "Close" at bounding box center [1413, 32] width 56 height 27
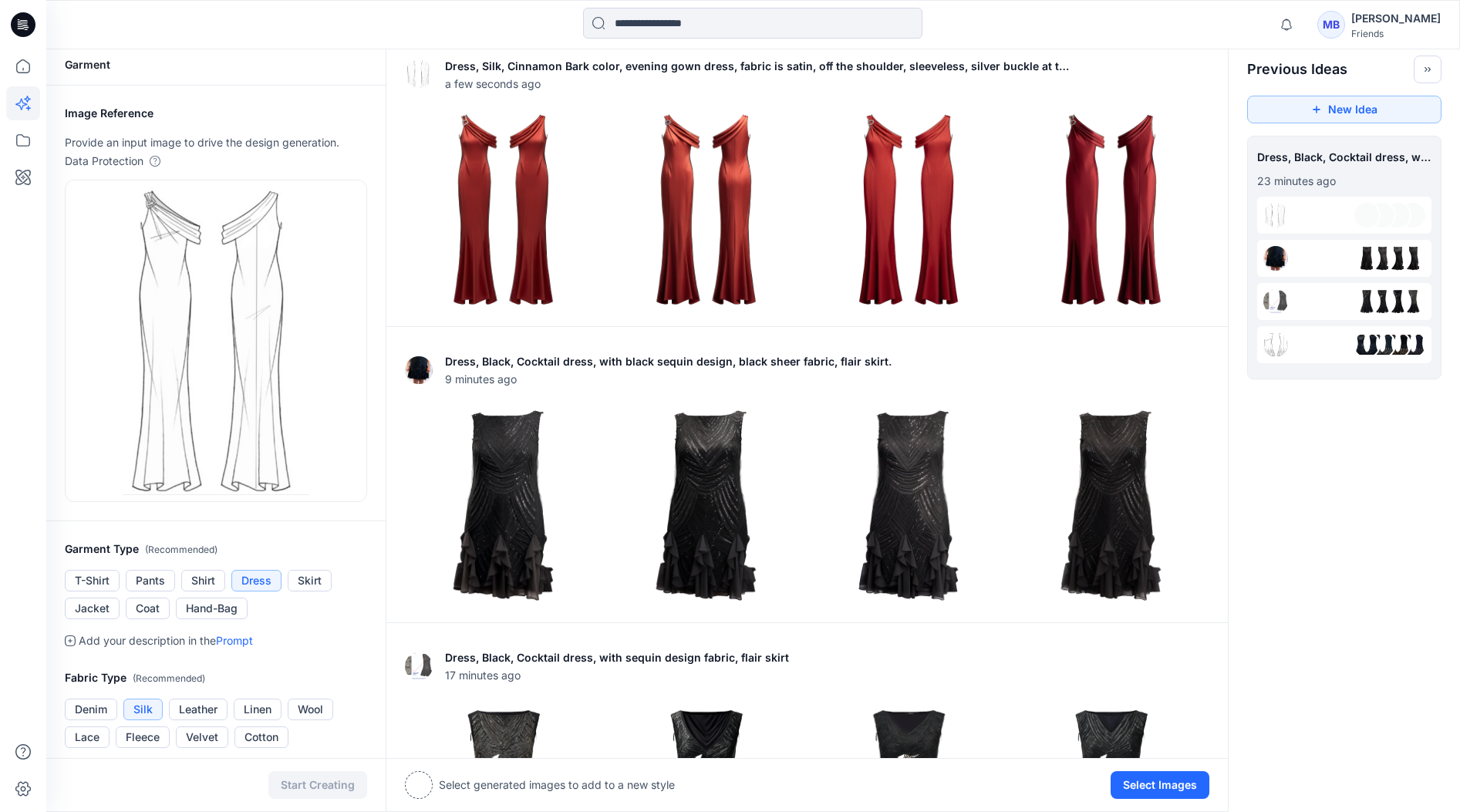
scroll to position [151, 0]
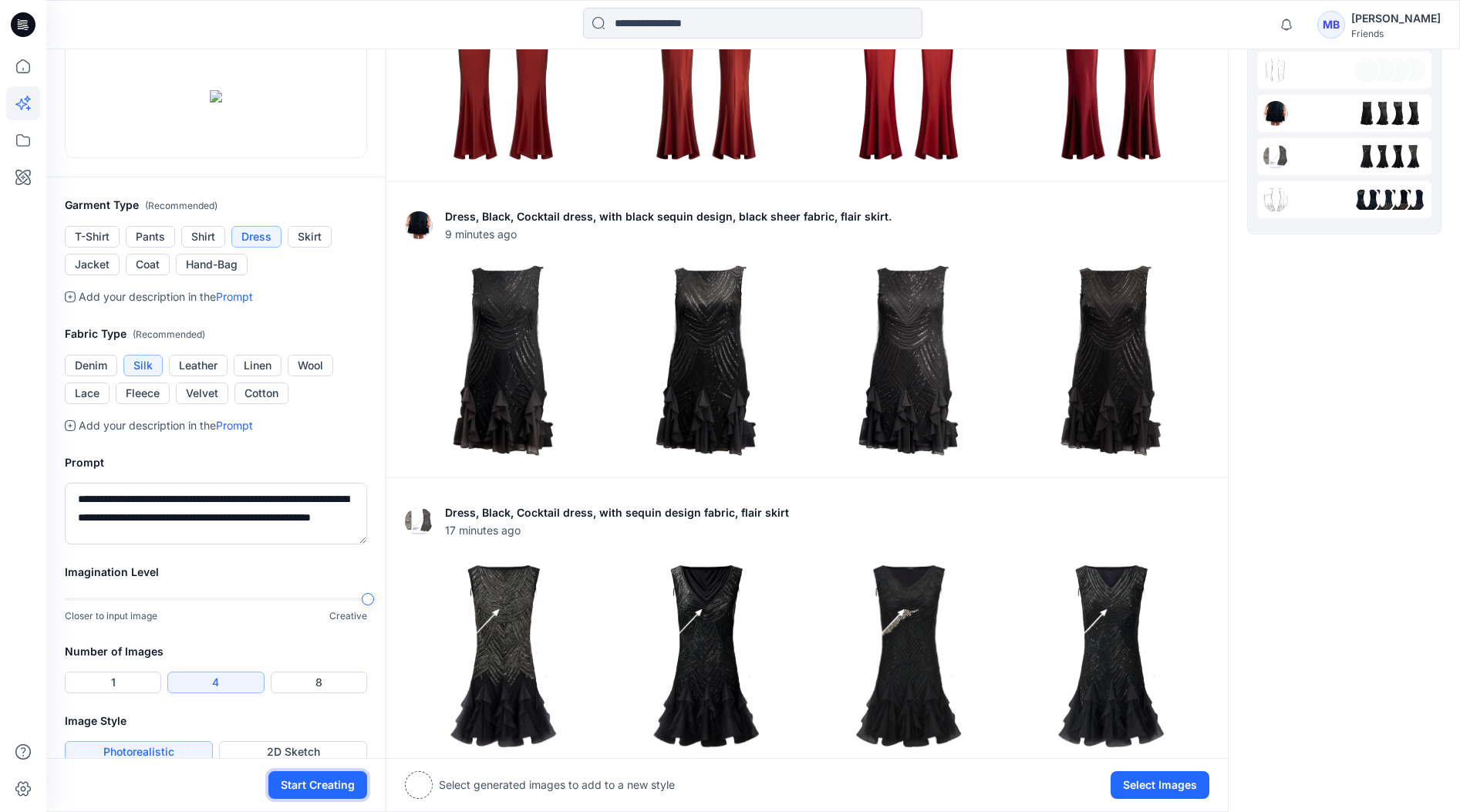
click at [328, 784] on button "Start Creating" at bounding box center [318, 784] width 99 height 27
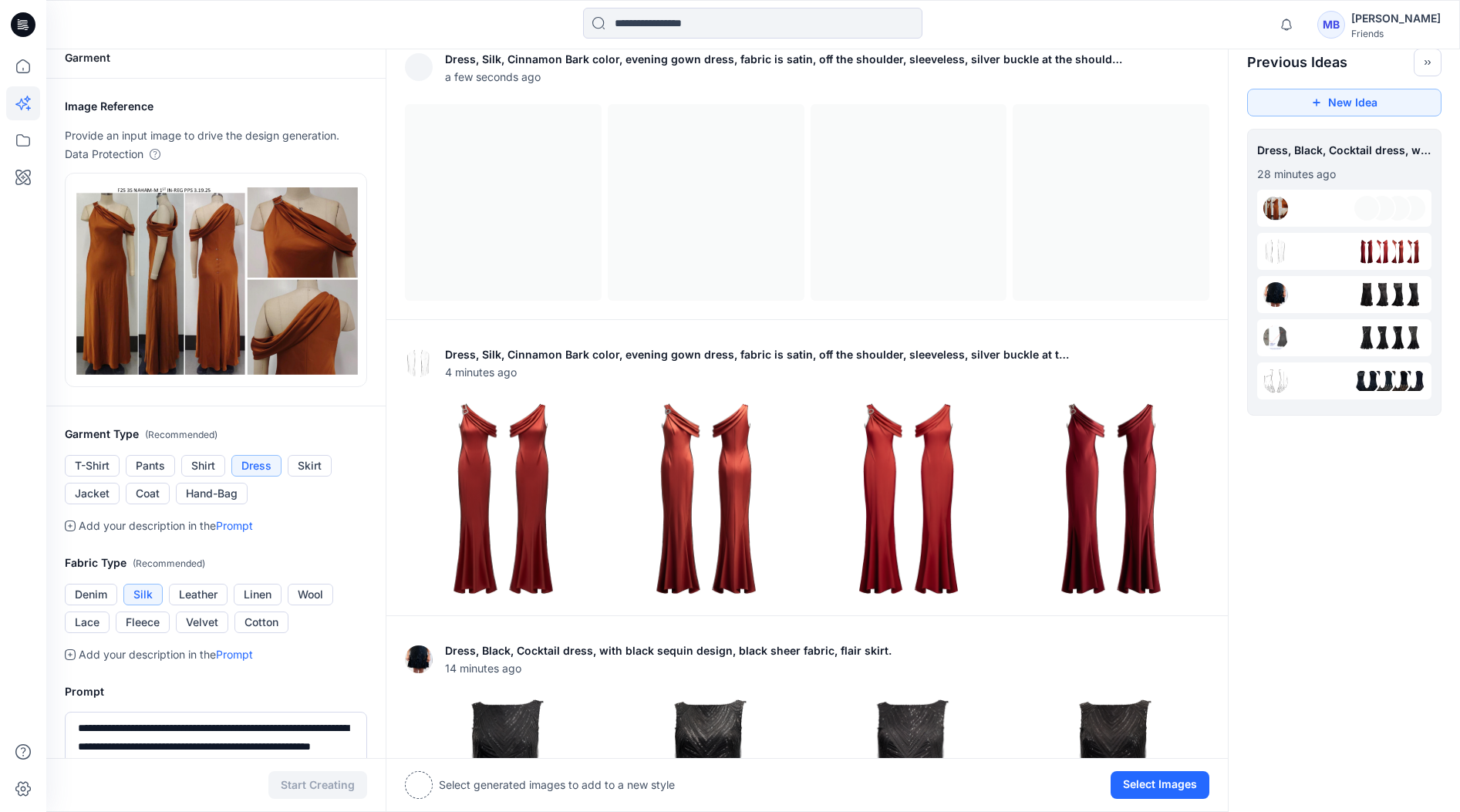
scroll to position [6, 0]
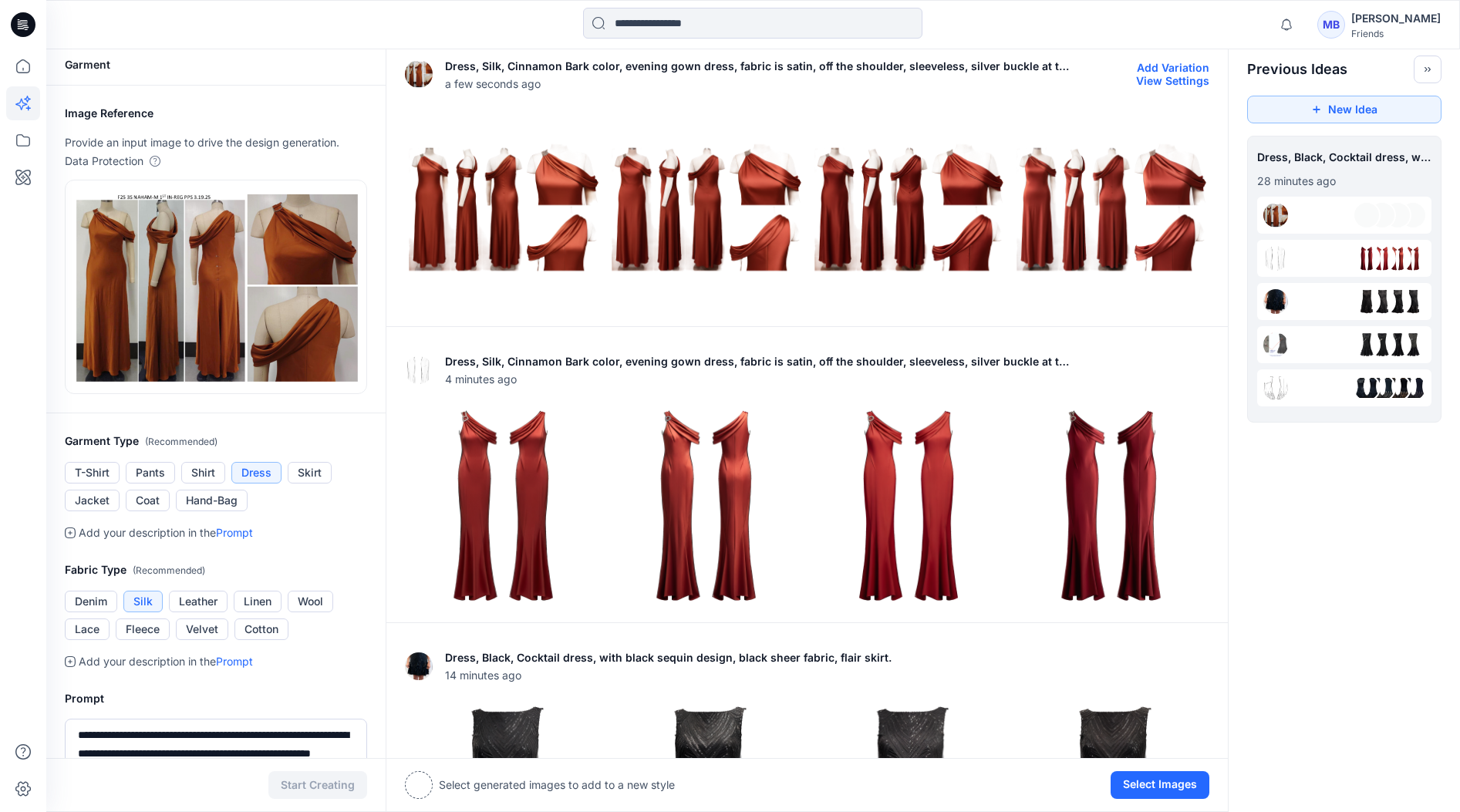
click at [565, 213] on img at bounding box center [503, 209] width 195 height 195
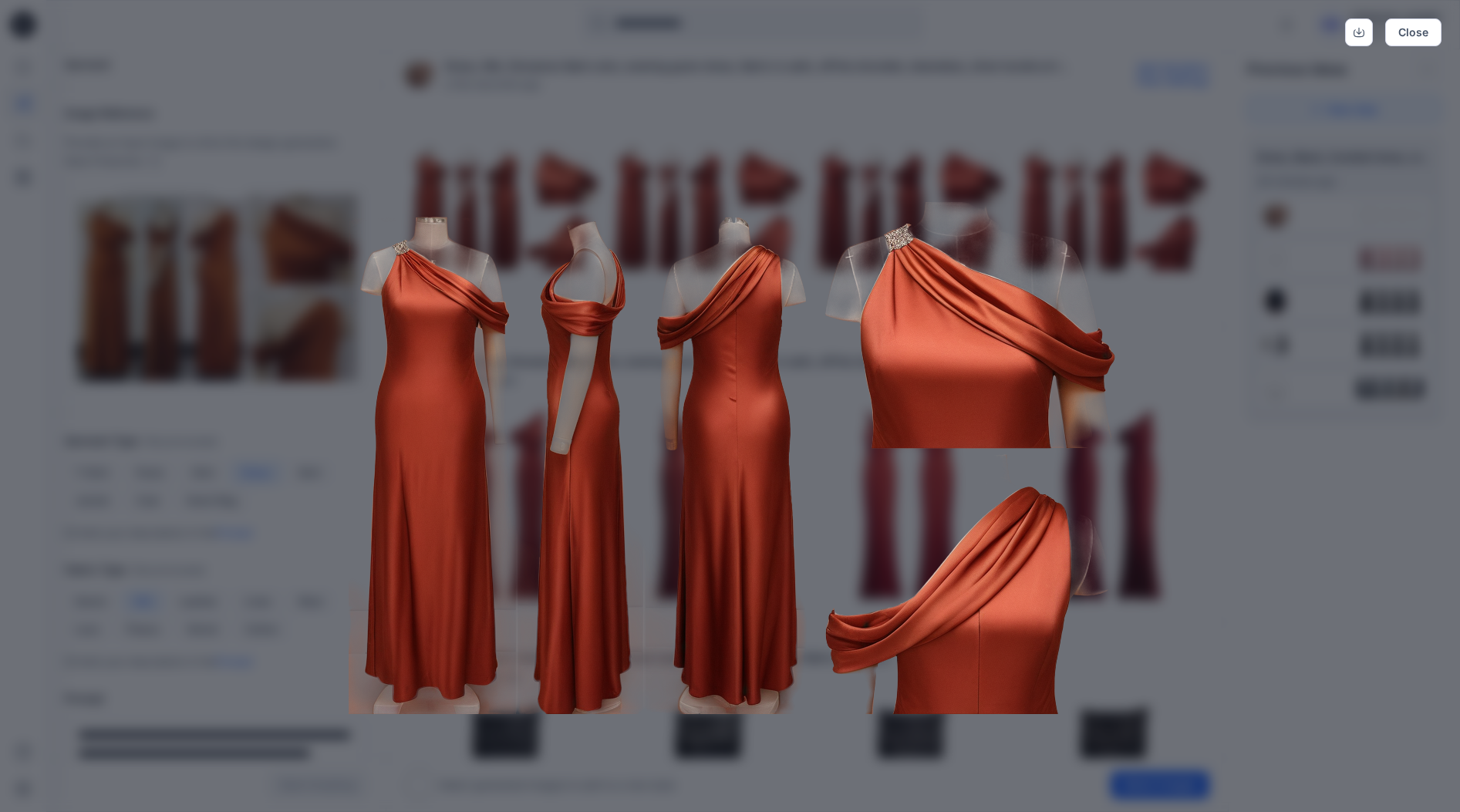
scroll to position [3, 0]
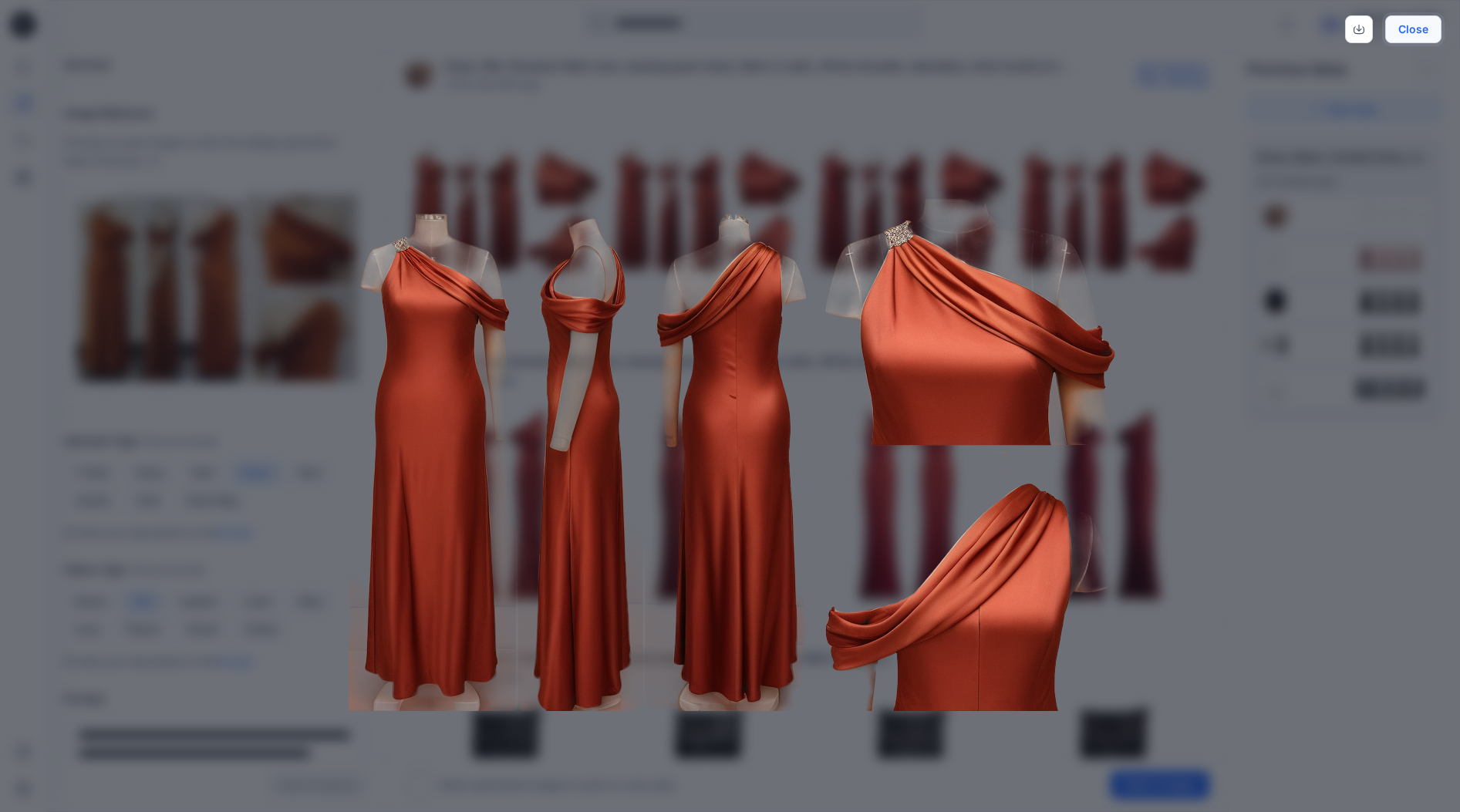
click at [1229, 34] on button "Close" at bounding box center [1413, 28] width 56 height 27
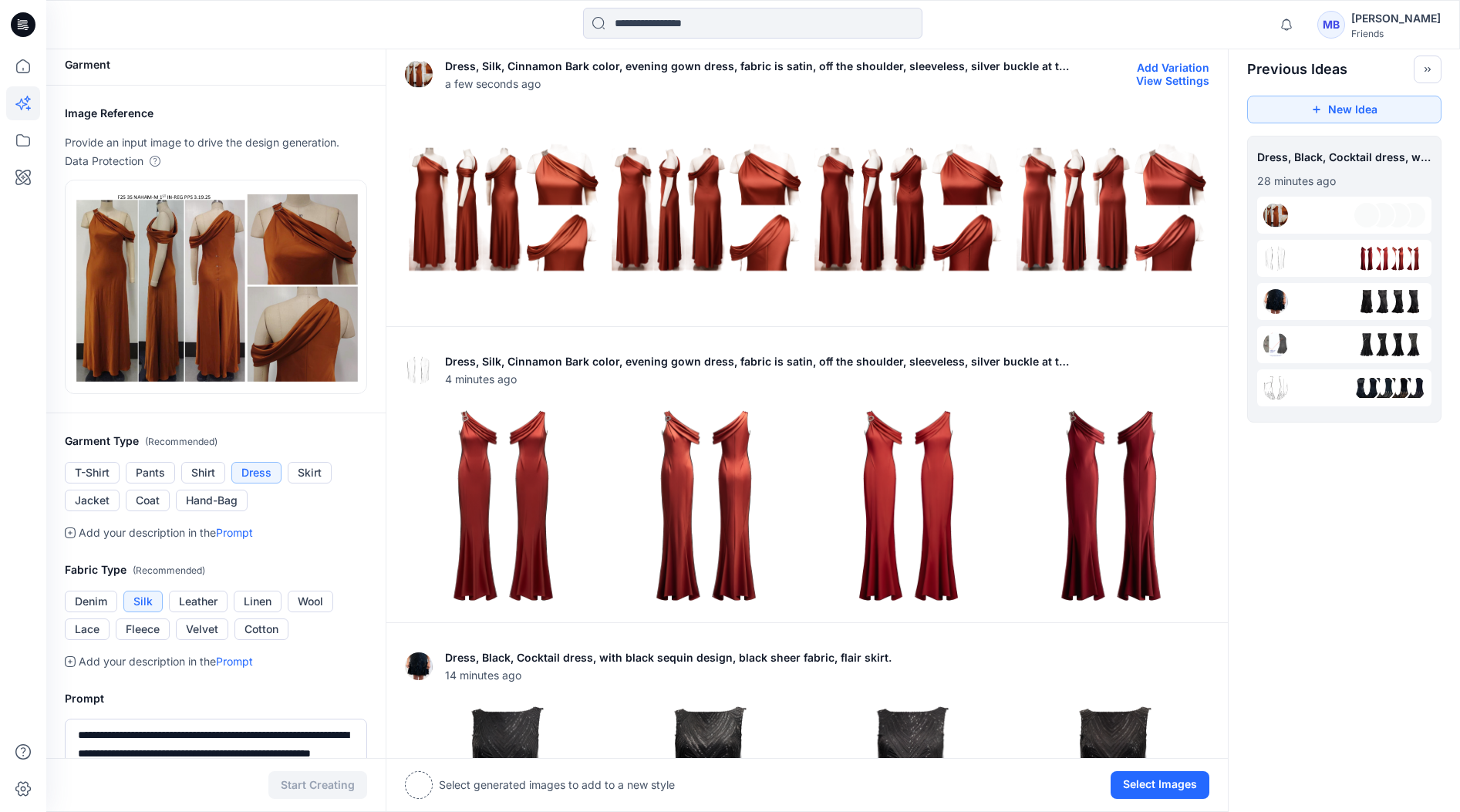
click at [1105, 220] on img at bounding box center [1111, 209] width 195 height 195
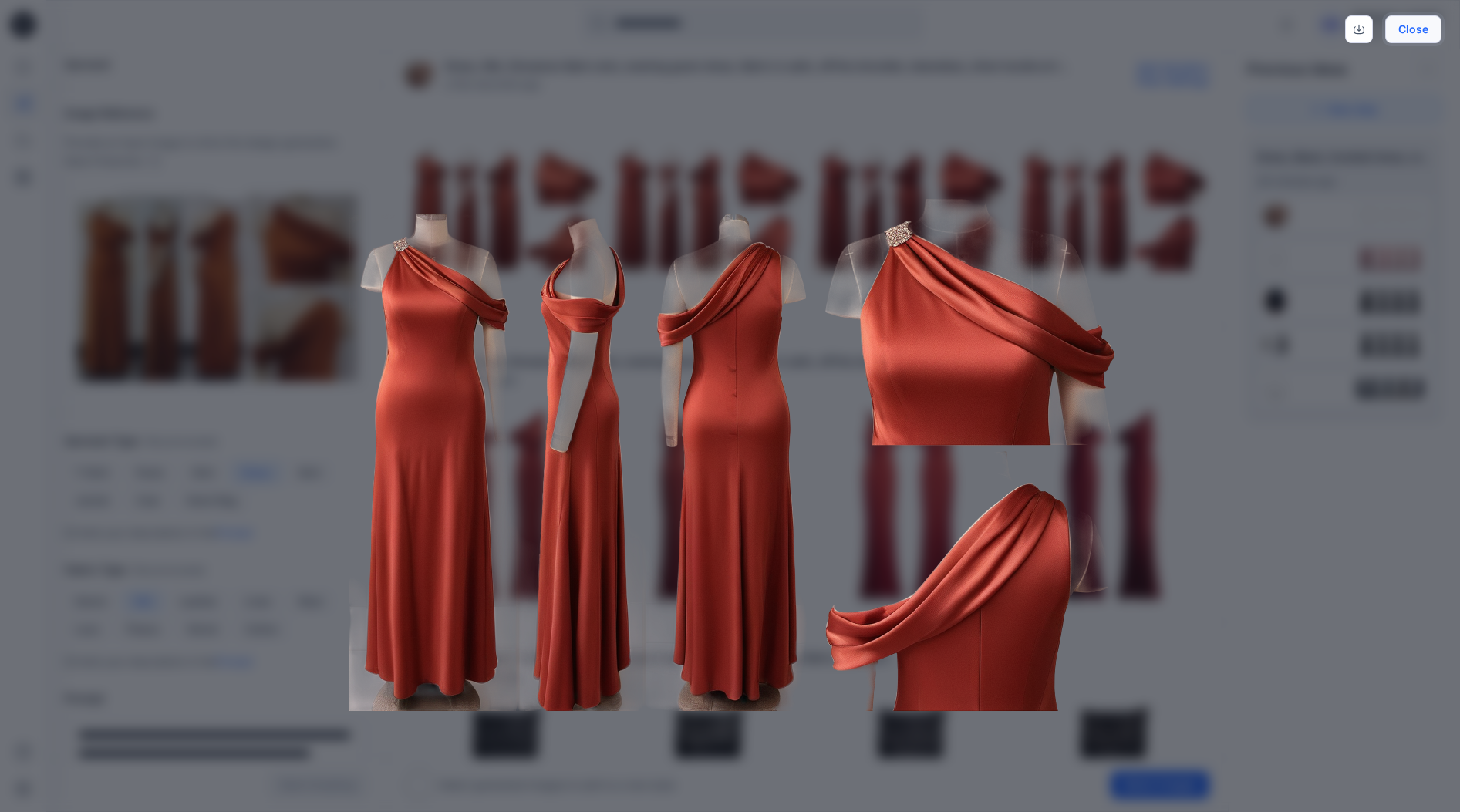
click at [1229, 31] on button "Close" at bounding box center [1413, 28] width 56 height 27
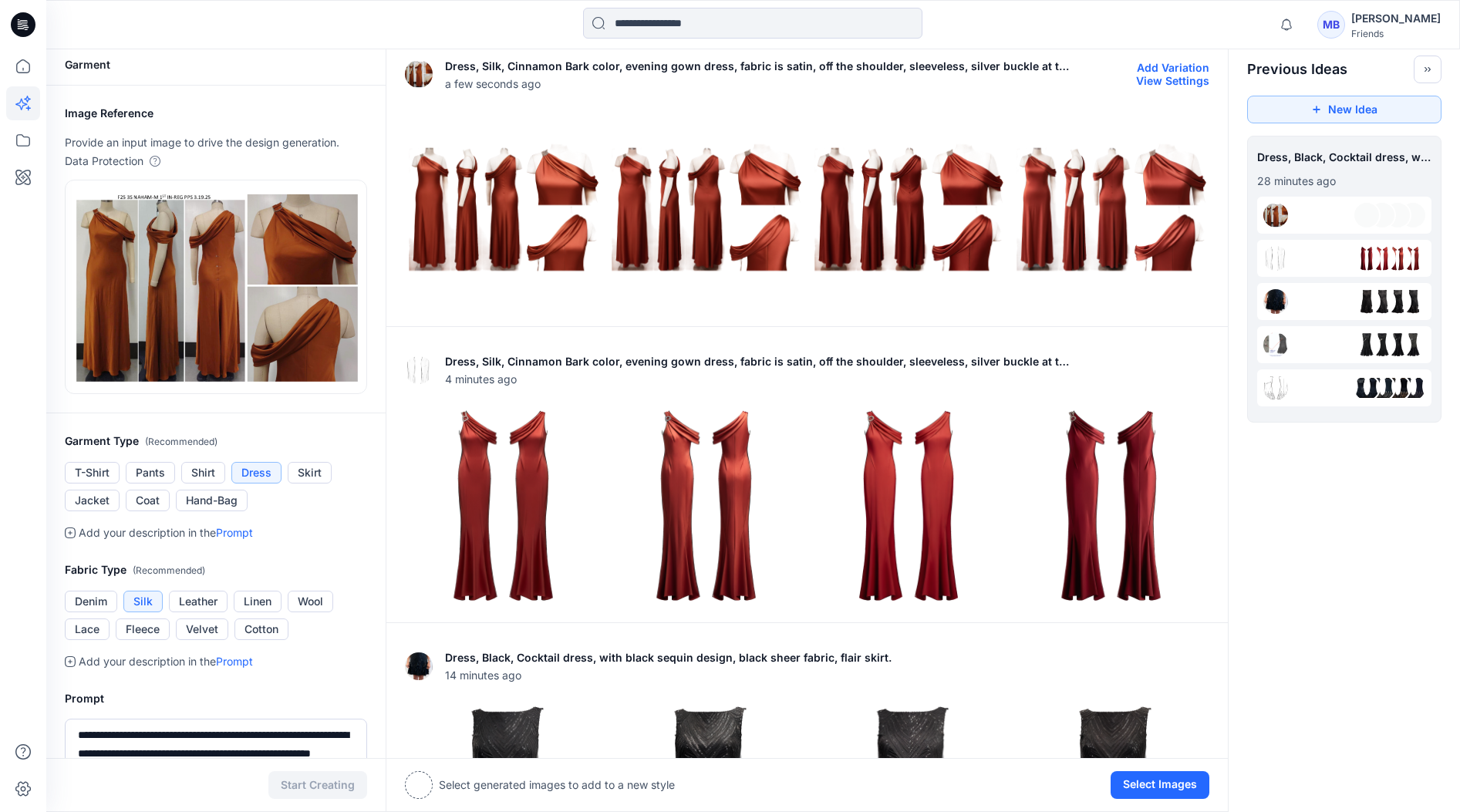
click at [644, 181] on img at bounding box center [706, 209] width 195 height 195
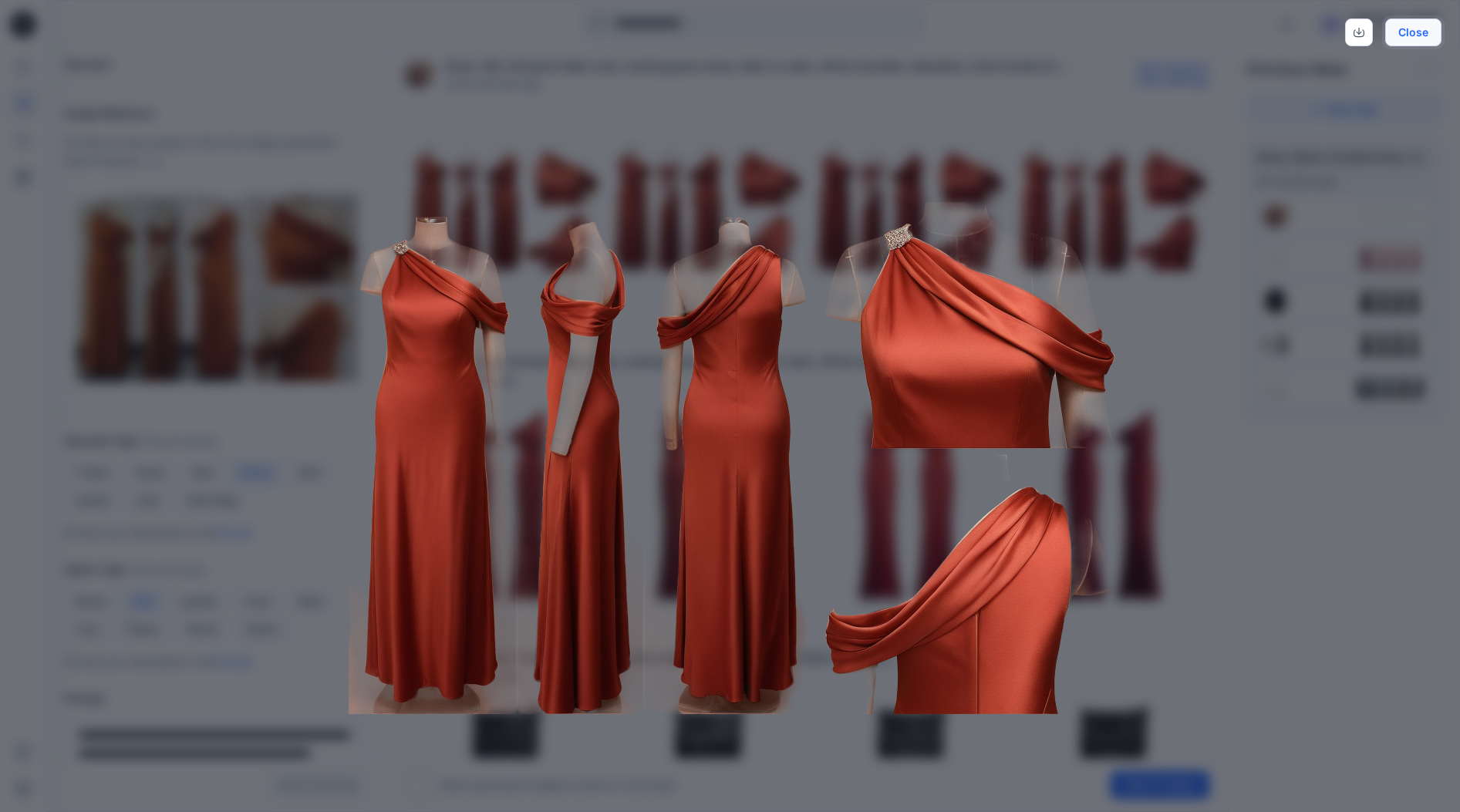
click at [1229, 27] on button "Close" at bounding box center [1413, 32] width 56 height 27
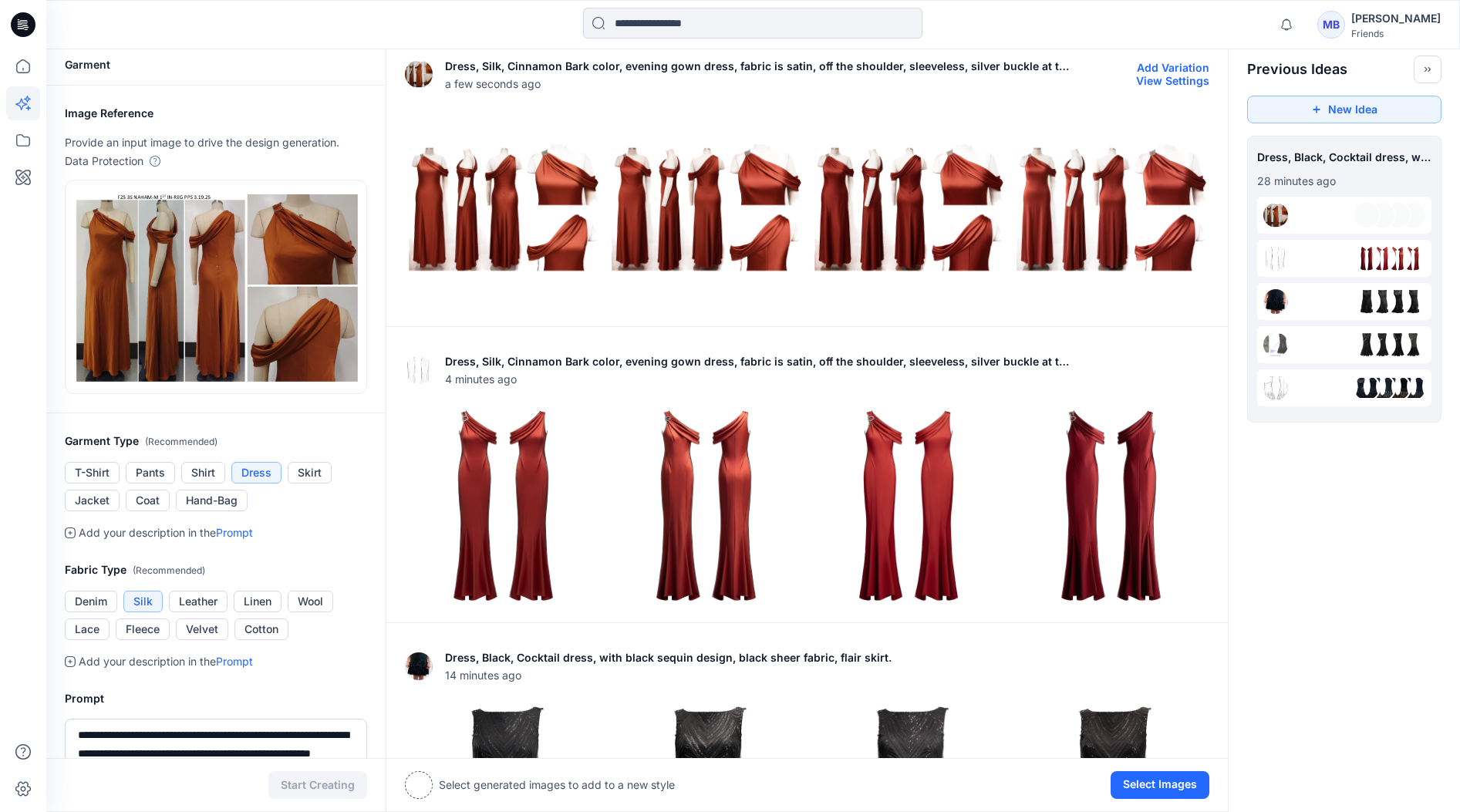
click at [499, 183] on img at bounding box center [503, 209] width 195 height 195
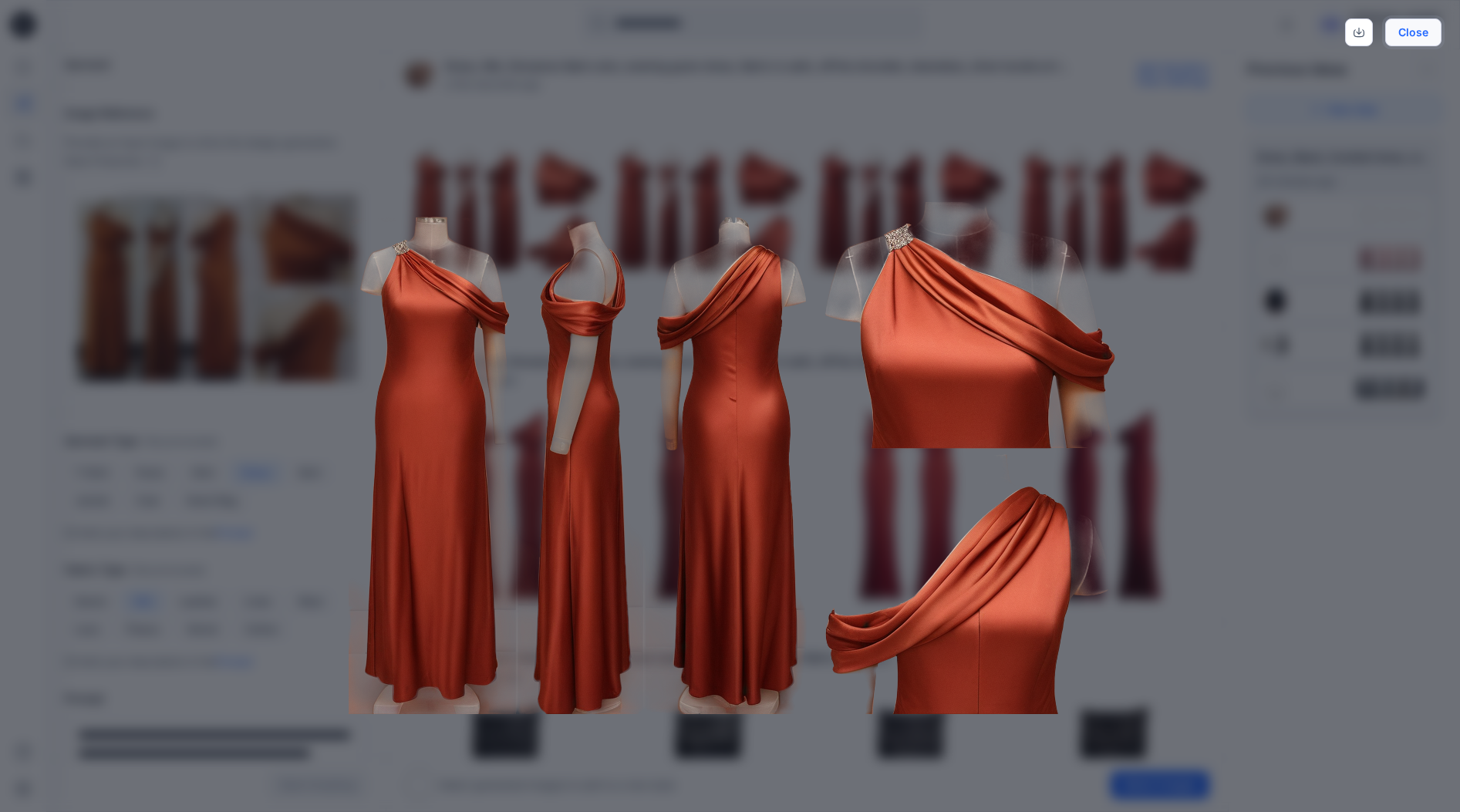
click at [1229, 27] on button "Close" at bounding box center [1413, 32] width 56 height 27
